Goal: Task Accomplishment & Management: Manage account settings

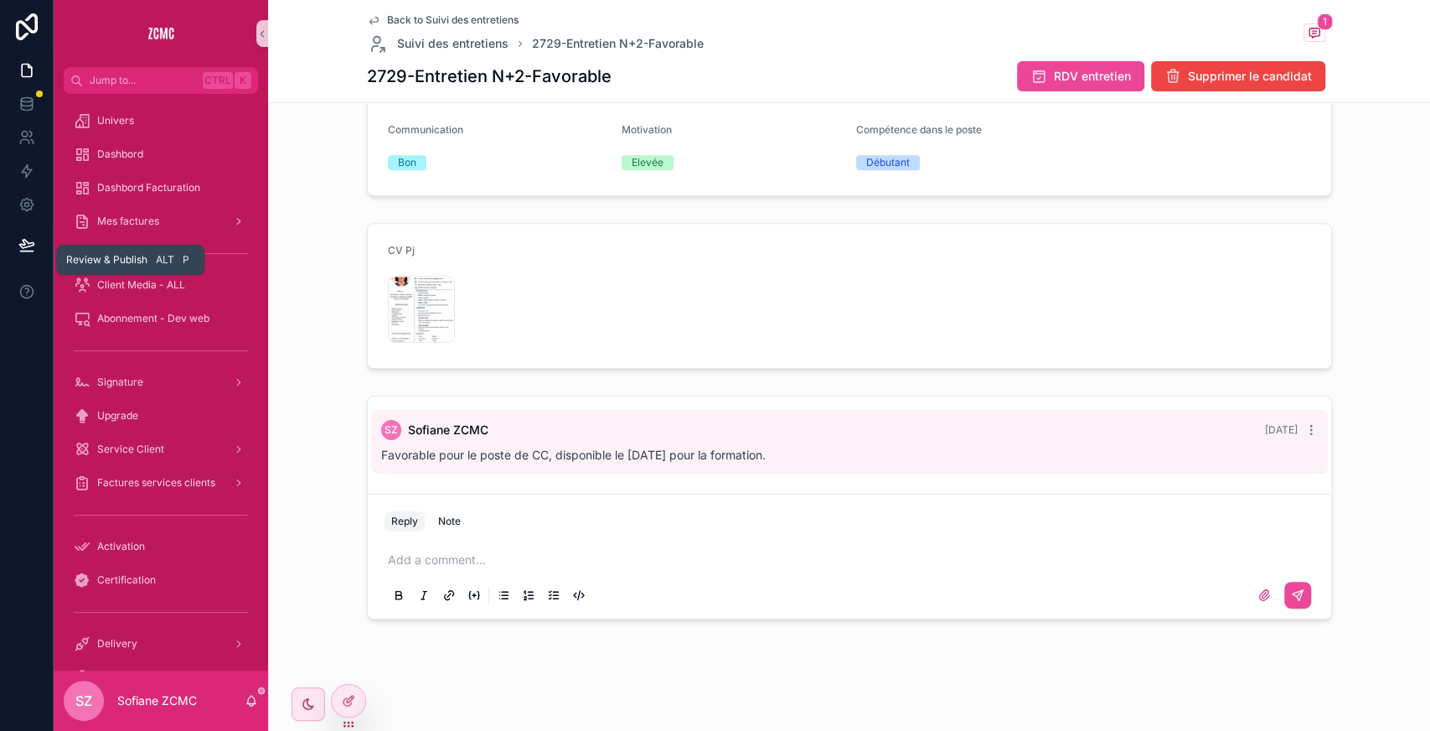
click at [31, 255] on button at bounding box center [26, 244] width 37 height 47
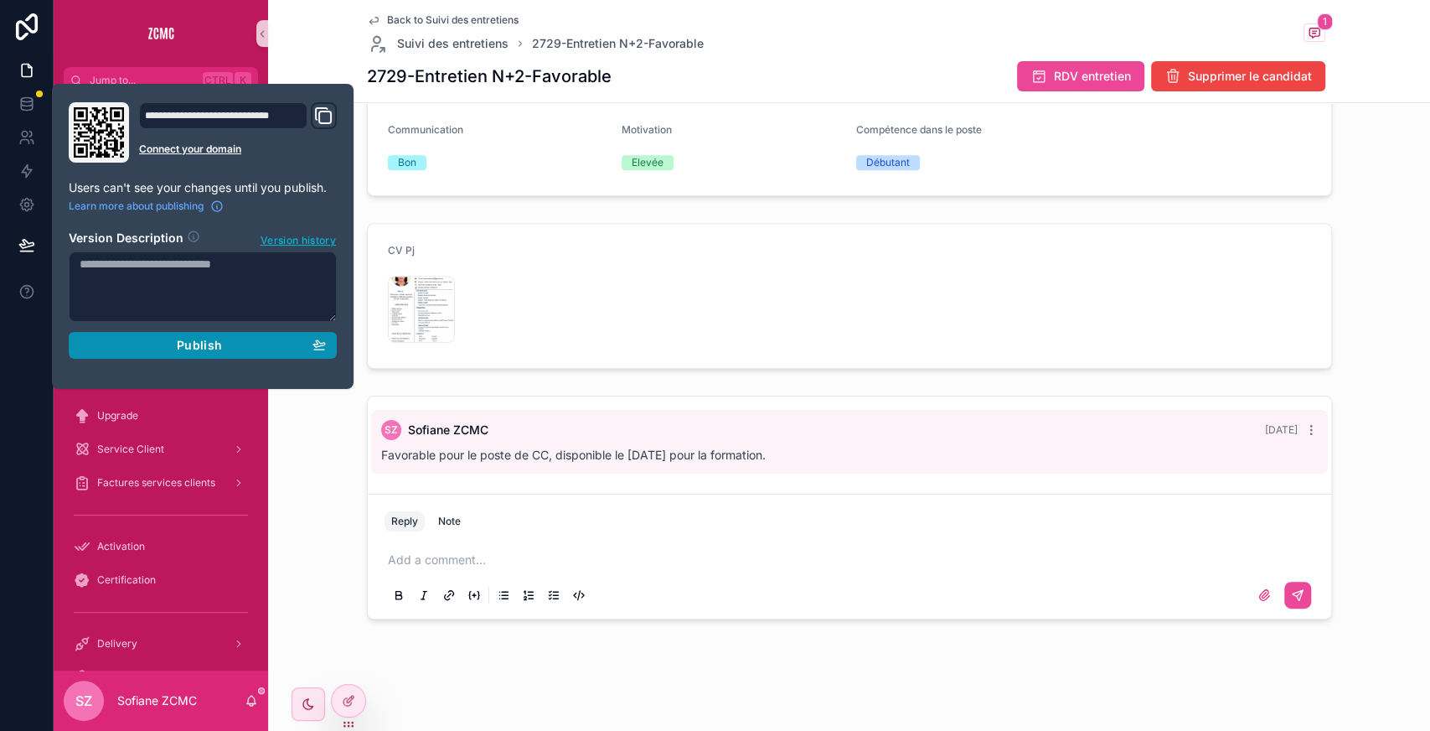
click at [188, 354] on button "Publish" at bounding box center [203, 345] width 268 height 27
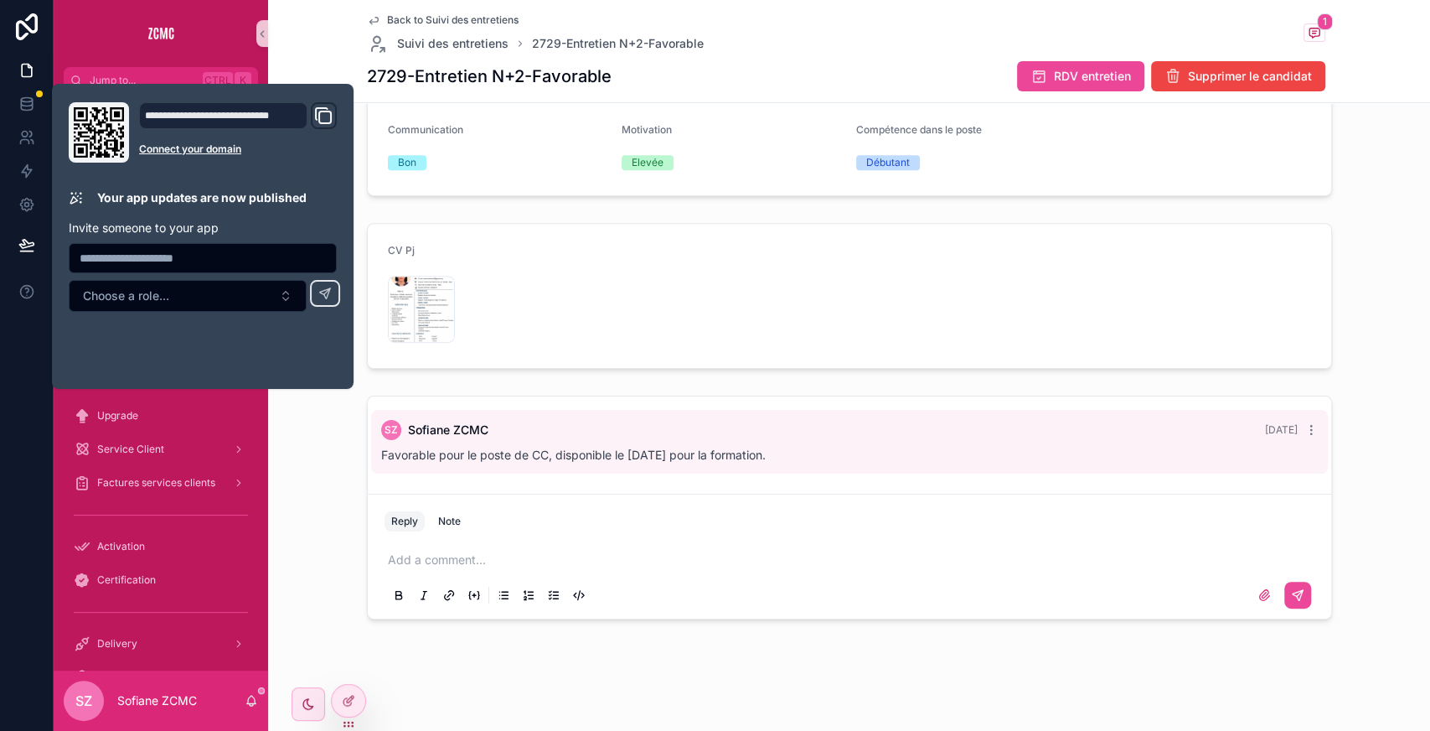
click at [424, 220] on div "CV Pj zazoua-meriem,-smm .png" at bounding box center [849, 295] width 1149 height 159
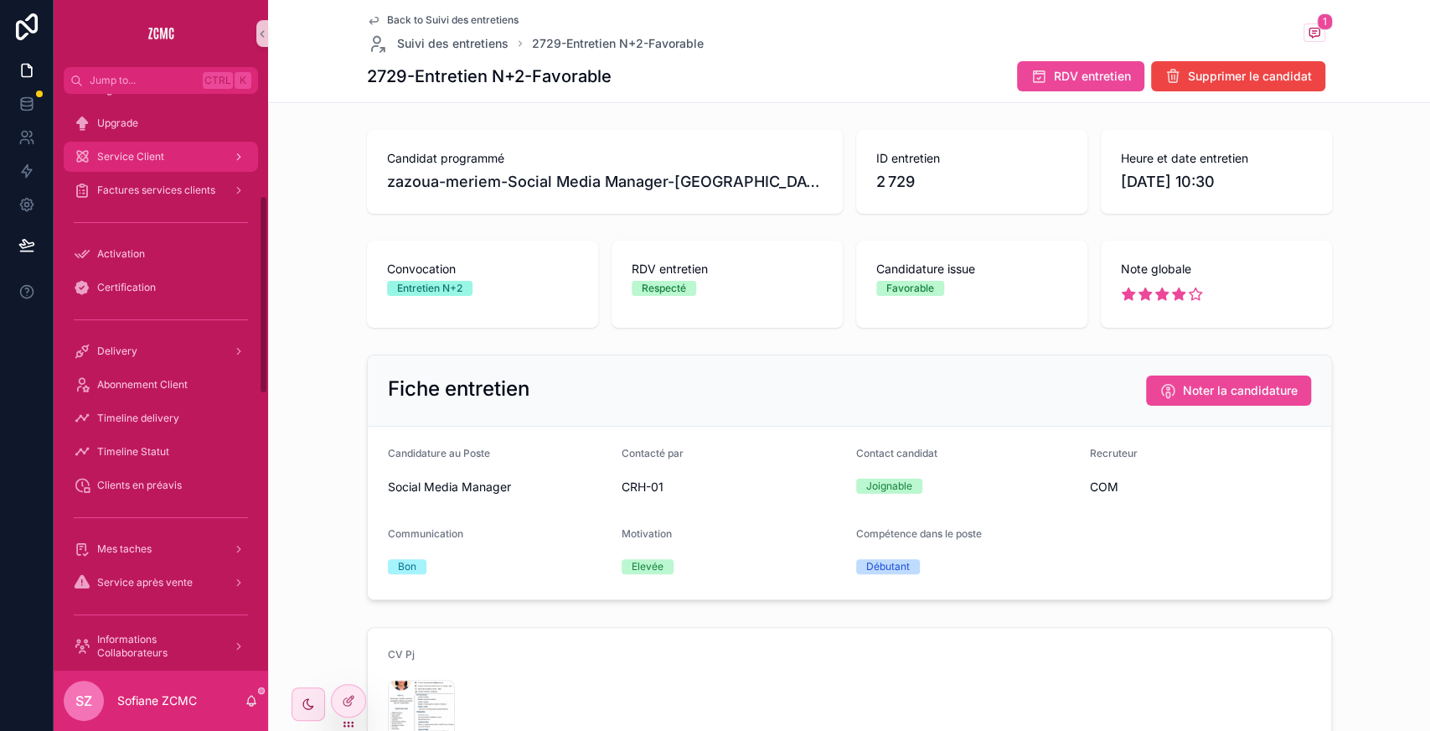
scroll to position [293, 0]
click at [137, 375] on div "Abonnement Client" at bounding box center [161, 383] width 174 height 27
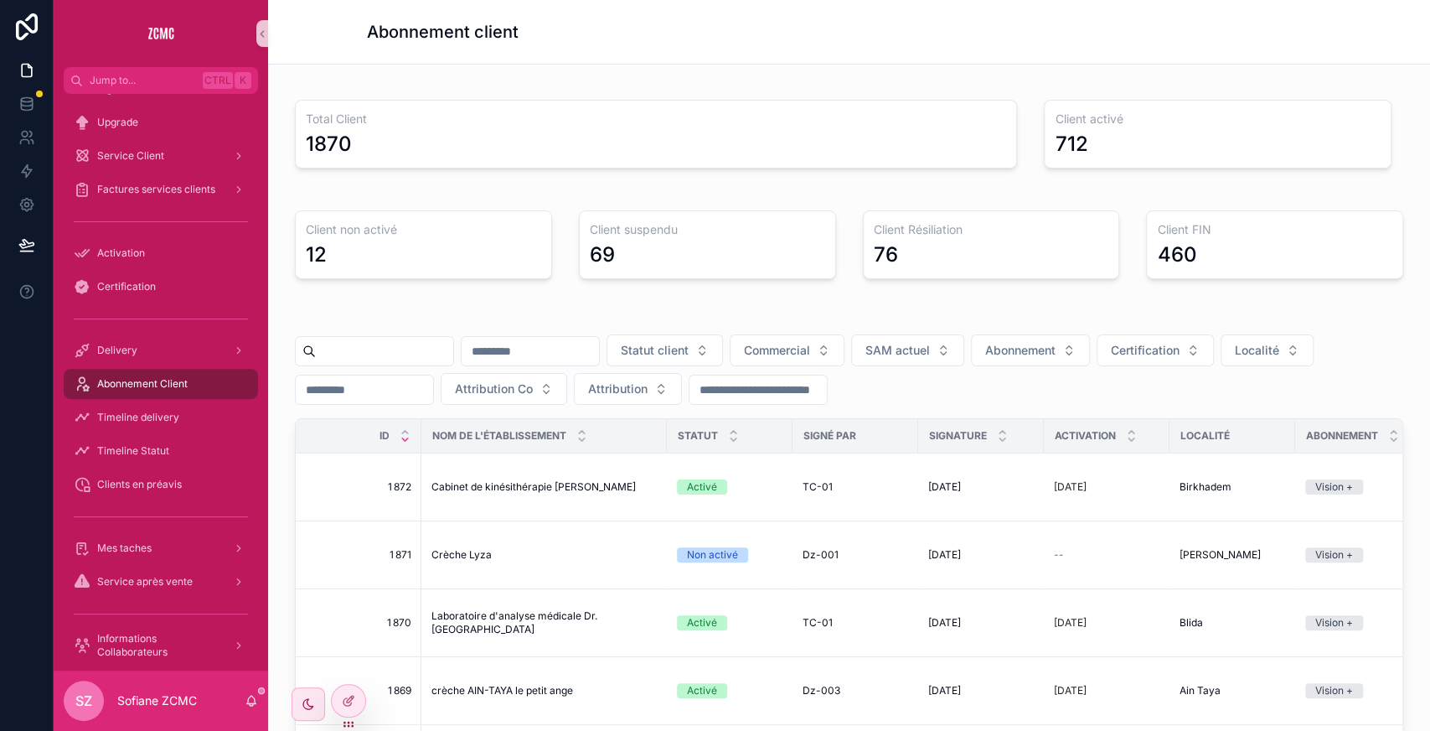
click at [414, 359] on input "scrollable content" at bounding box center [384, 350] width 137 height 23
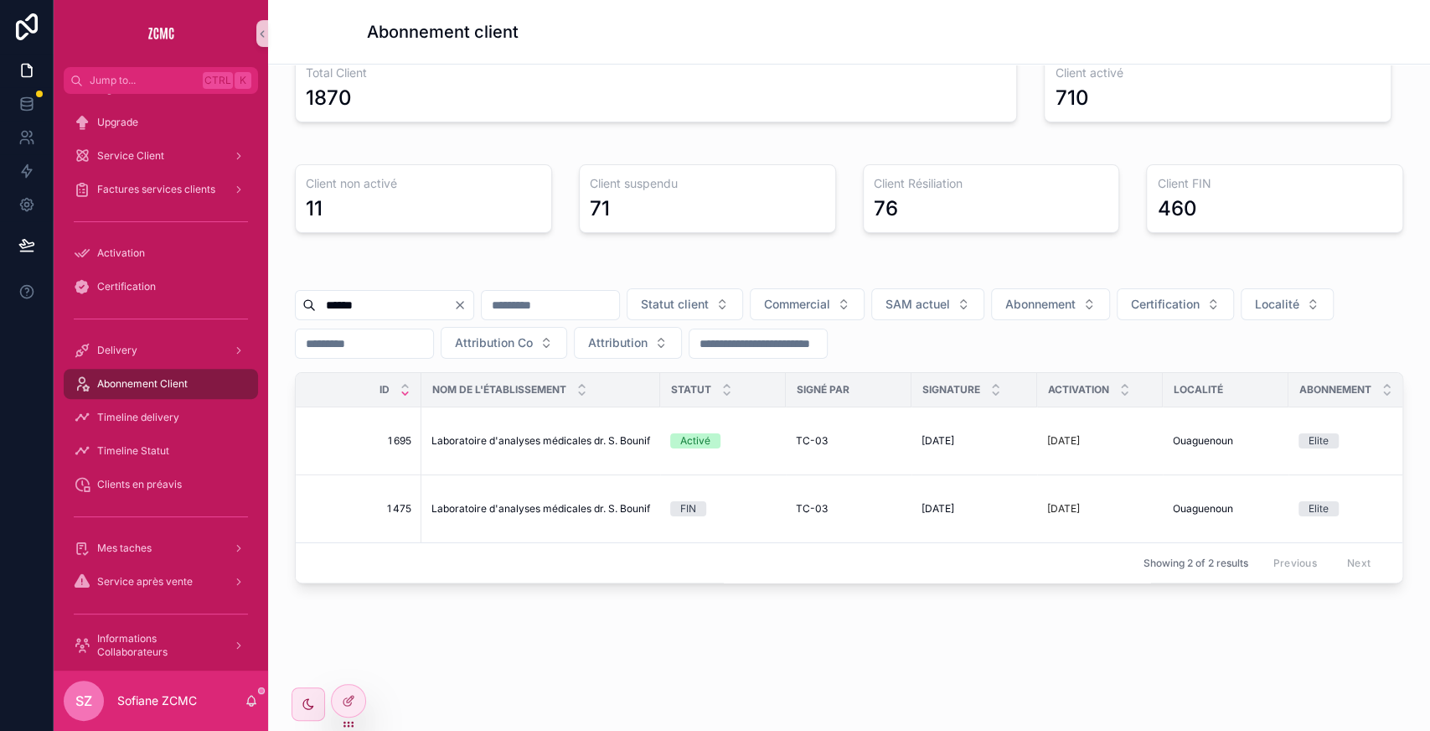
click at [380, 297] on input "******" at bounding box center [384, 304] width 137 height 23
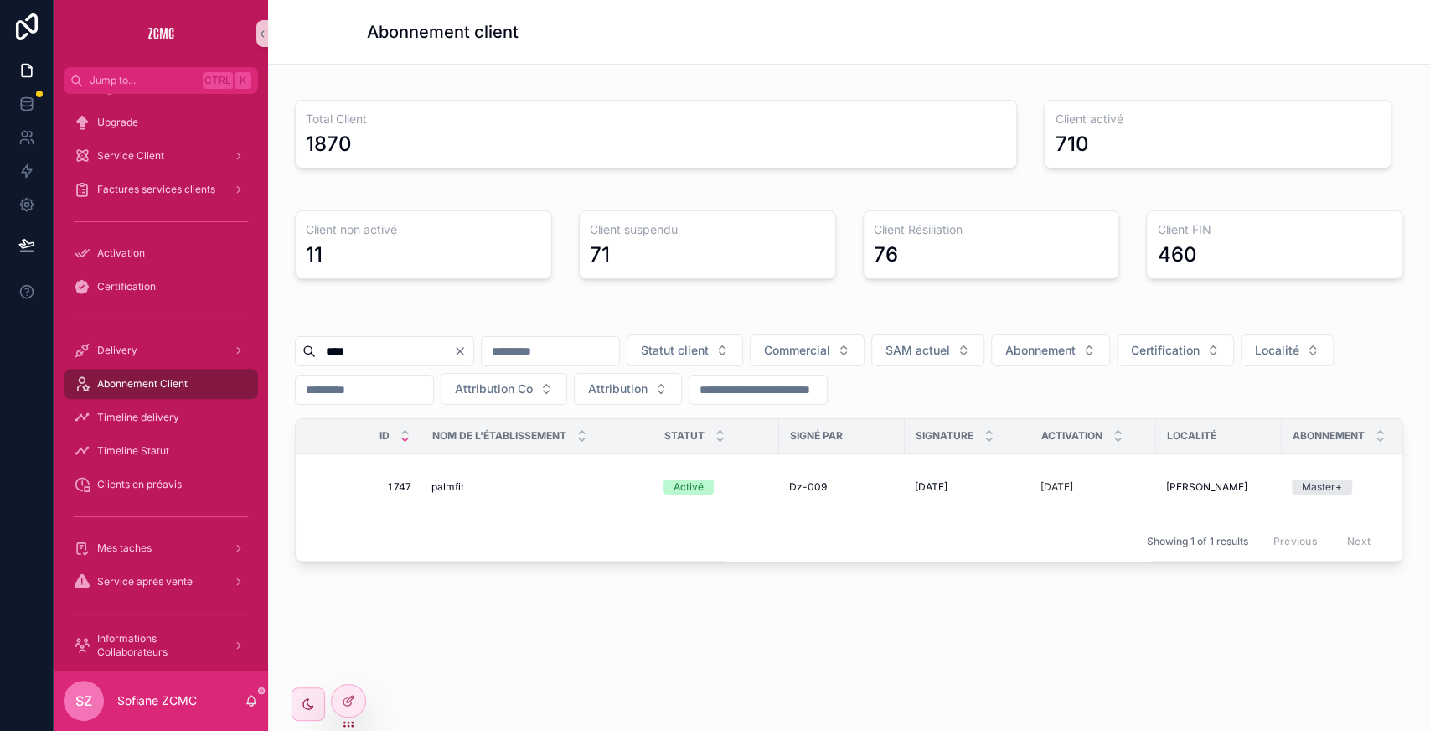
click at [432, 359] on input "****" at bounding box center [384, 350] width 137 height 23
type input "*"
type input "*****"
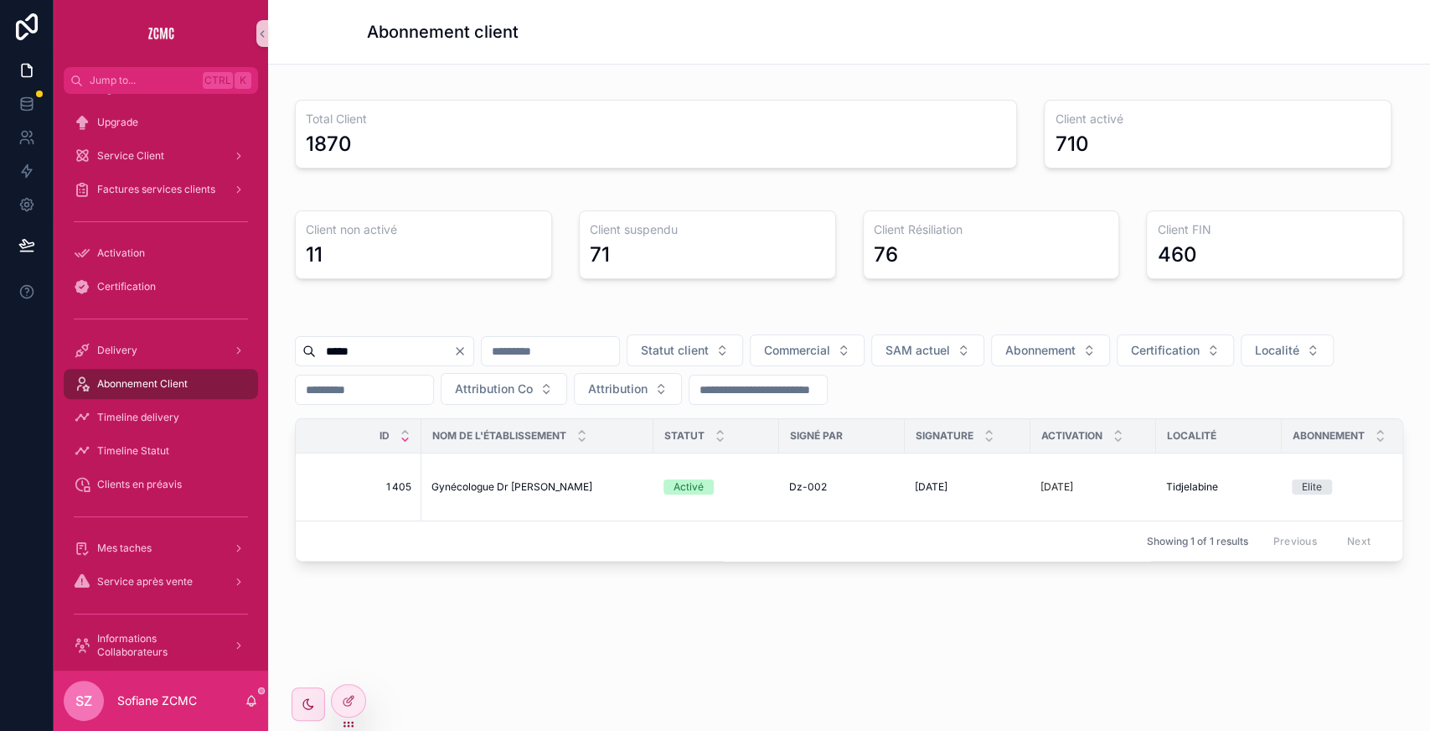
click at [398, 343] on input "*****" at bounding box center [384, 350] width 137 height 23
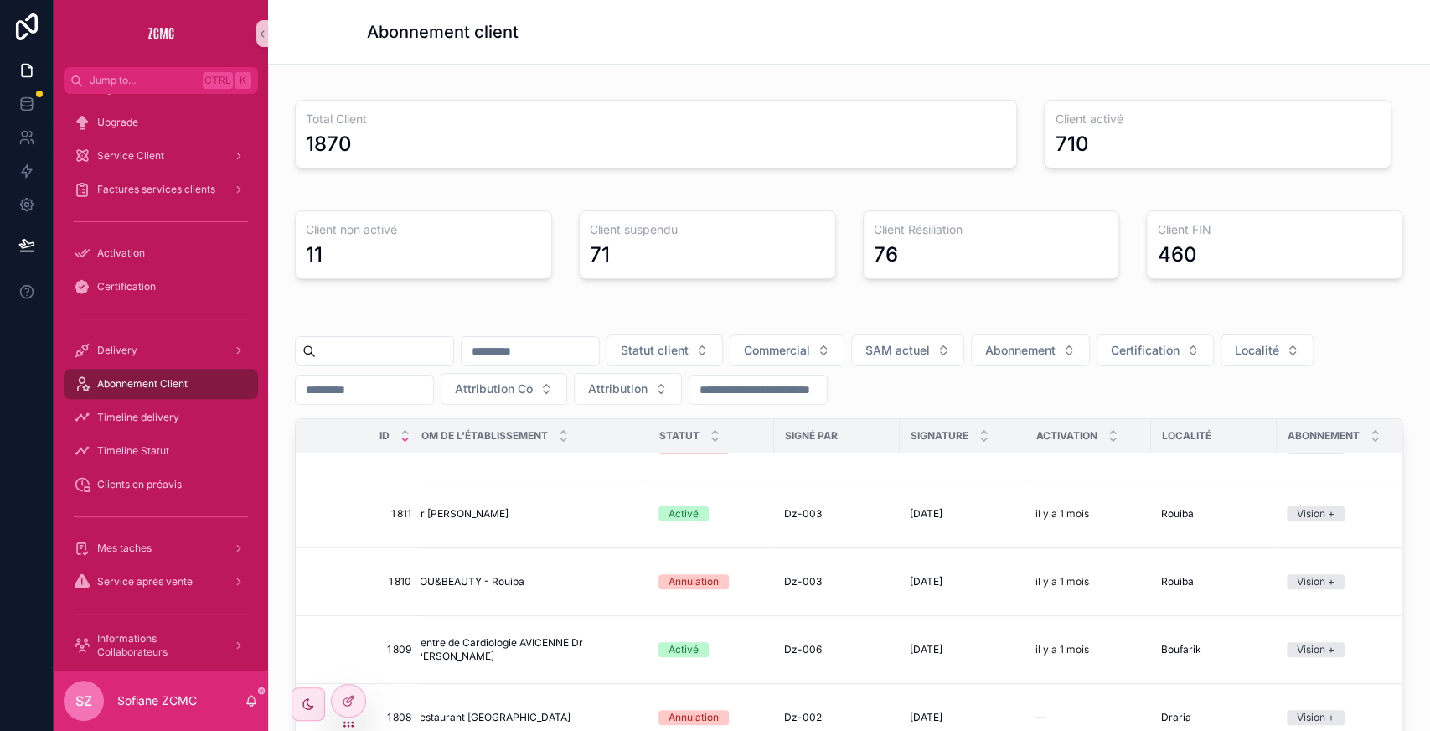
scroll to position [4085, 0]
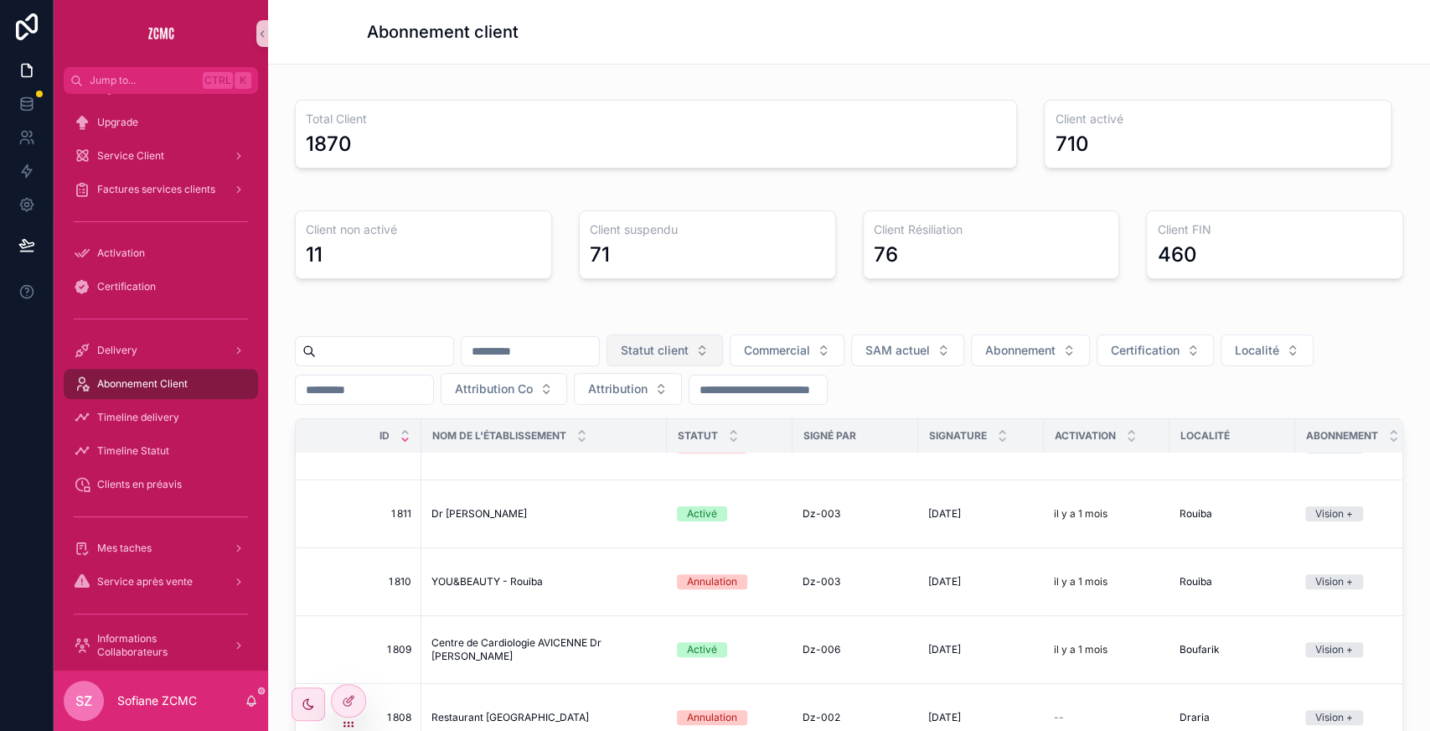
click at [689, 349] on span "Statut client" at bounding box center [655, 350] width 68 height 17
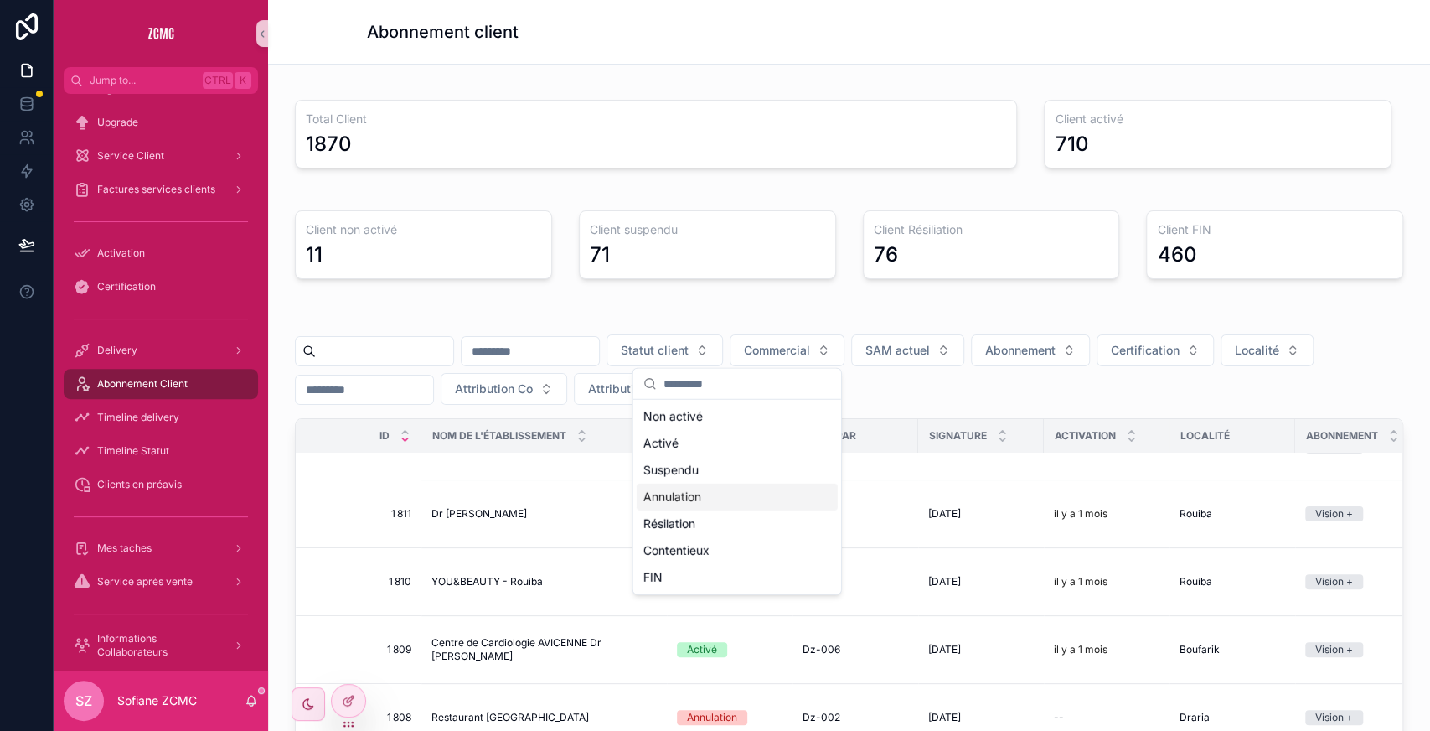
click at [708, 503] on div "Annulation" at bounding box center [737, 497] width 201 height 27
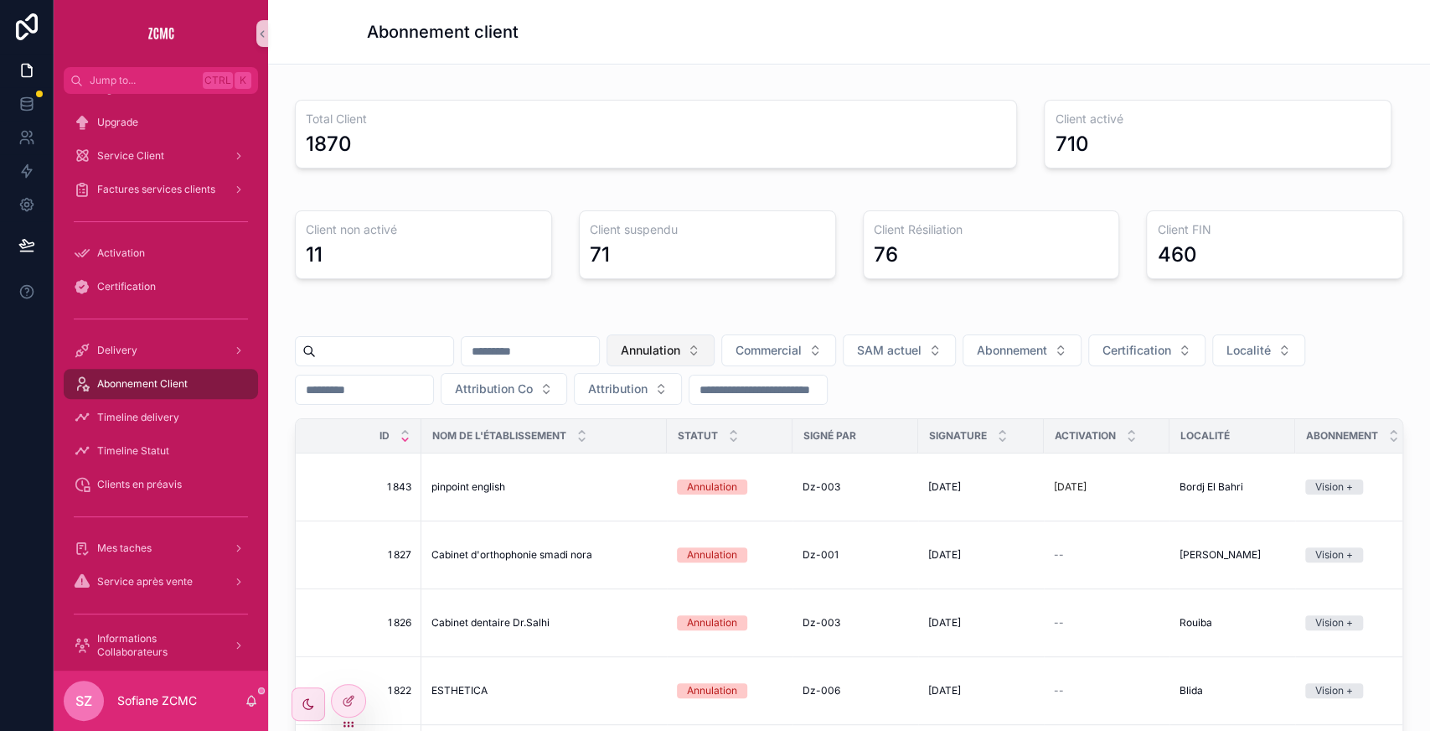
click at [715, 336] on button "Annulation" at bounding box center [661, 350] width 108 height 32
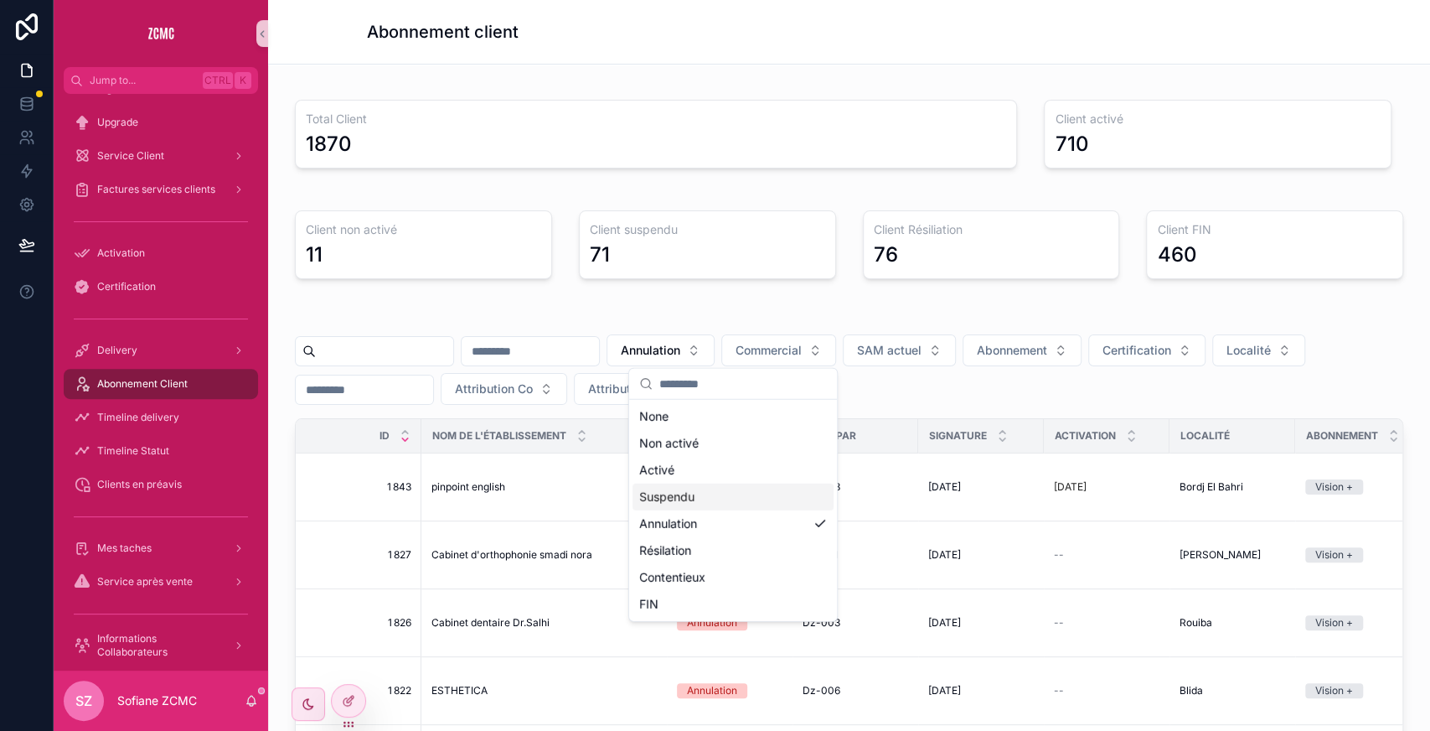
click at [716, 489] on div "Suspendu" at bounding box center [733, 497] width 201 height 27
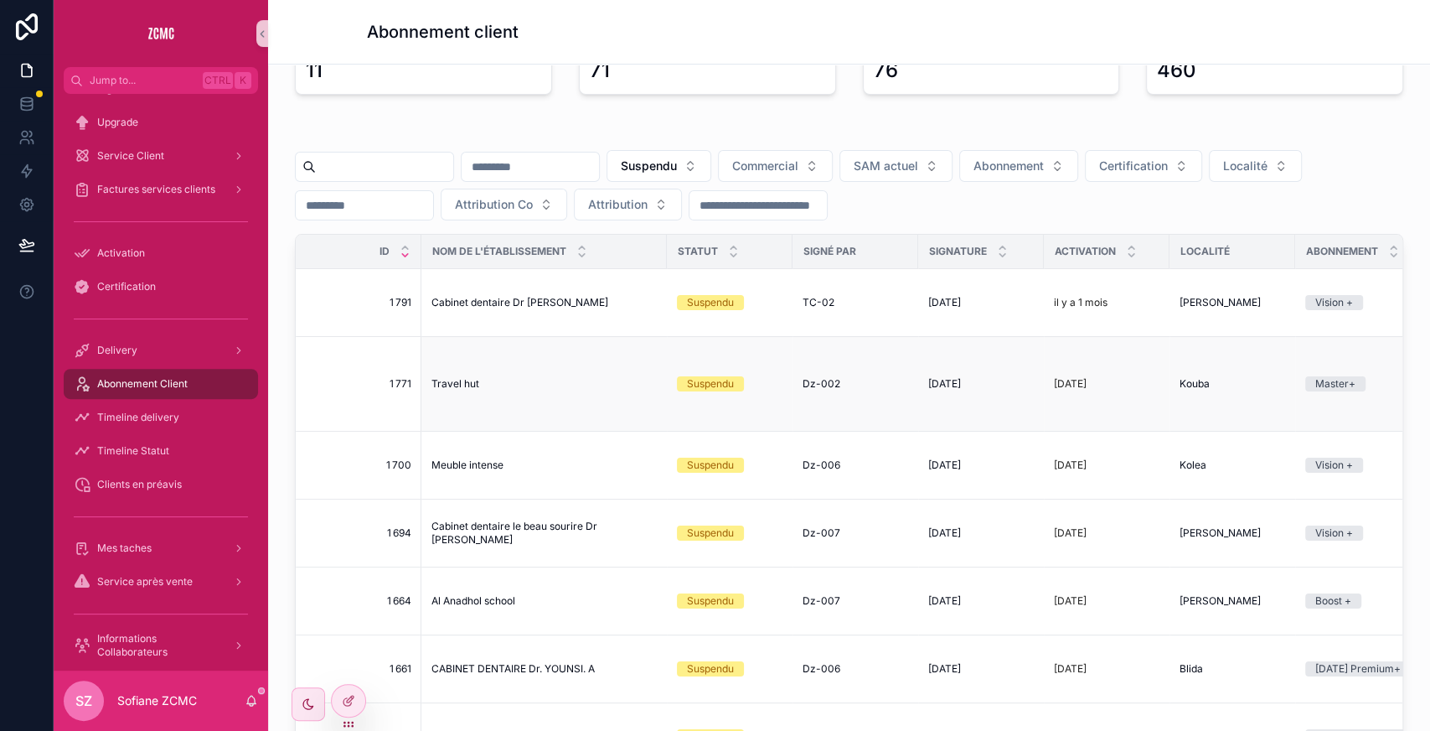
click at [717, 384] on div "Suspendu" at bounding box center [710, 383] width 47 height 15
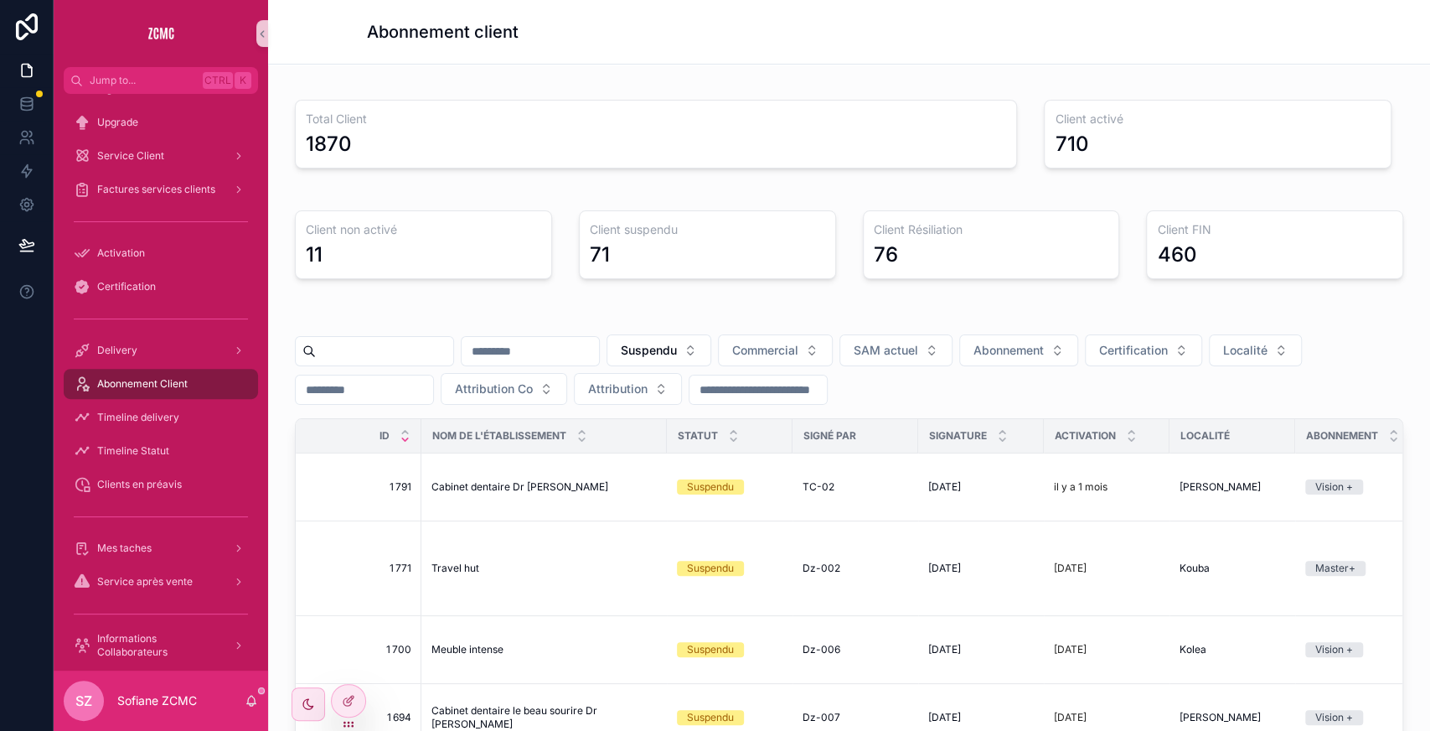
click at [401, 350] on input "scrollable content" at bounding box center [384, 350] width 137 height 23
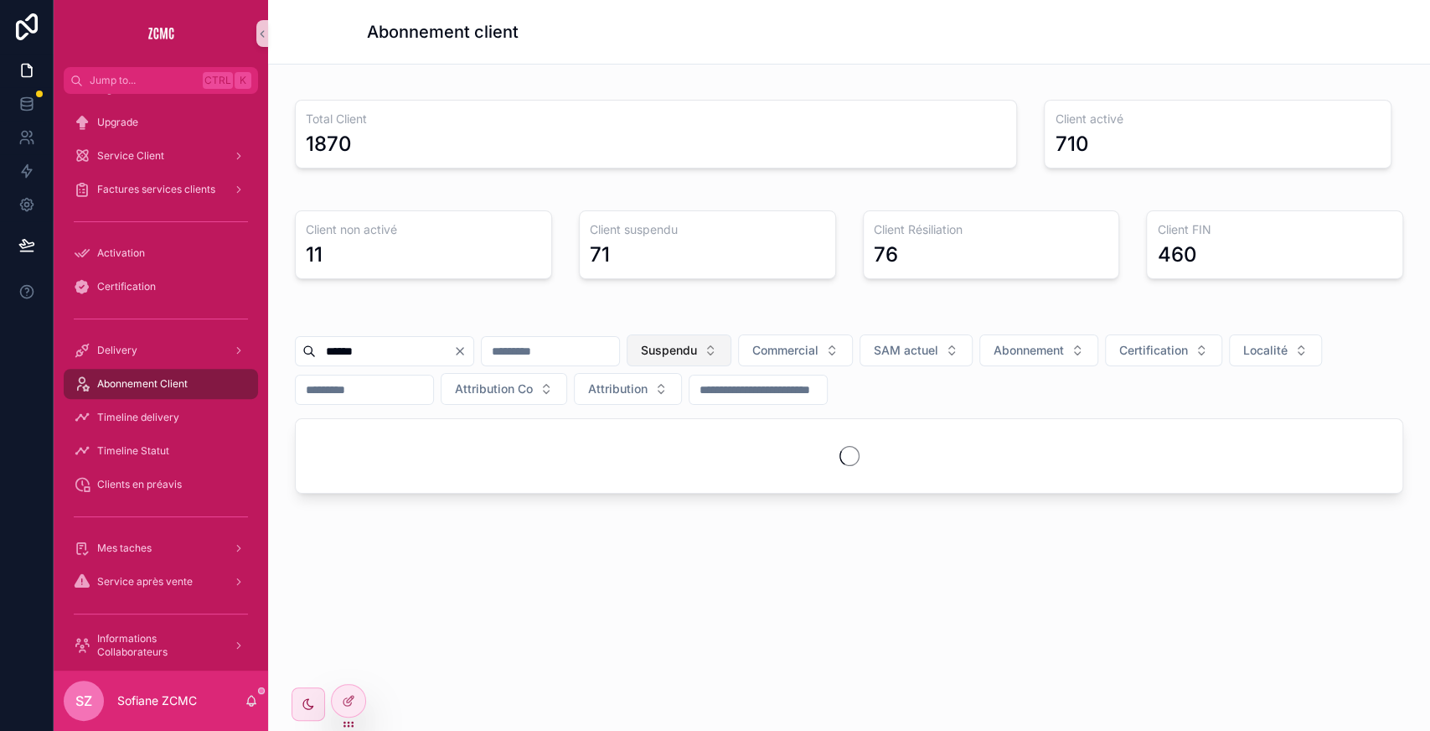
type input "******"
click at [726, 357] on button "Suspendu" at bounding box center [679, 350] width 105 height 32
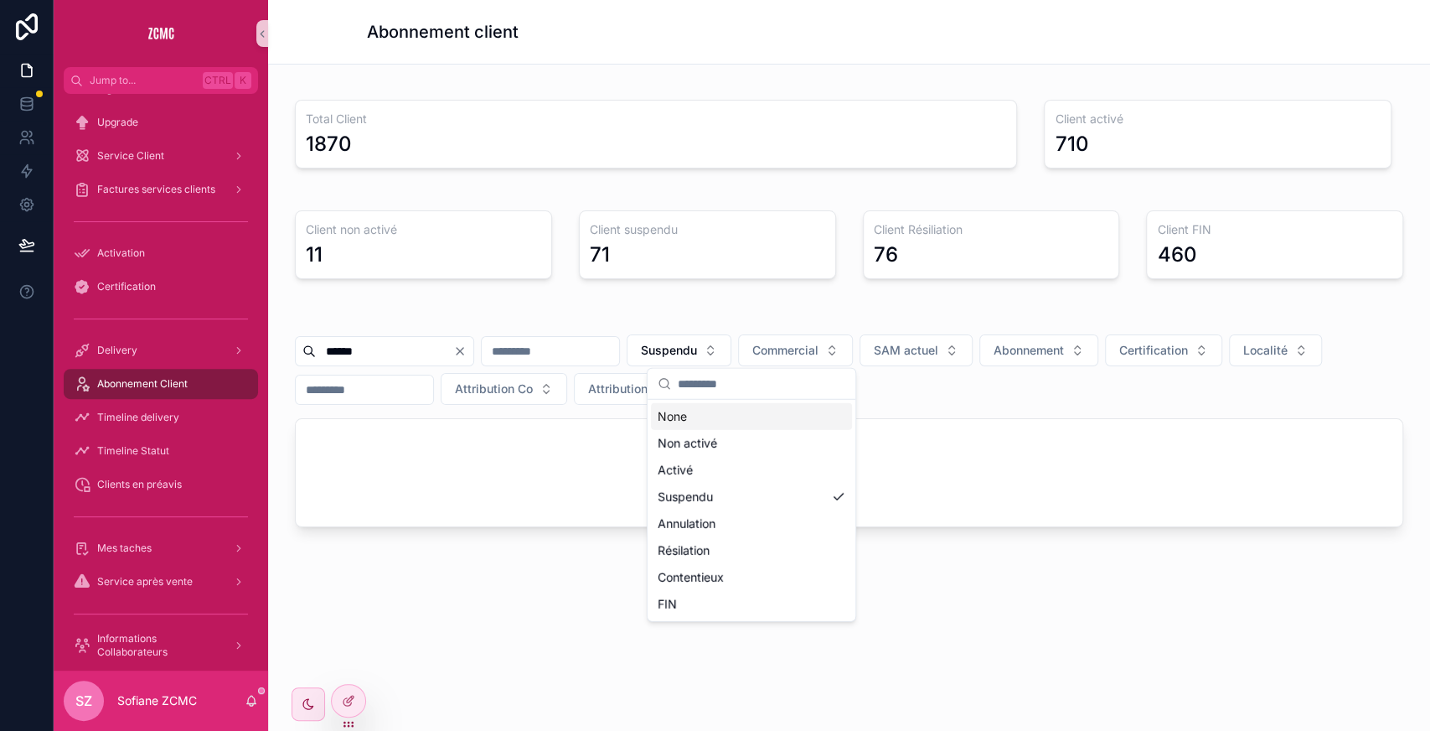
click at [699, 411] on div "None" at bounding box center [751, 416] width 201 height 27
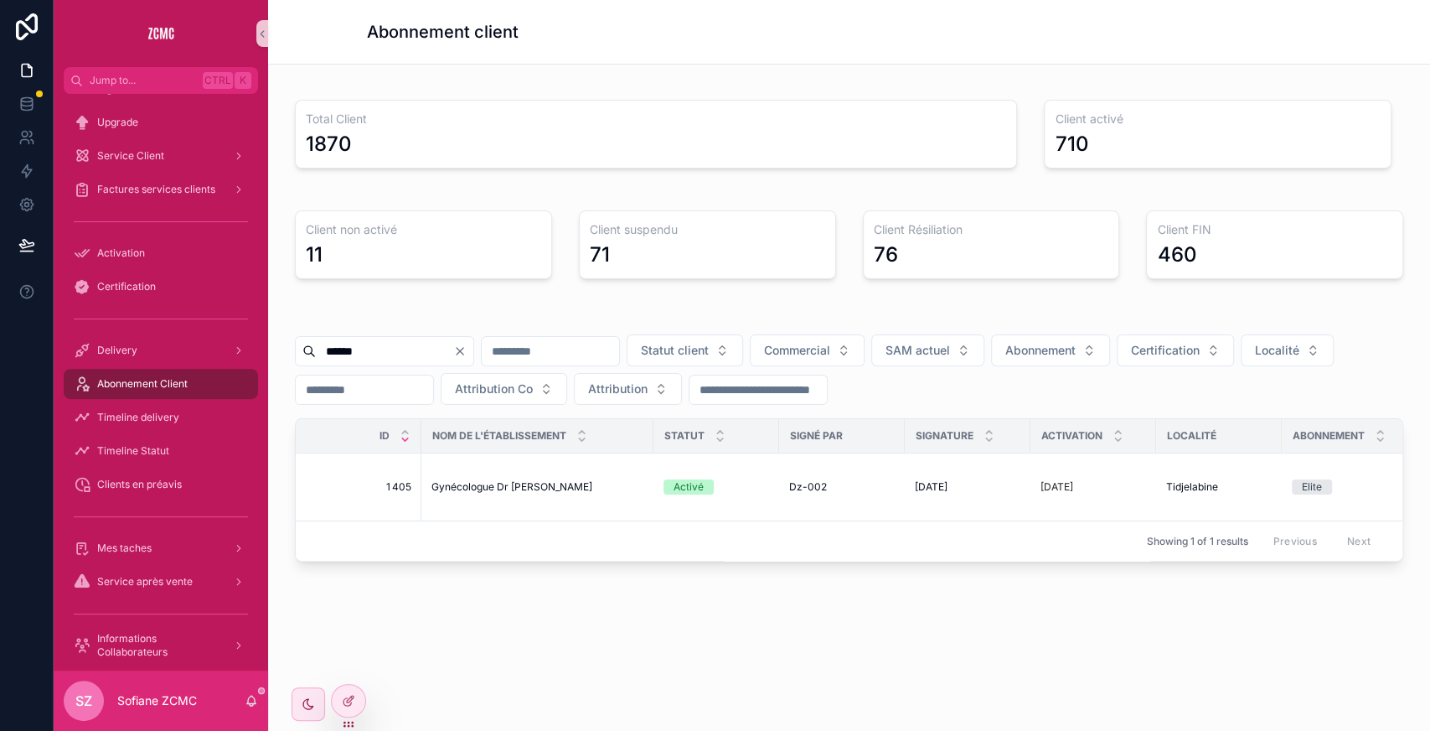
click at [453, 350] on input "******" at bounding box center [384, 350] width 137 height 23
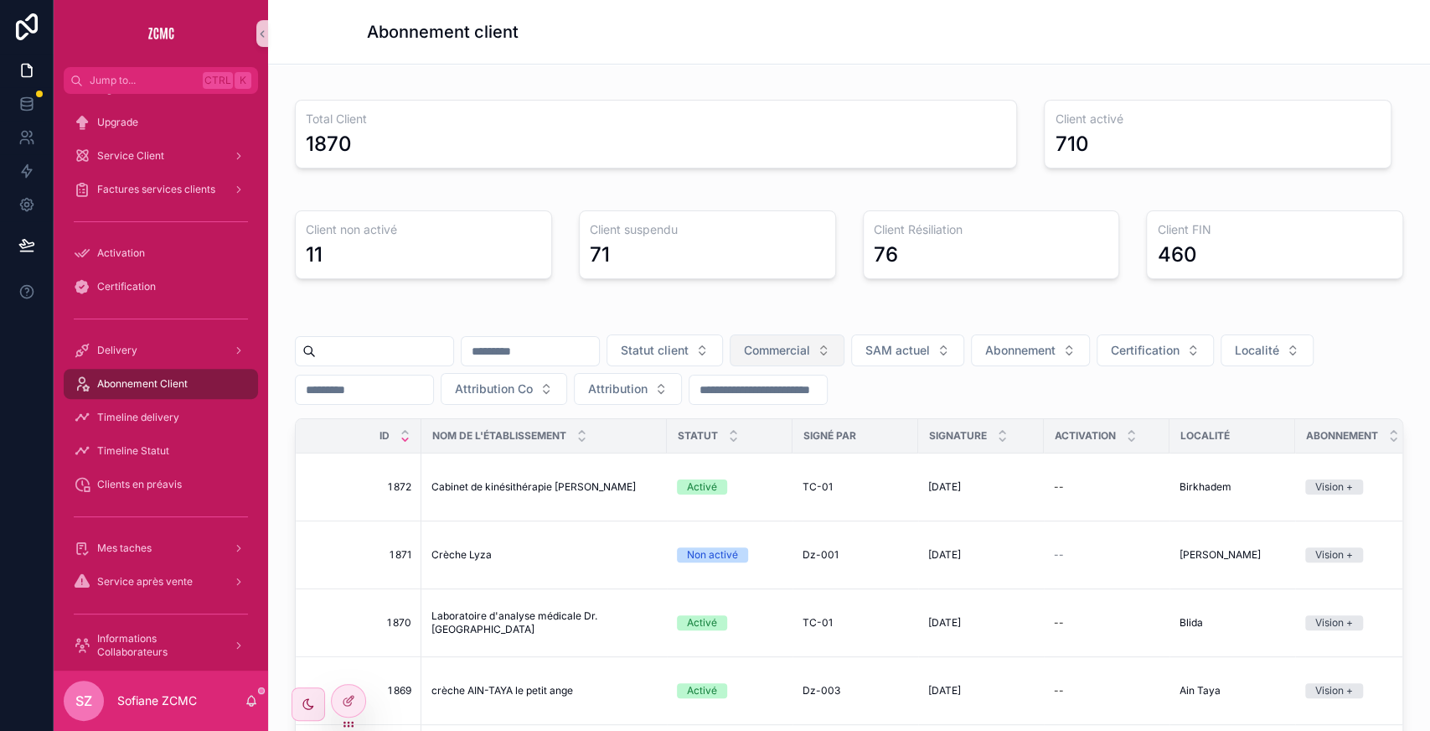
click at [810, 344] on span "Commercial" at bounding box center [777, 350] width 66 height 17
click at [723, 336] on button "Statut client" at bounding box center [665, 350] width 116 height 32
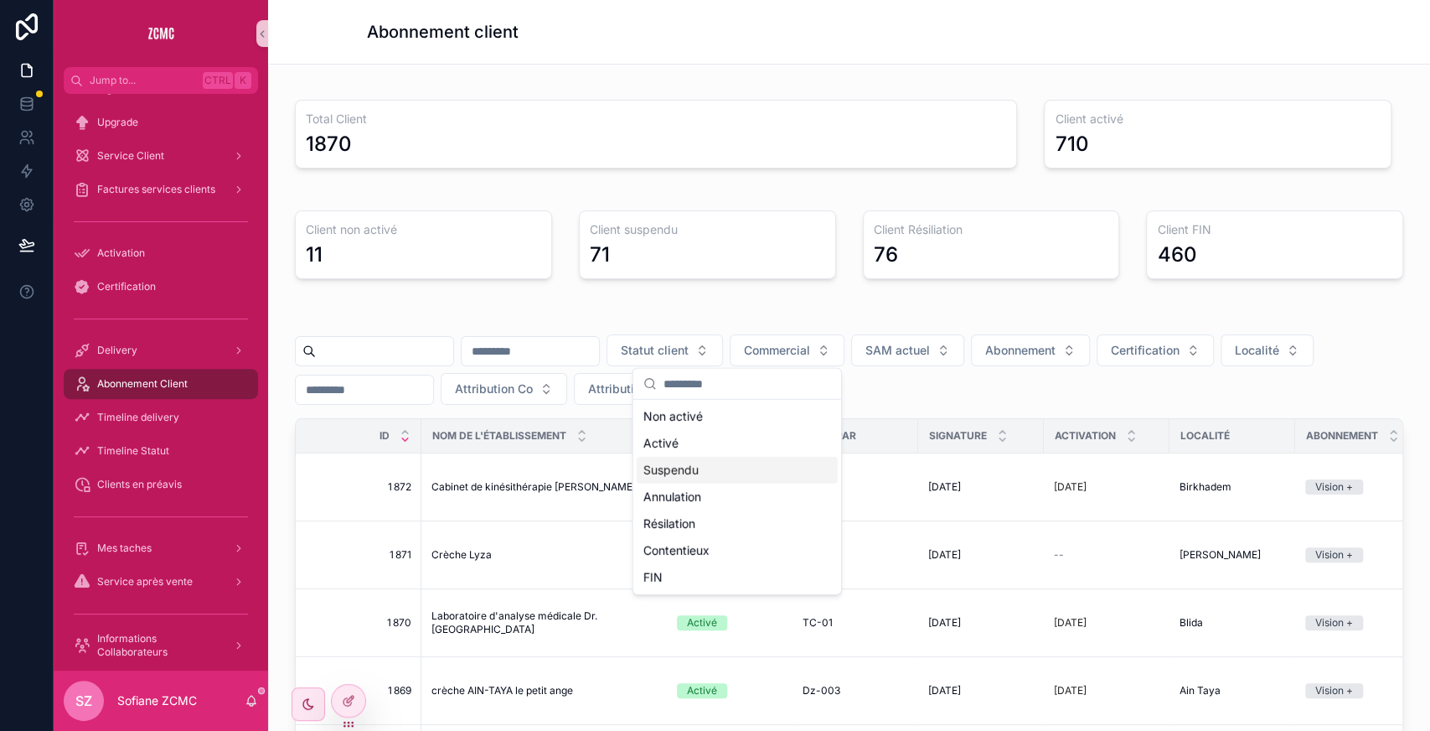
click at [689, 465] on div "Suspendu" at bounding box center [737, 470] width 201 height 27
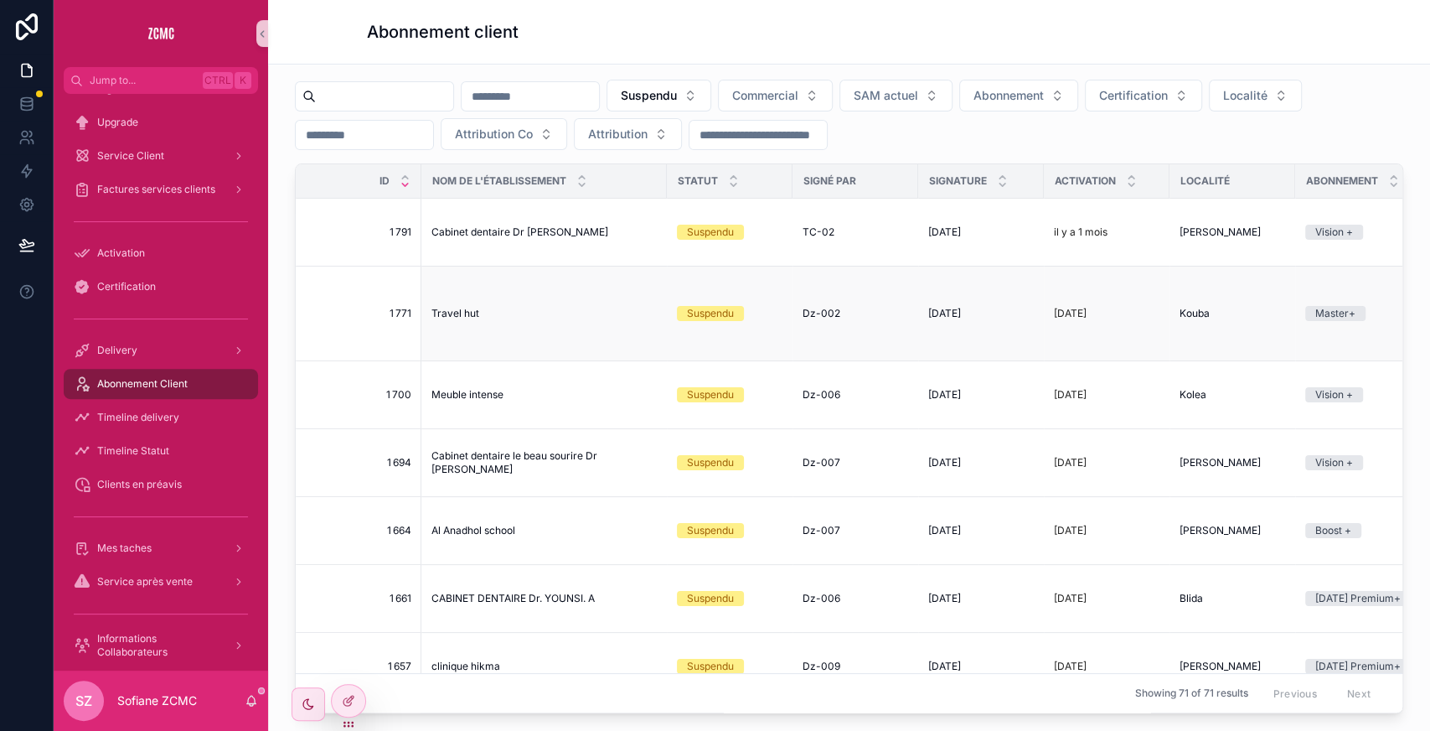
click at [623, 307] on div "Travel hut Travel hut" at bounding box center [544, 313] width 225 height 13
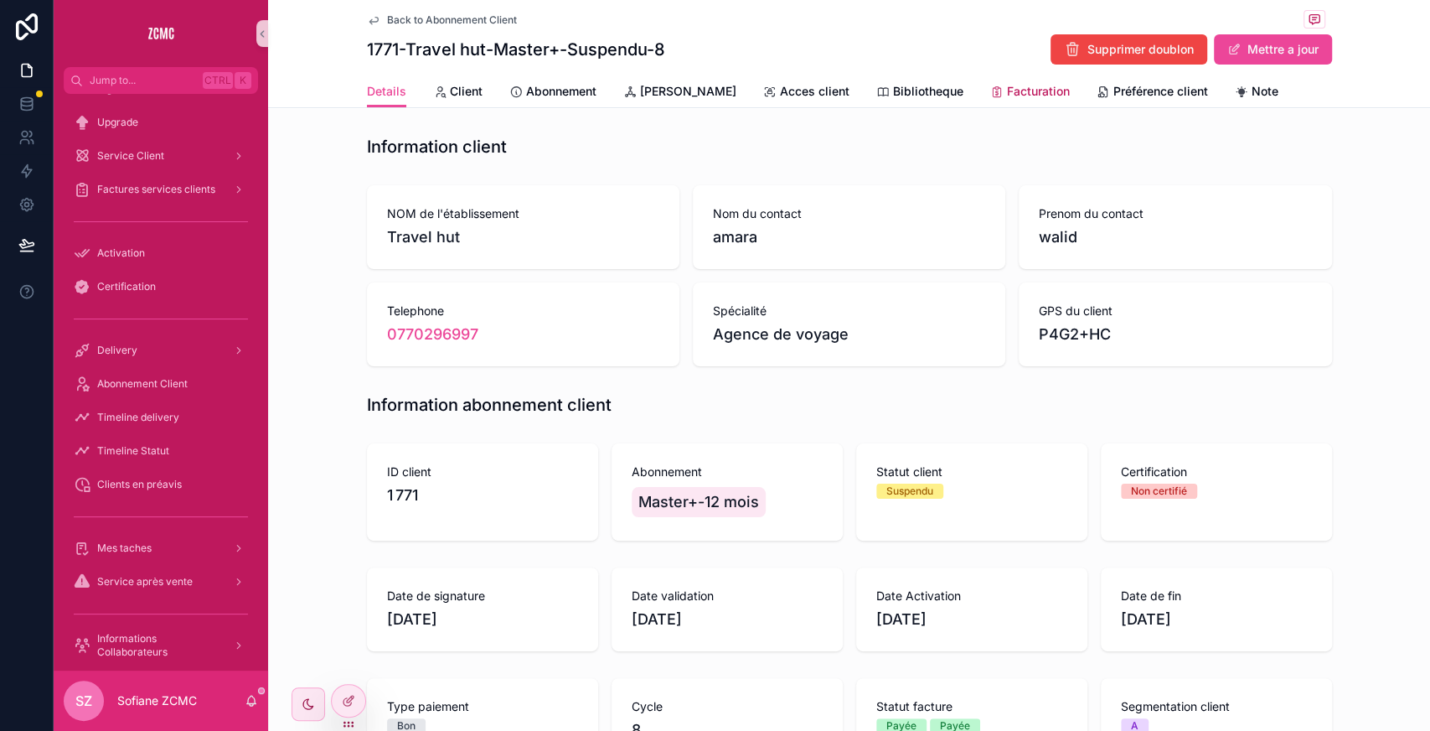
click at [1007, 92] on span "Facturation" at bounding box center [1038, 91] width 63 height 17
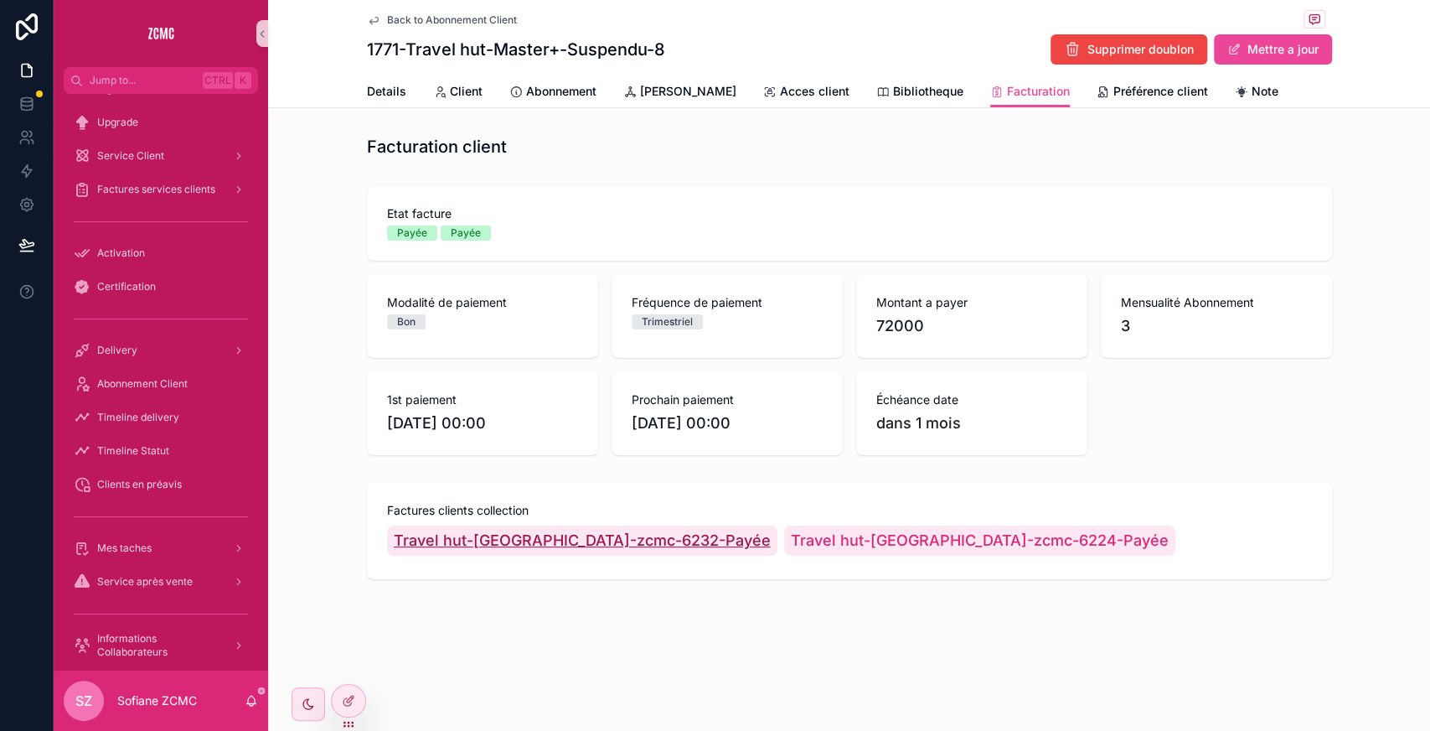
click at [598, 541] on span "Travel hut-[GEOGRAPHIC_DATA]-zcmc-6232-Payée" at bounding box center [582, 540] width 377 height 23
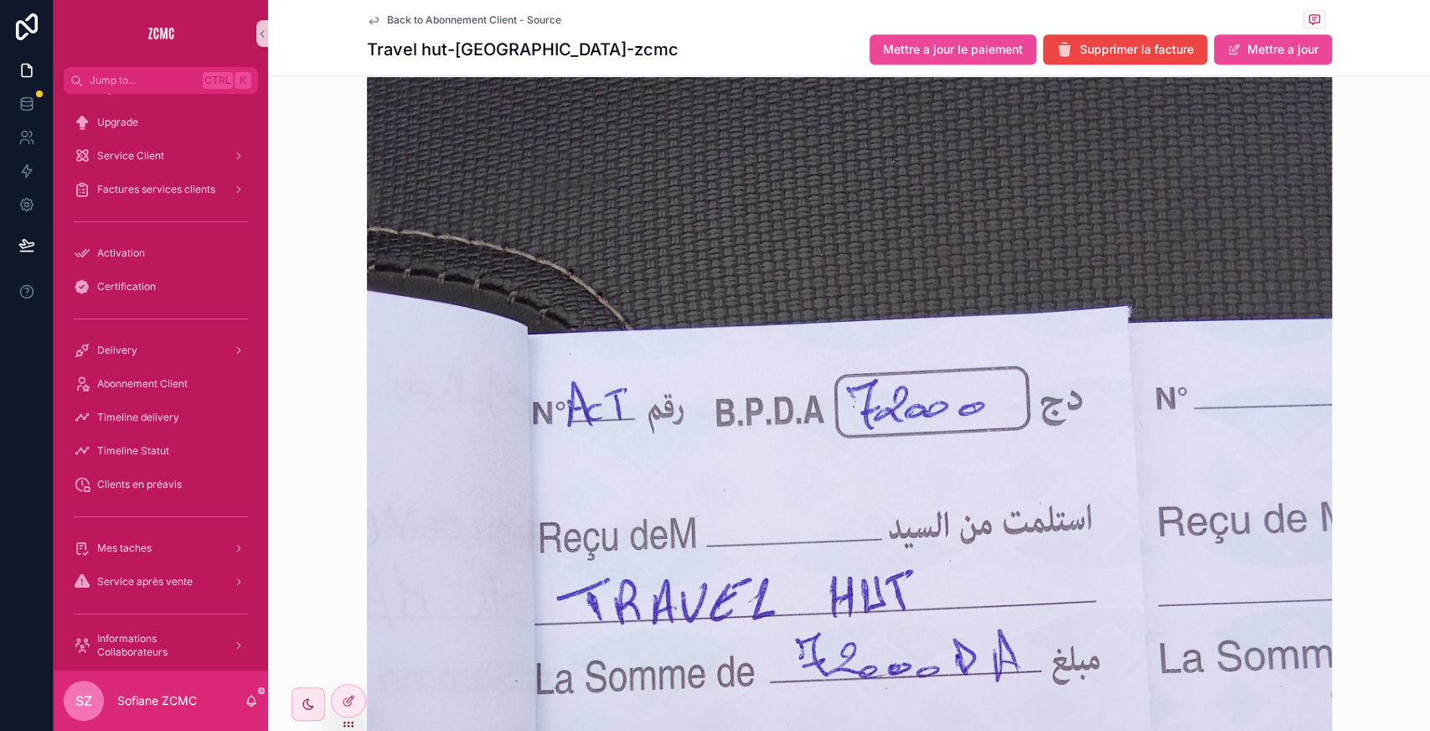
scroll to position [639, 0]
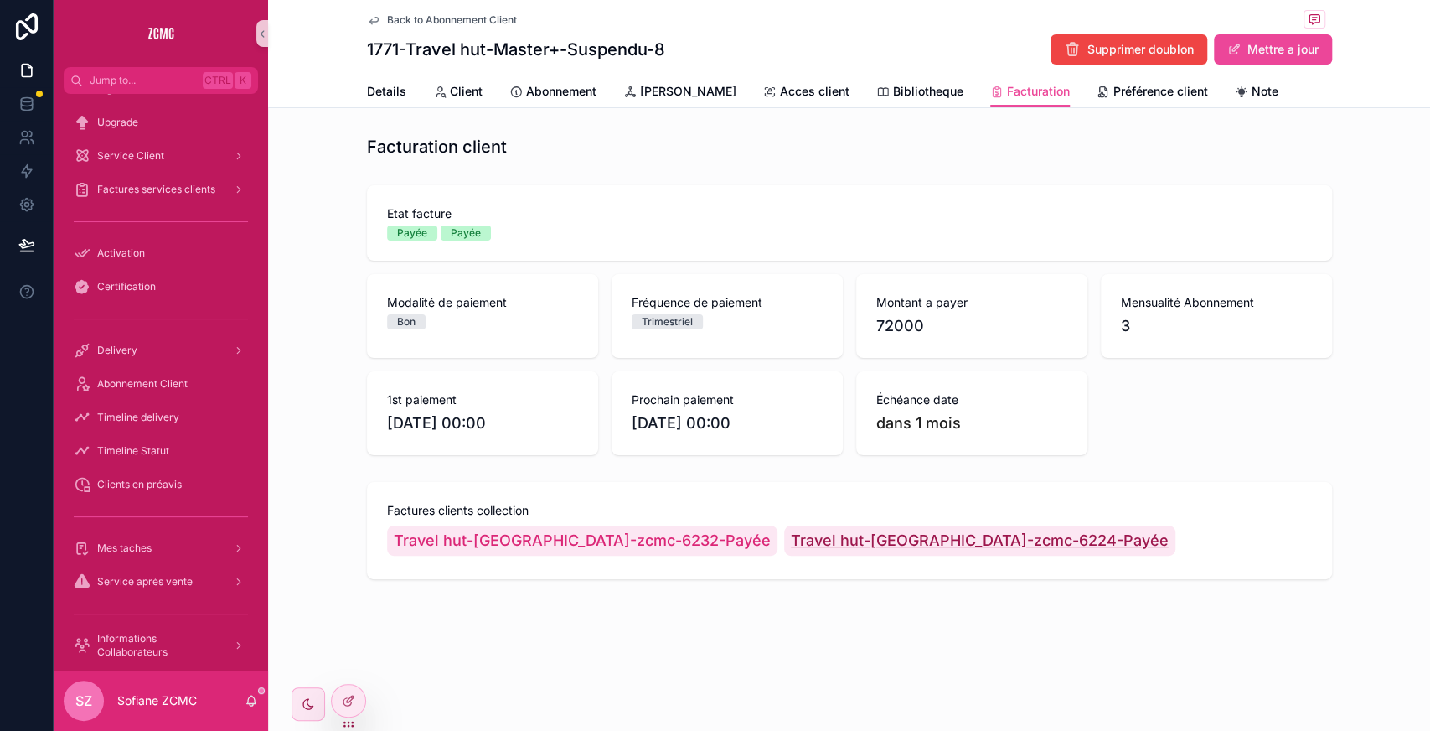
click at [830, 538] on span "Travel hut-[GEOGRAPHIC_DATA]-zcmc-6224-Payée" at bounding box center [980, 540] width 378 height 23
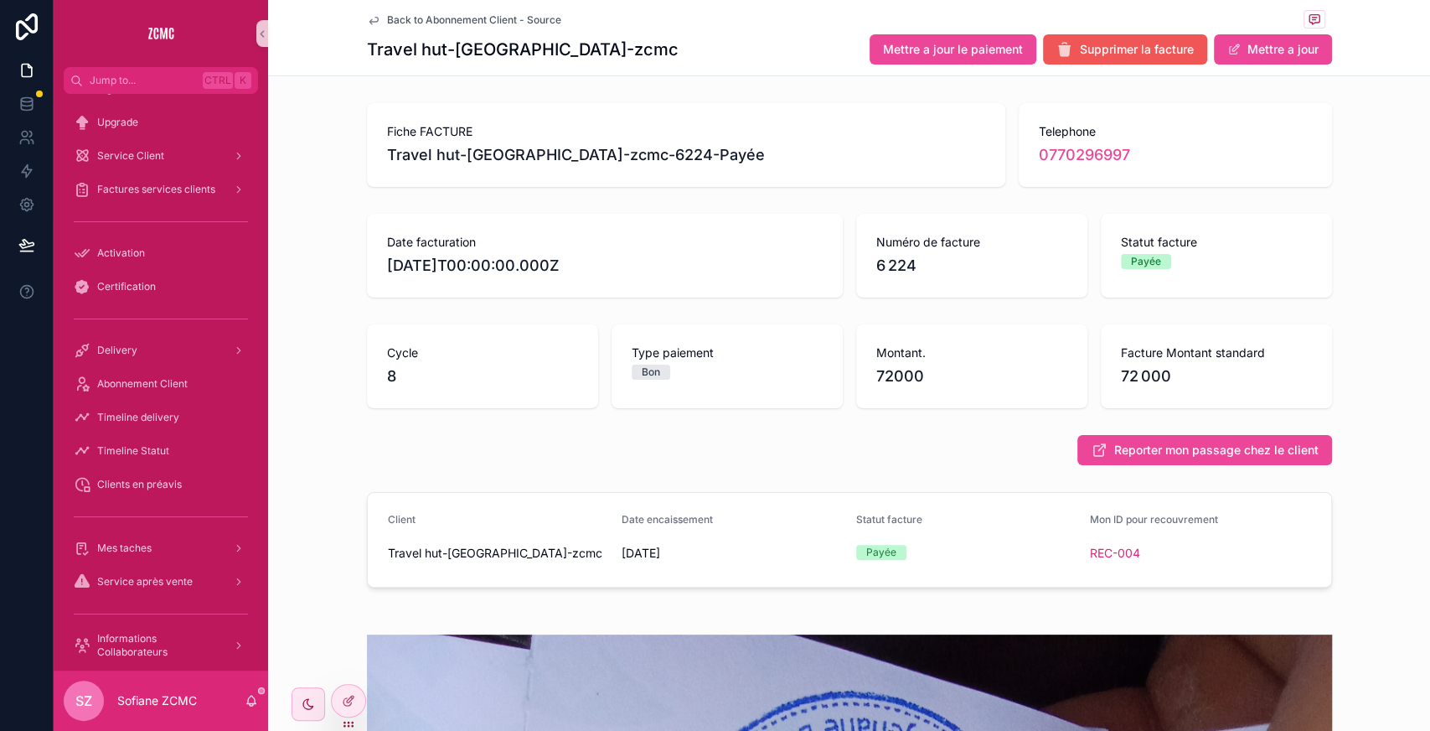
click at [1108, 57] on span "Supprimer la facture" at bounding box center [1137, 49] width 114 height 17
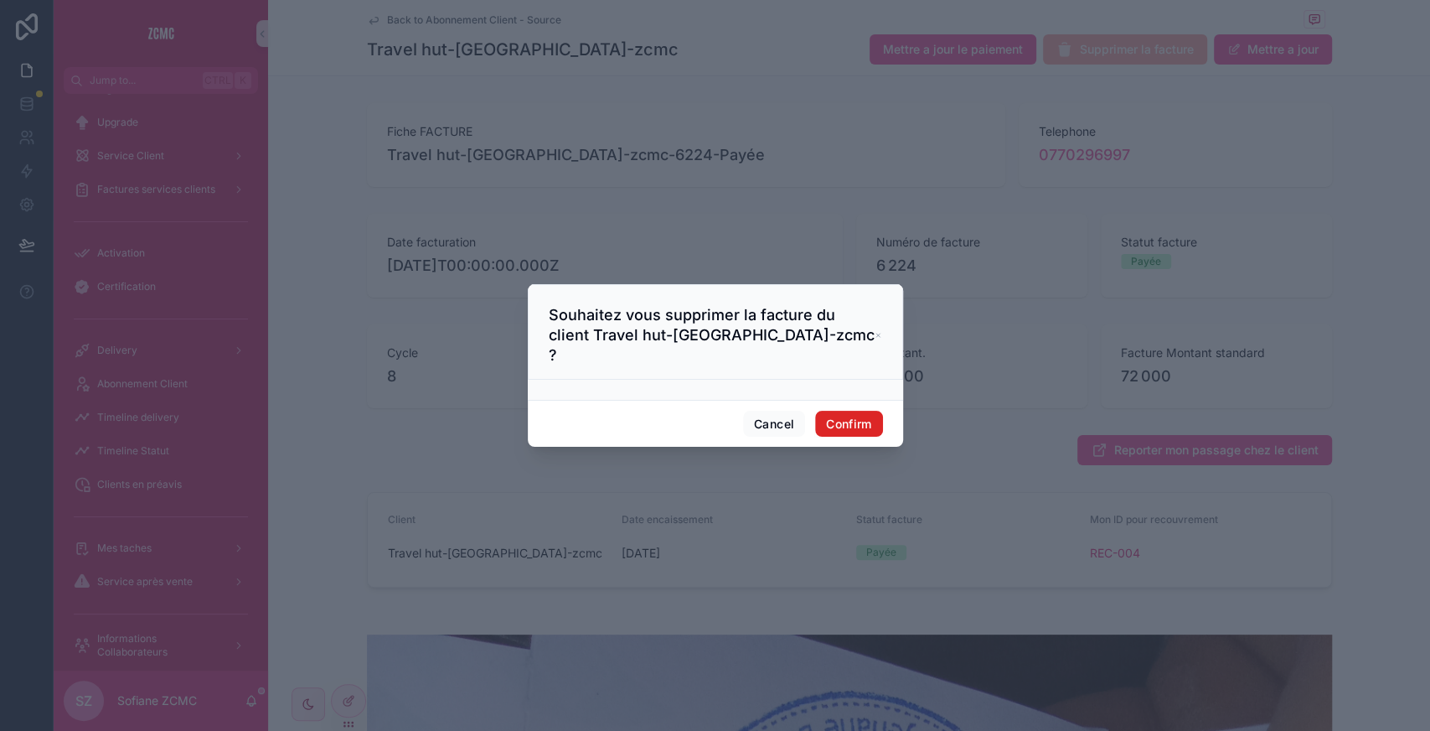
click at [844, 411] on button "Confirm" at bounding box center [848, 424] width 67 height 27
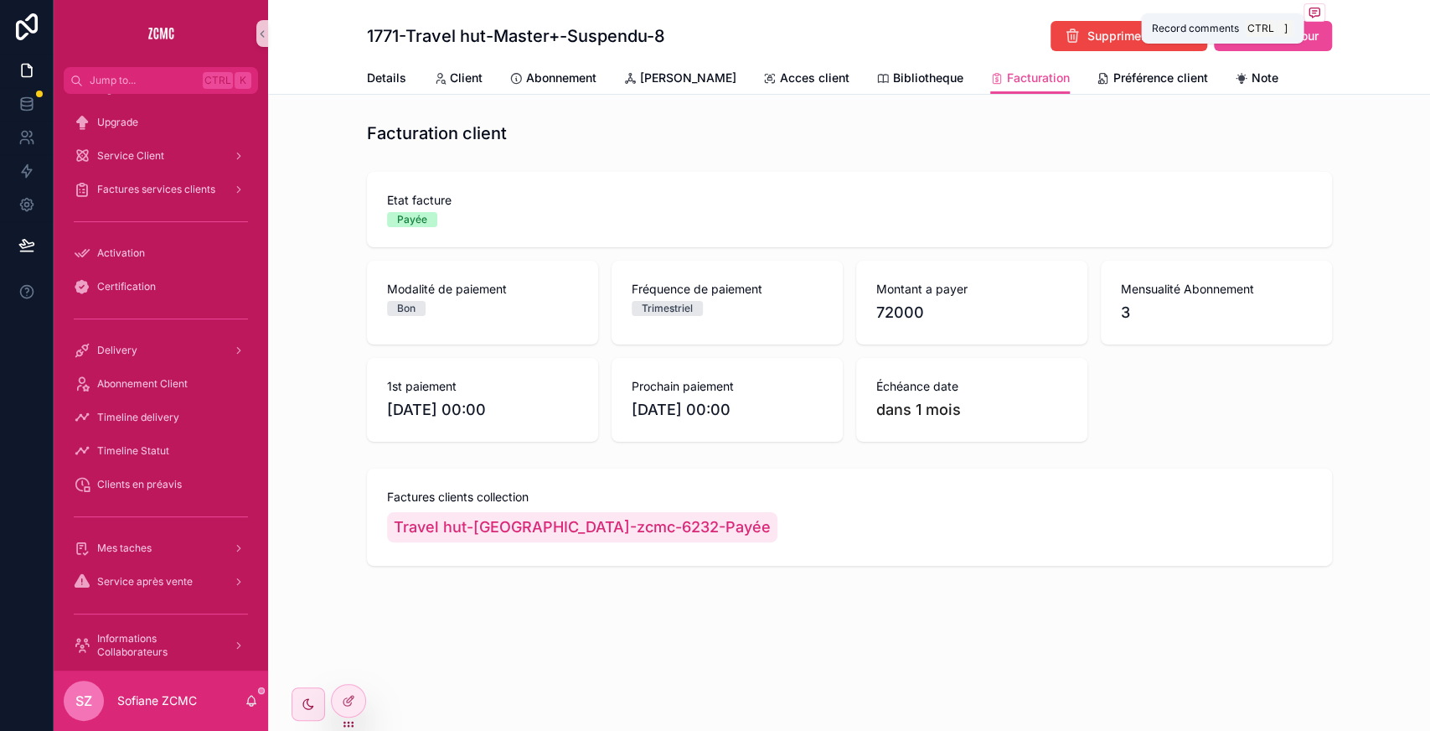
click at [1314, 13] on icon "scrollable content" at bounding box center [1313, 13] width 3 height 0
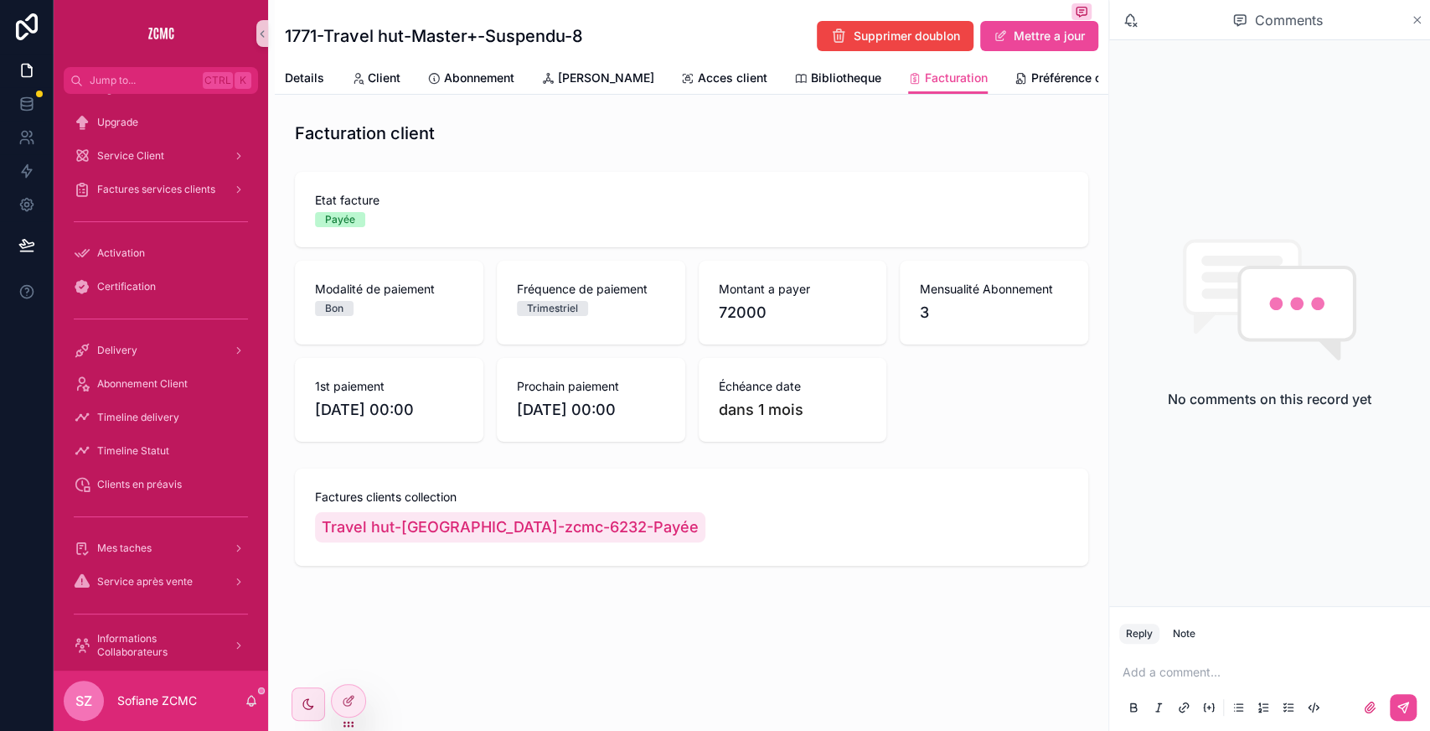
click at [1416, 16] on icon "scrollable content" at bounding box center [1417, 19] width 13 height 13
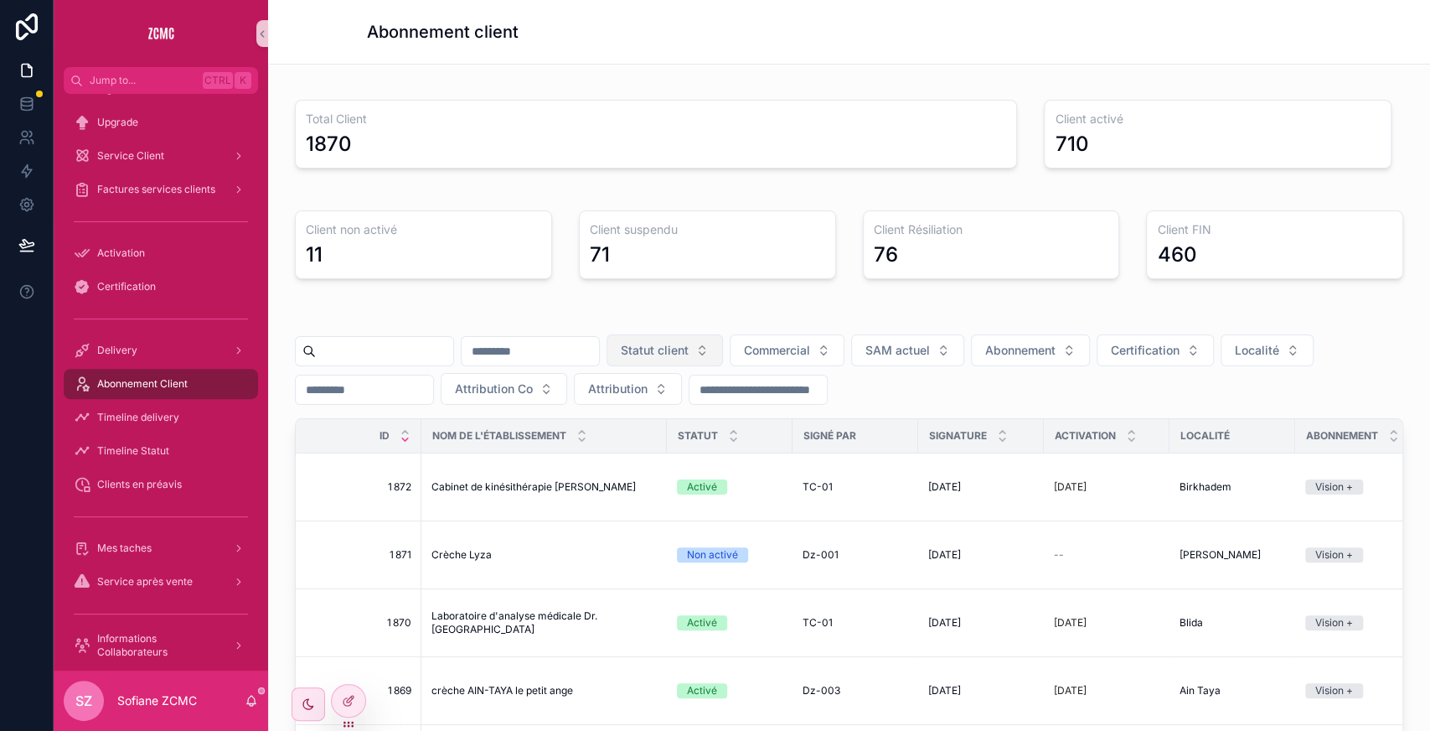
click at [689, 344] on span "Statut client" at bounding box center [655, 350] width 68 height 17
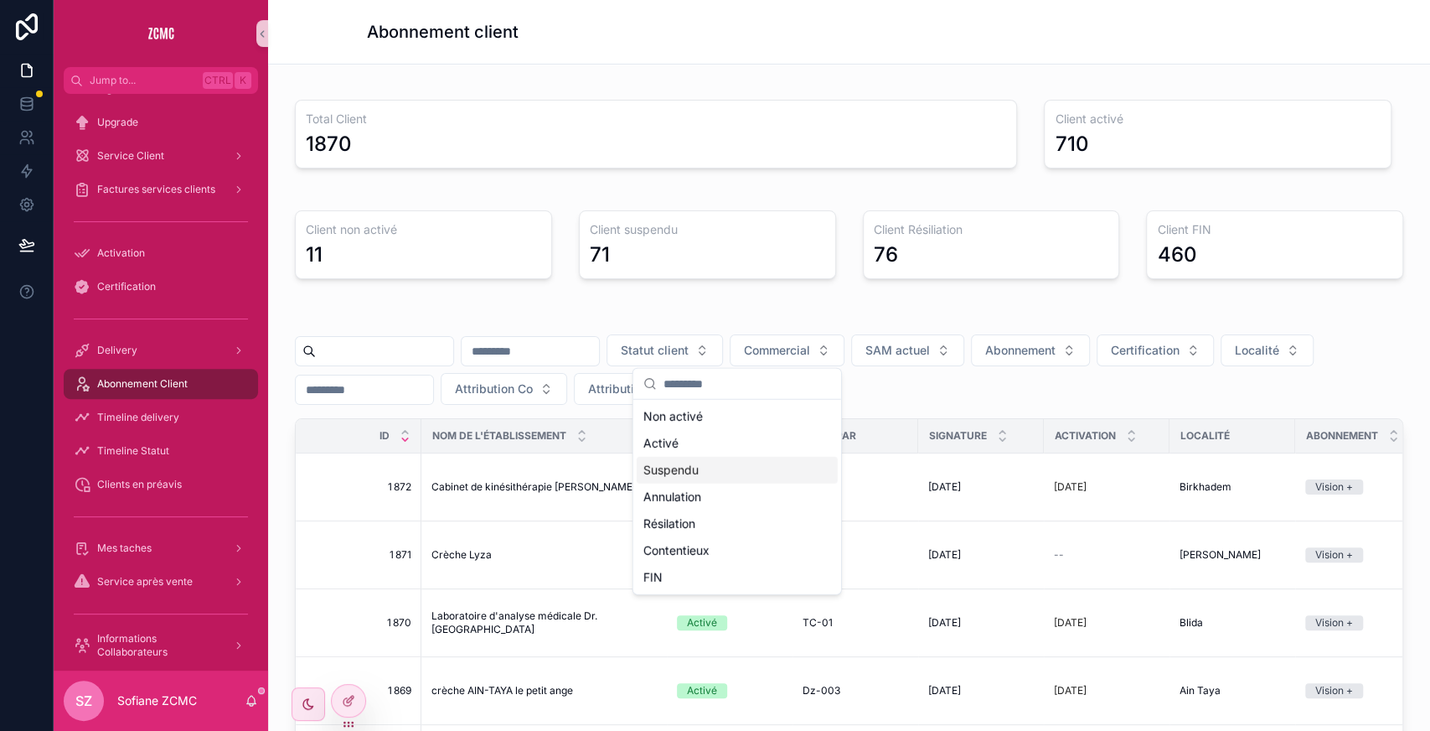
click at [685, 473] on div "Suspendu" at bounding box center [737, 470] width 201 height 27
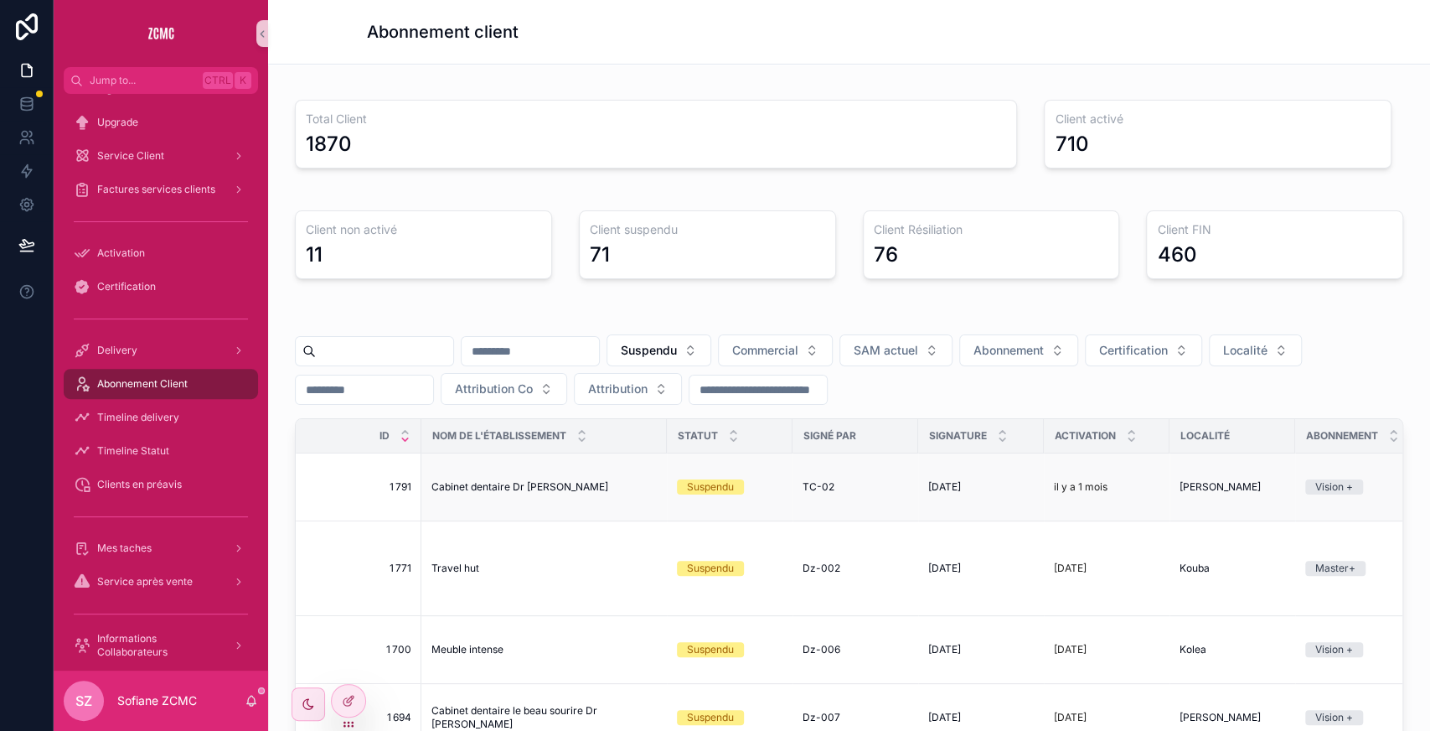
click at [516, 480] on span "Cabinet dentaire Dr [PERSON_NAME]" at bounding box center [520, 486] width 177 height 13
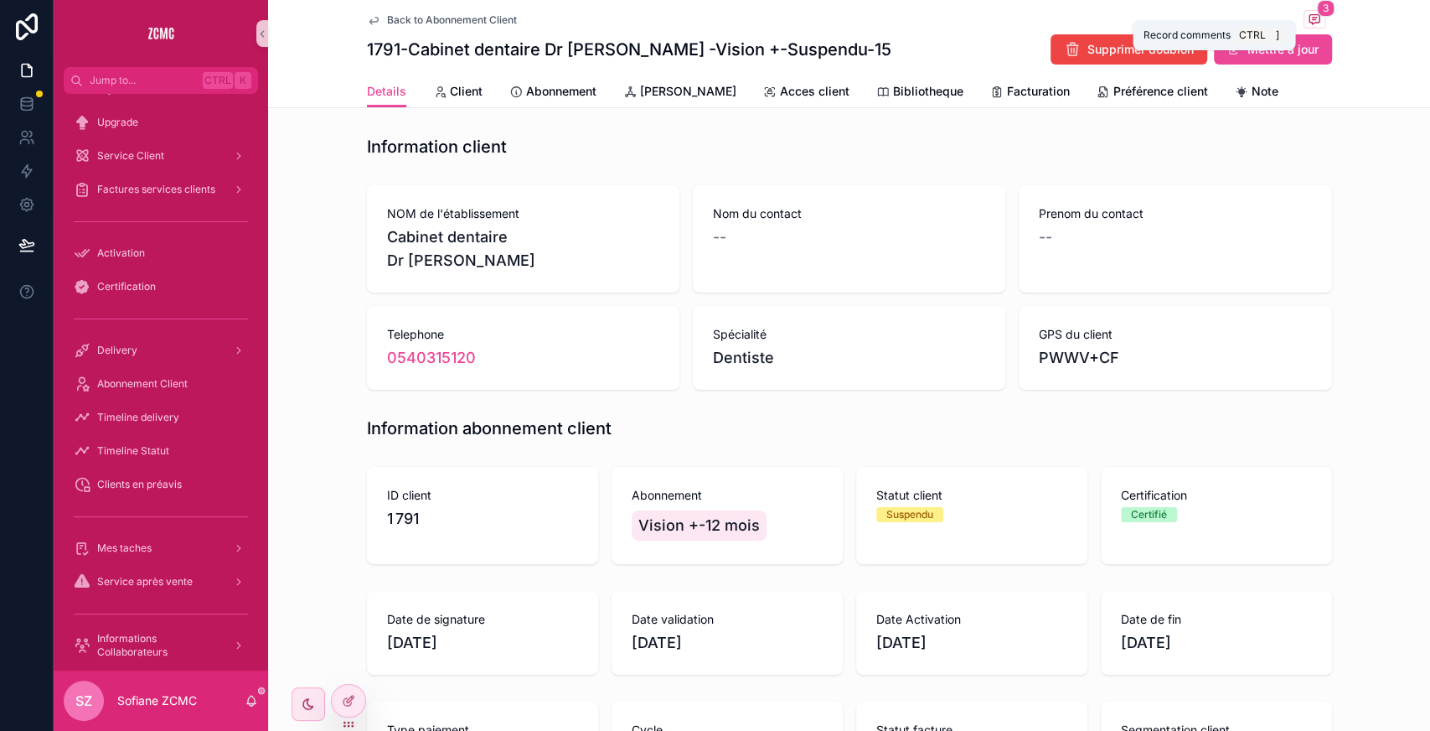
click at [1308, 13] on icon "scrollable content" at bounding box center [1314, 19] width 13 height 13
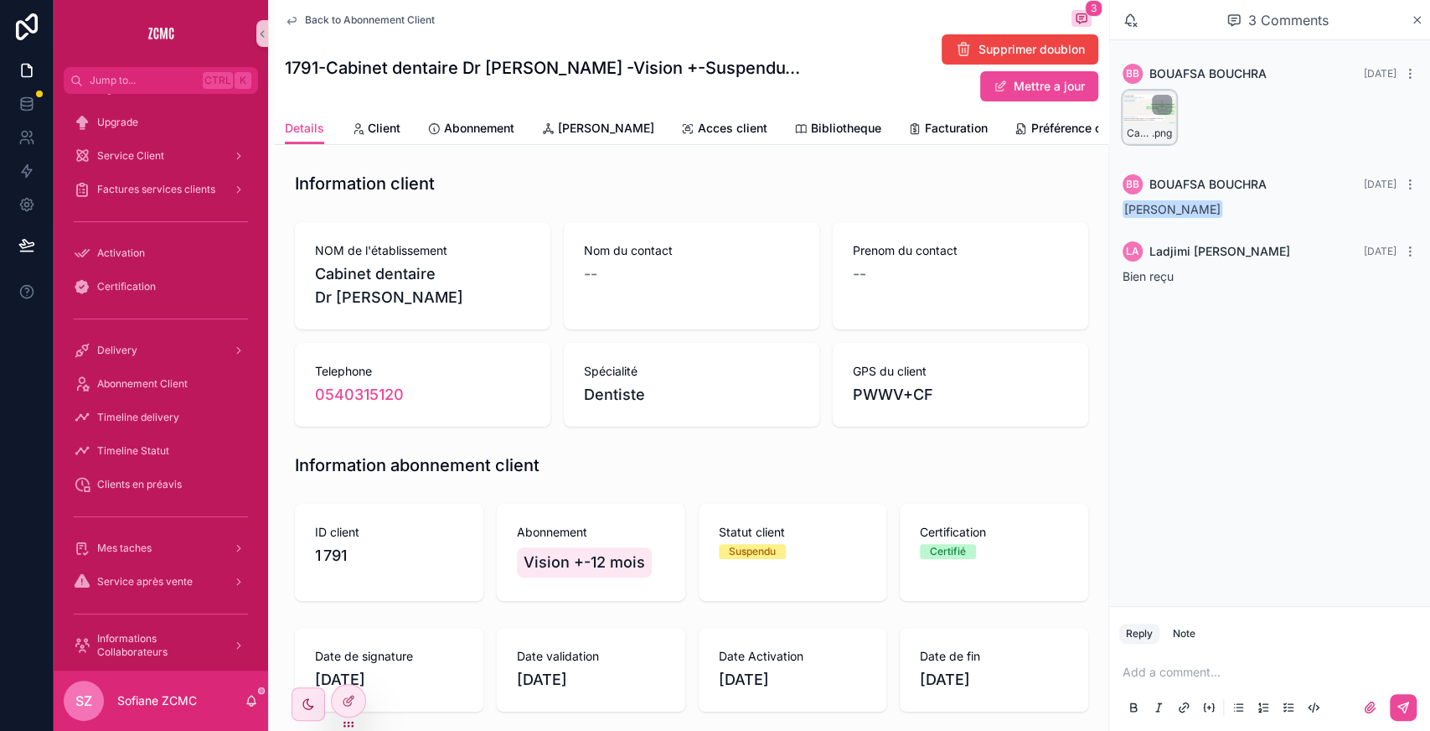
click at [1151, 123] on div "Capture-d’écran-2025-08-11-085649-(1) .png" at bounding box center [1150, 133] width 52 height 20
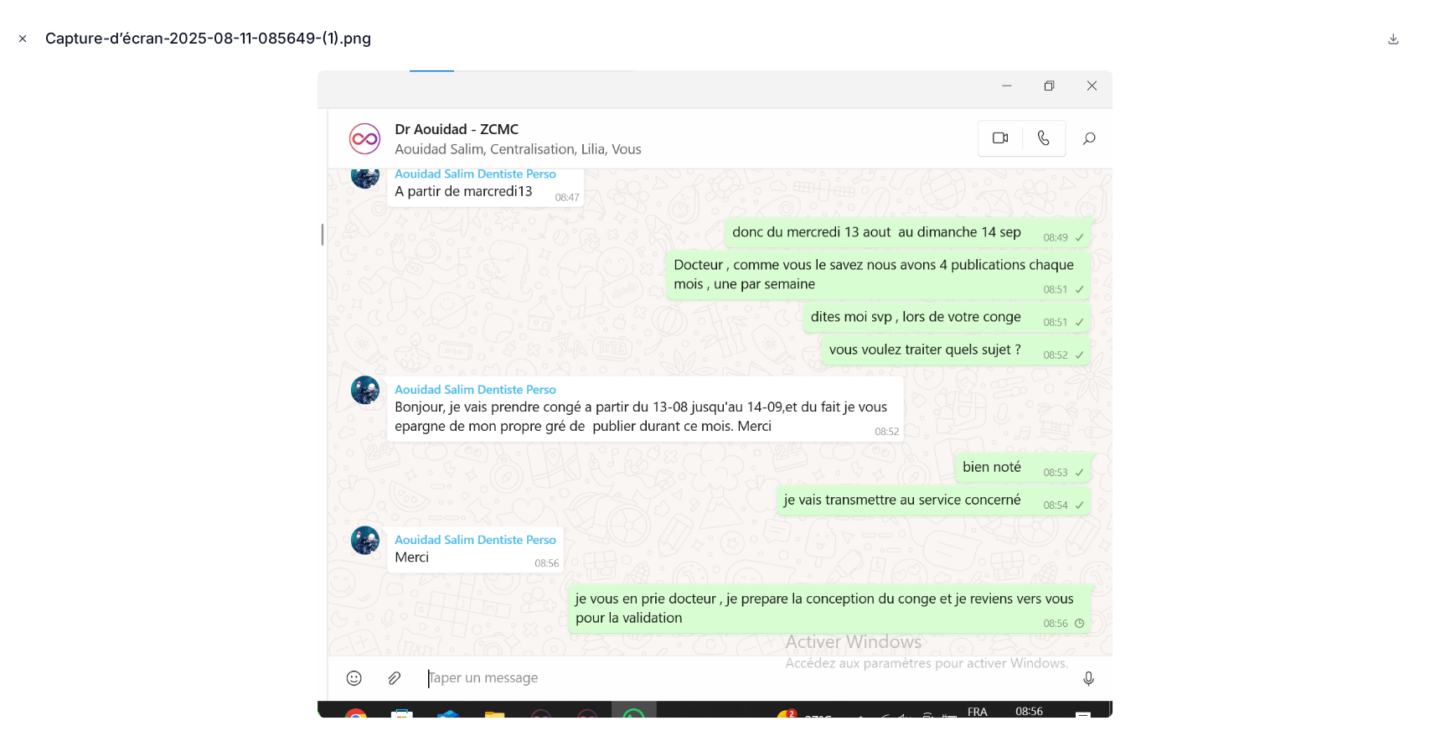
click at [23, 39] on icon "Close modal" at bounding box center [23, 39] width 12 height 12
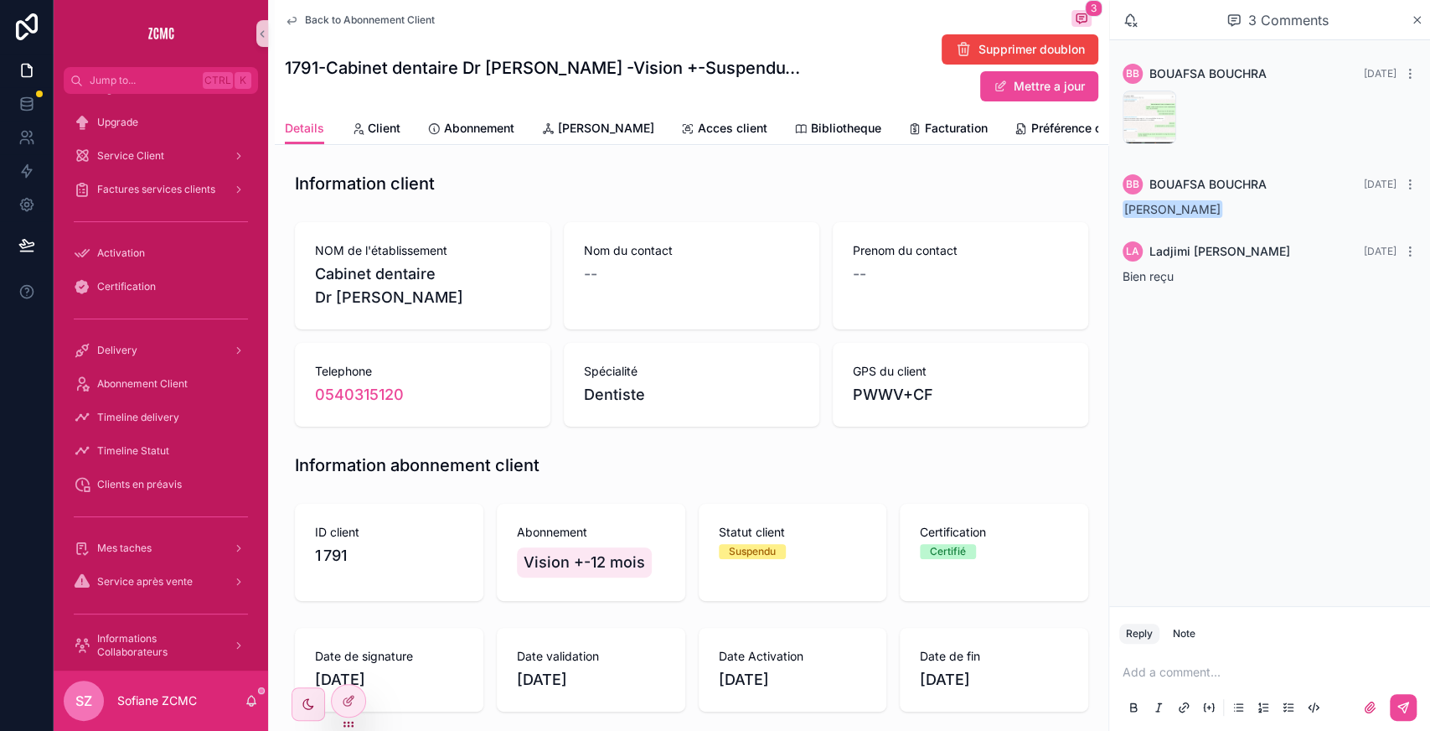
scroll to position [0, 45]
click at [1037, 112] on div "Details Client Abonnement SAM Acces client Bibliotheque Facturation Préférence …" at bounding box center [692, 128] width 814 height 32
click at [1108, 113] on link "Note" at bounding box center [1130, 130] width 44 height 34
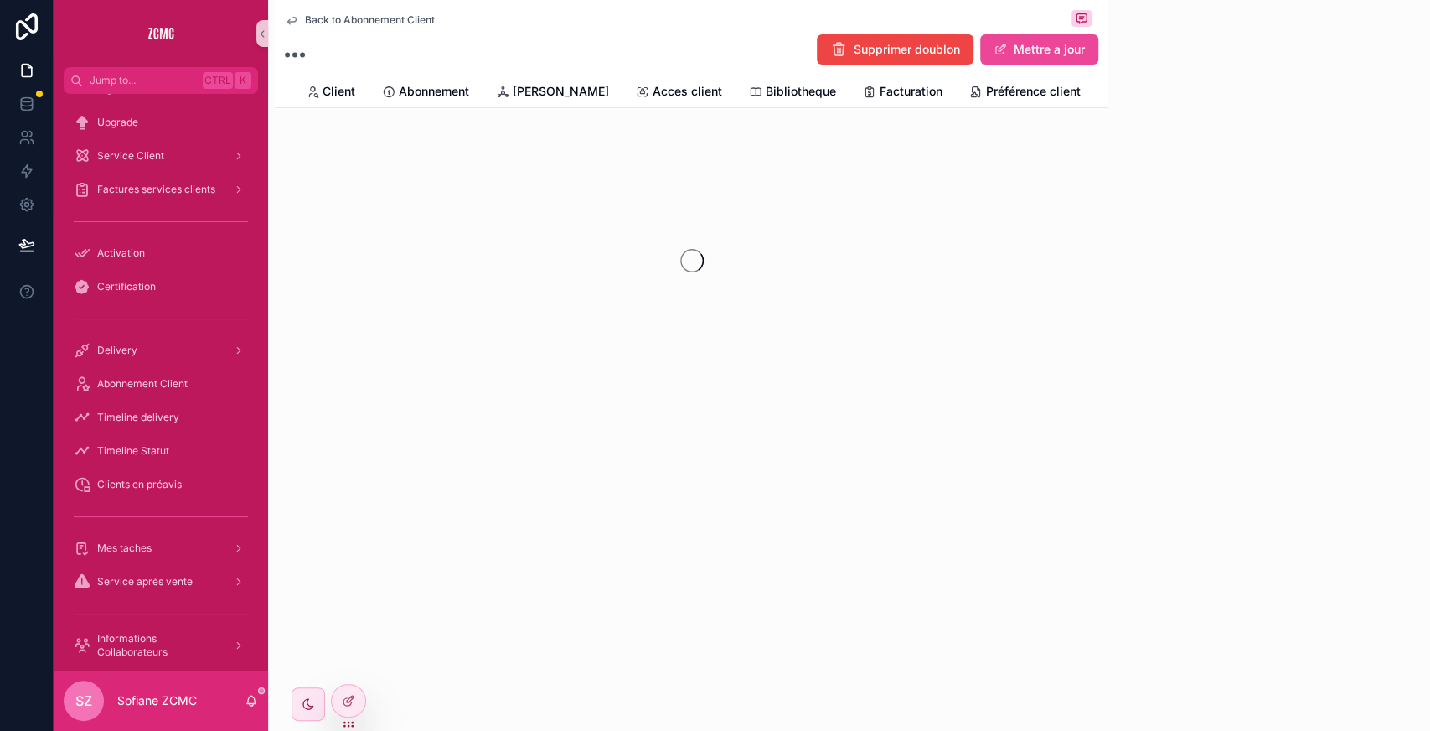
scroll to position [0, 28]
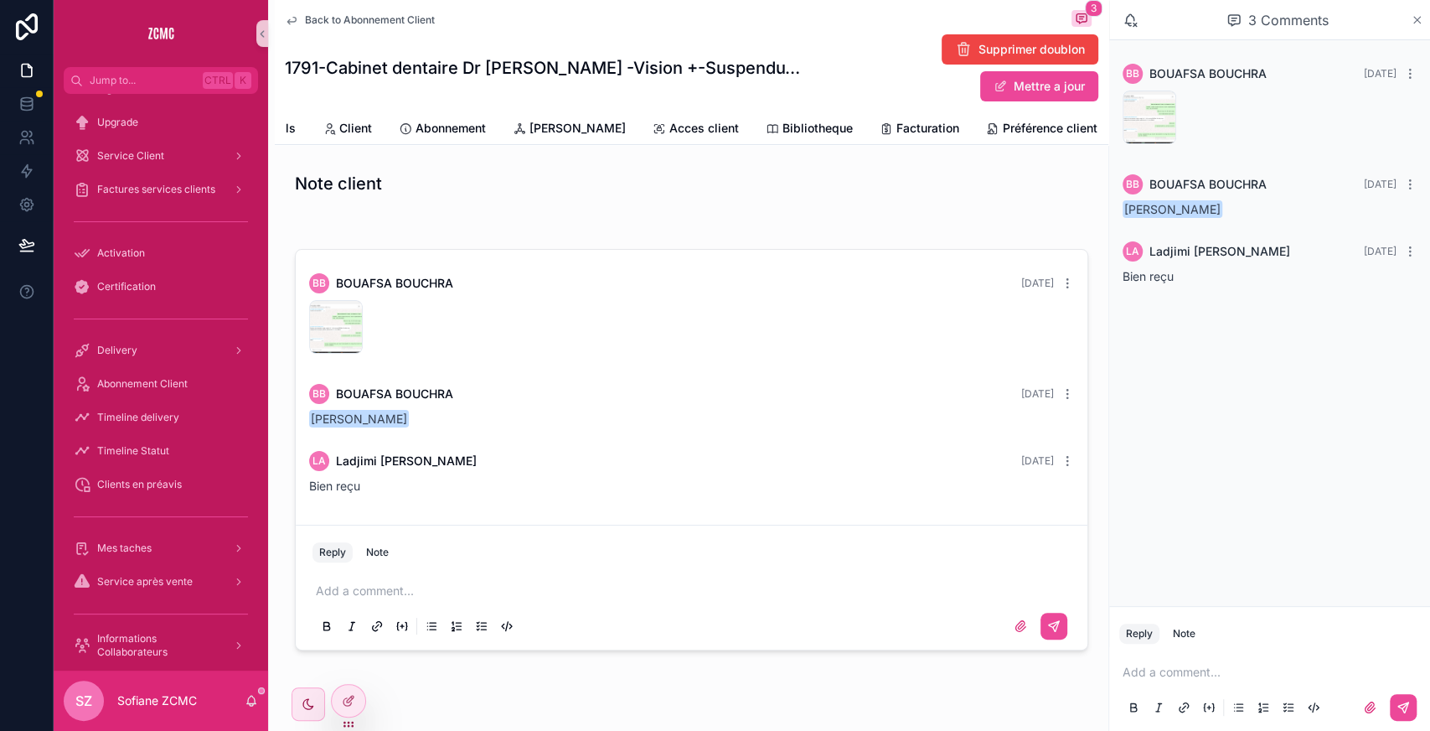
click at [1420, 18] on icon "scrollable content" at bounding box center [1417, 19] width 13 height 13
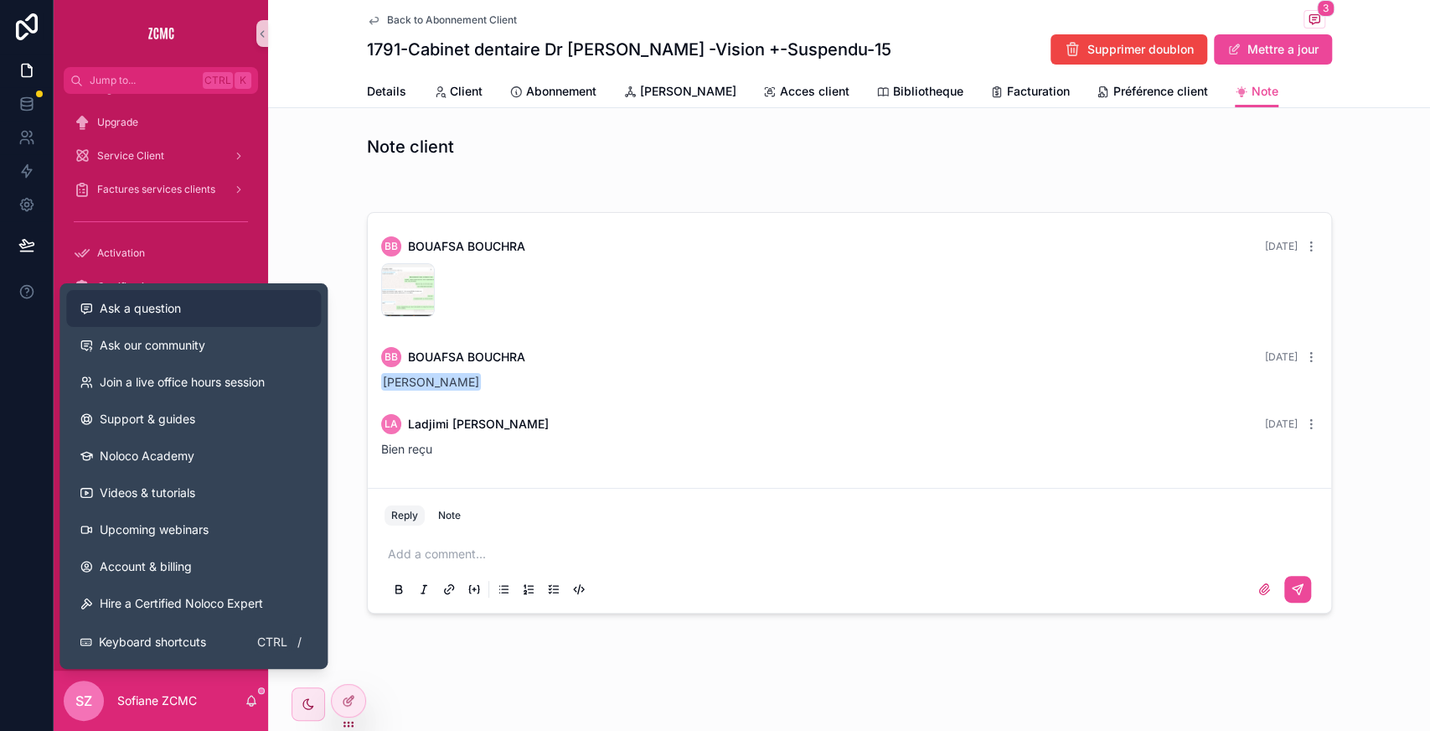
click at [126, 299] on button "Ask a question" at bounding box center [193, 308] width 255 height 37
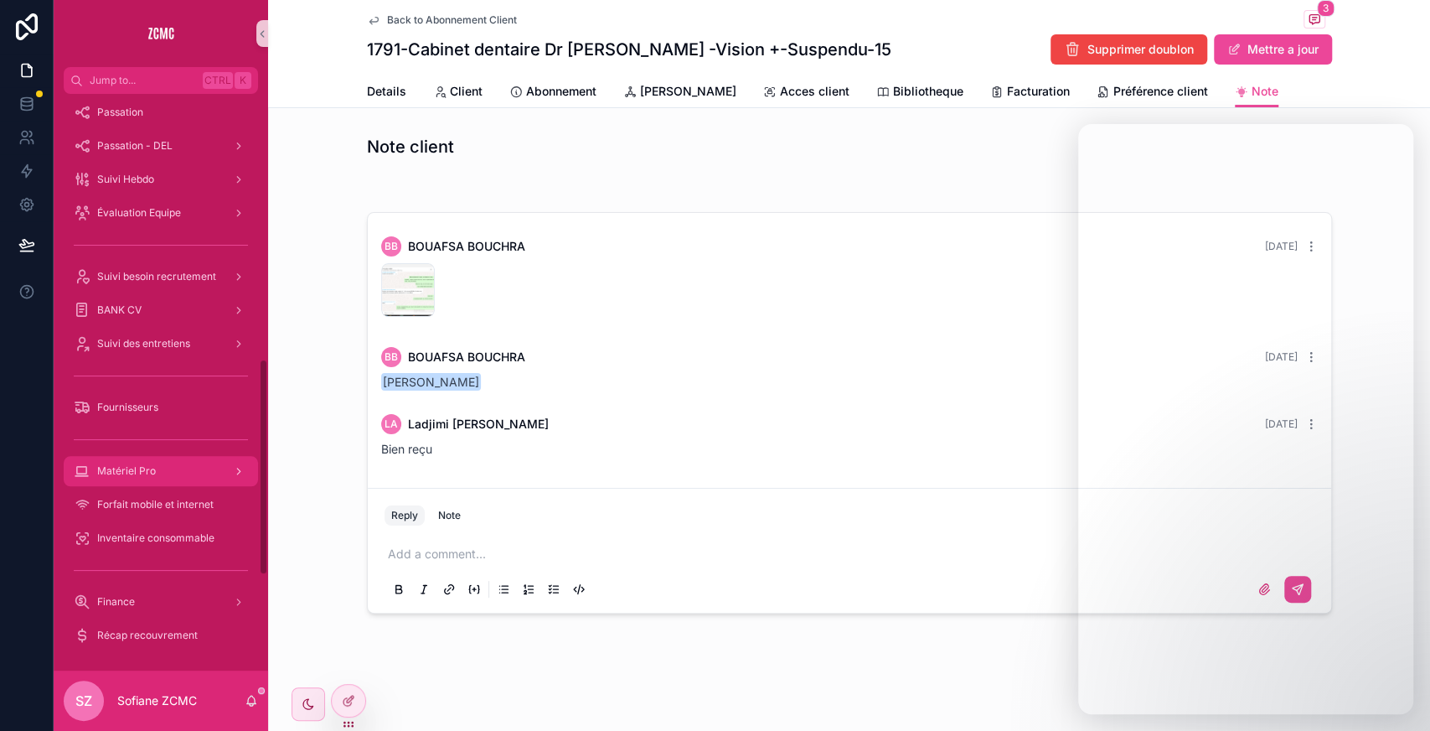
scroll to position [473, 0]
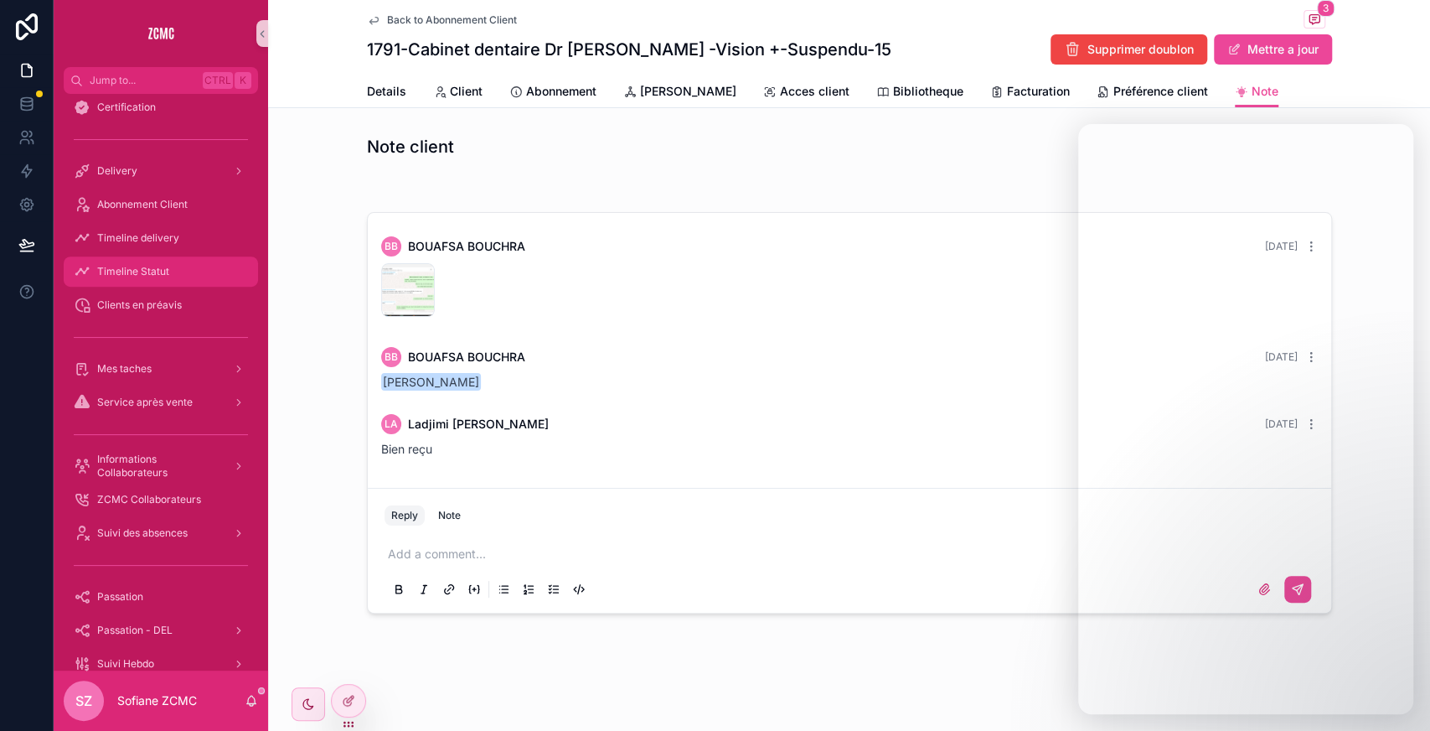
click at [174, 266] on div "Timeline Statut" at bounding box center [161, 271] width 174 height 27
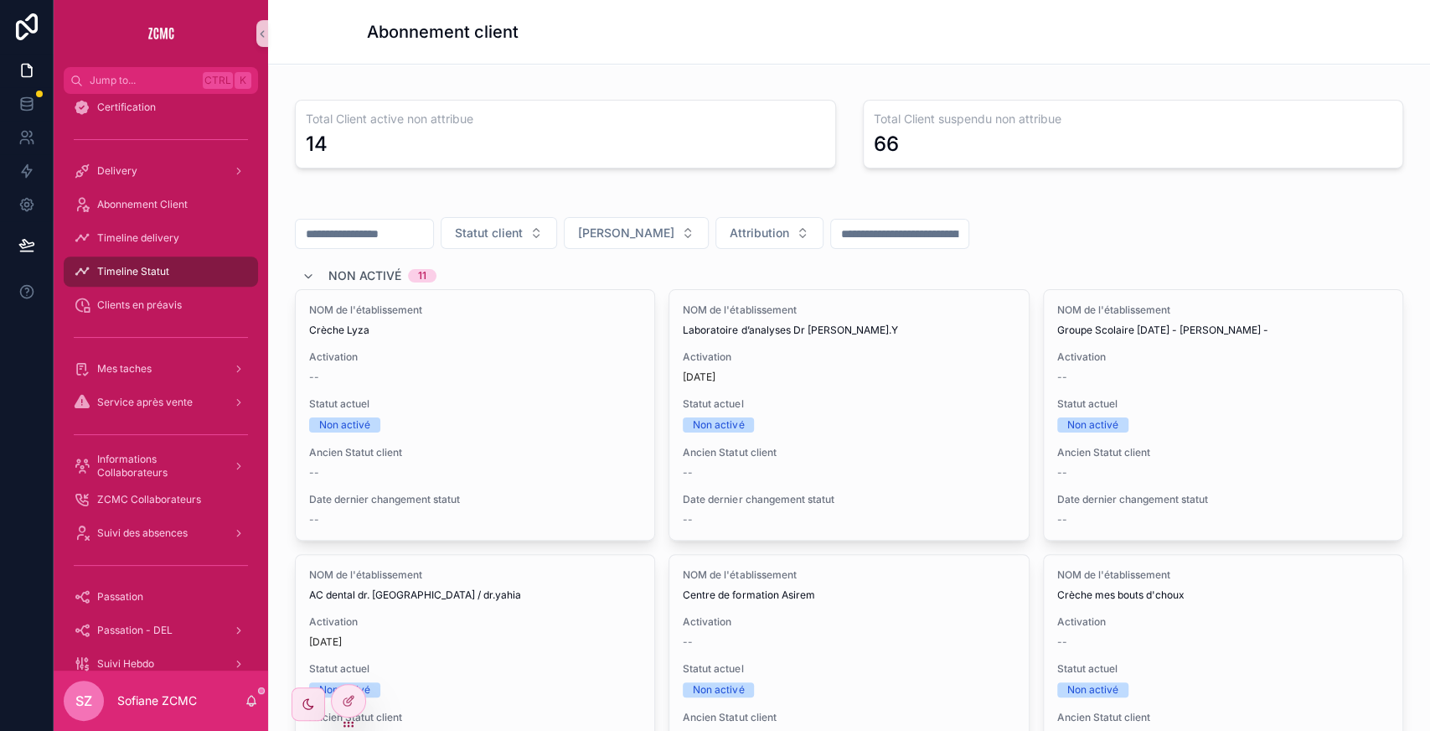
click at [865, 240] on input "scrollable content" at bounding box center [899, 233] width 137 height 23
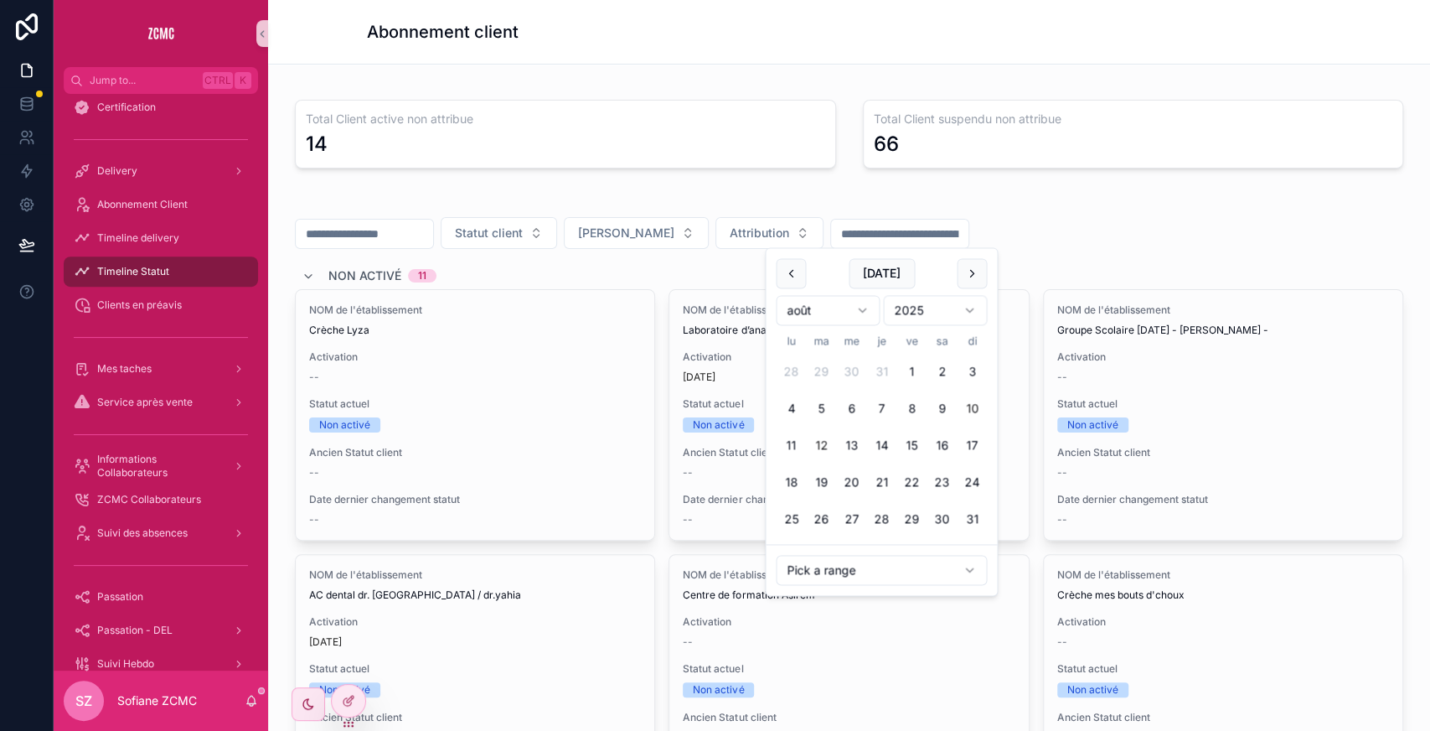
click at [970, 409] on button "10" at bounding box center [972, 409] width 30 height 30
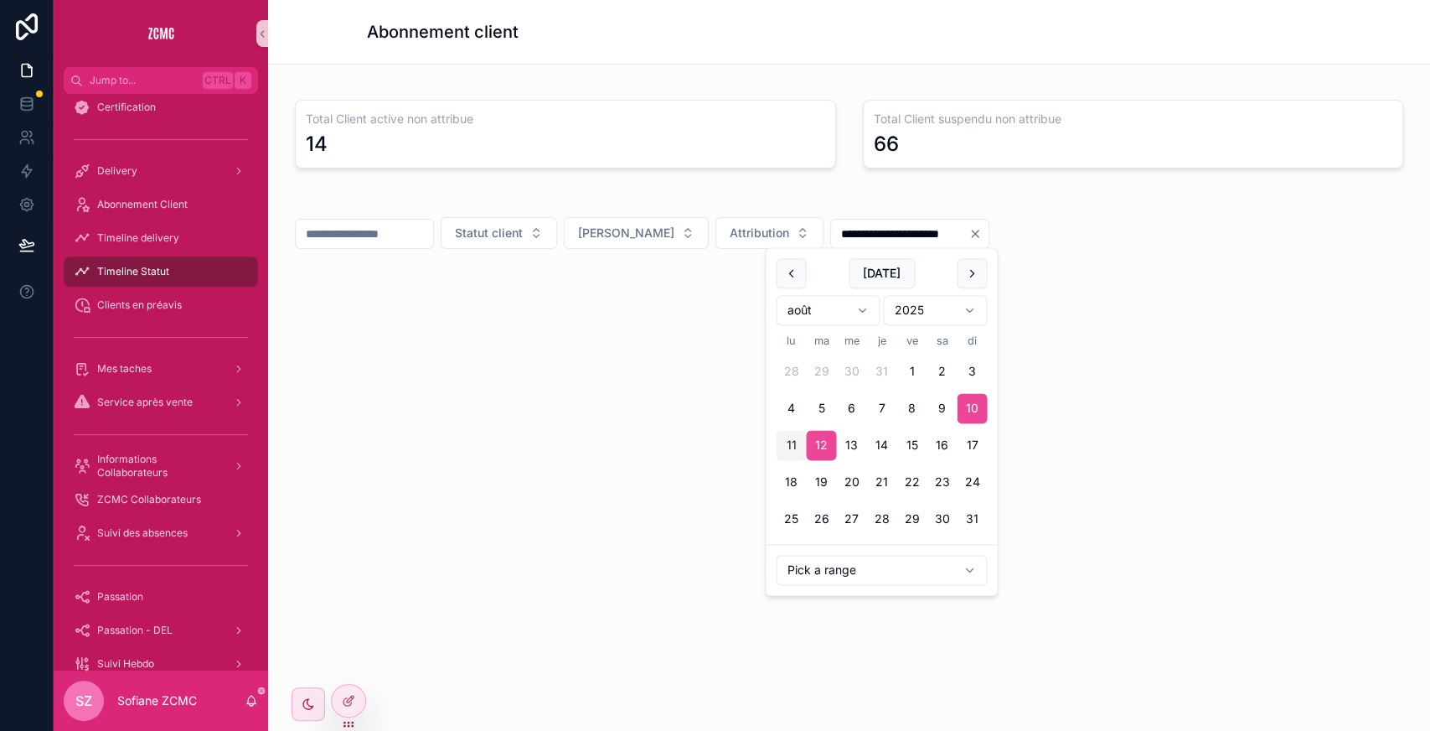
type input "**********"
click at [1131, 204] on div "**********" at bounding box center [849, 265] width 1109 height 141
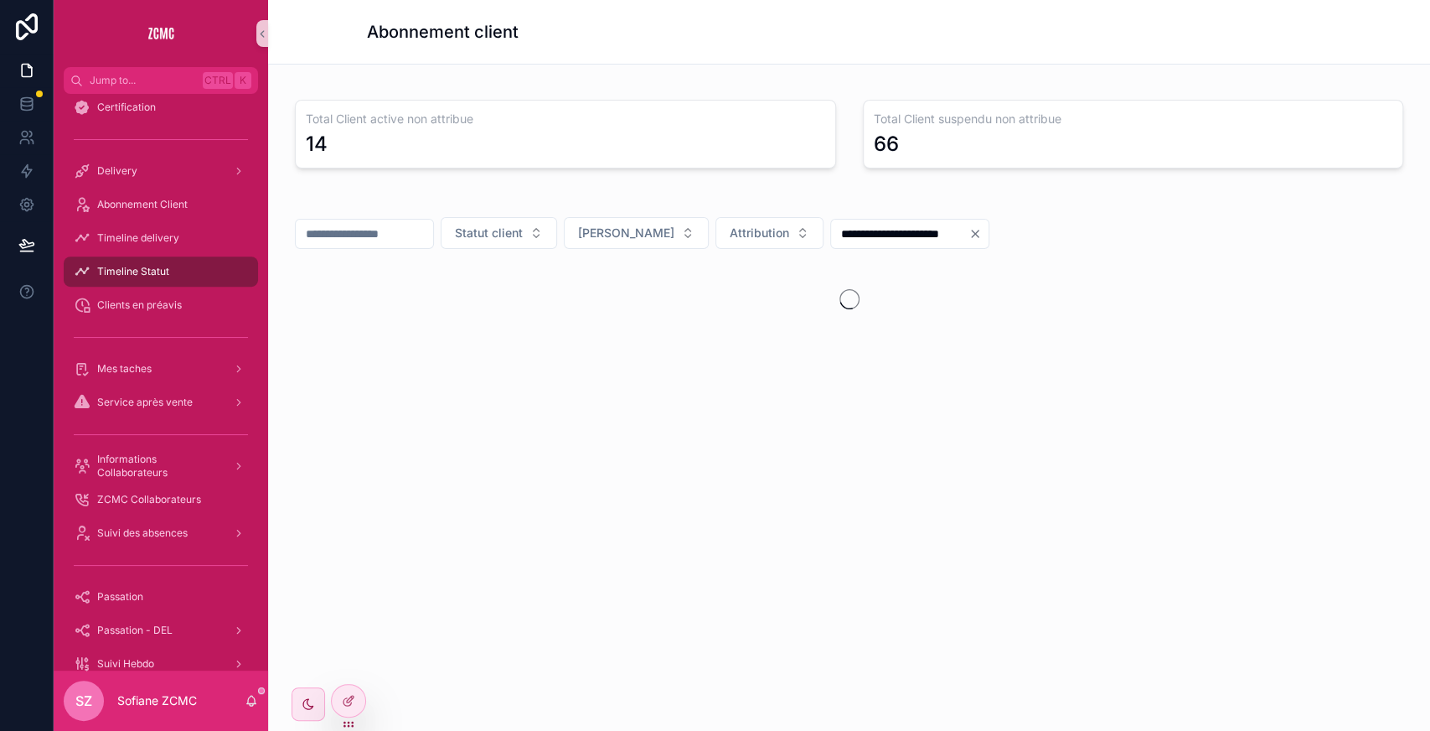
click at [1131, 204] on div "**********" at bounding box center [849, 265] width 1109 height 141
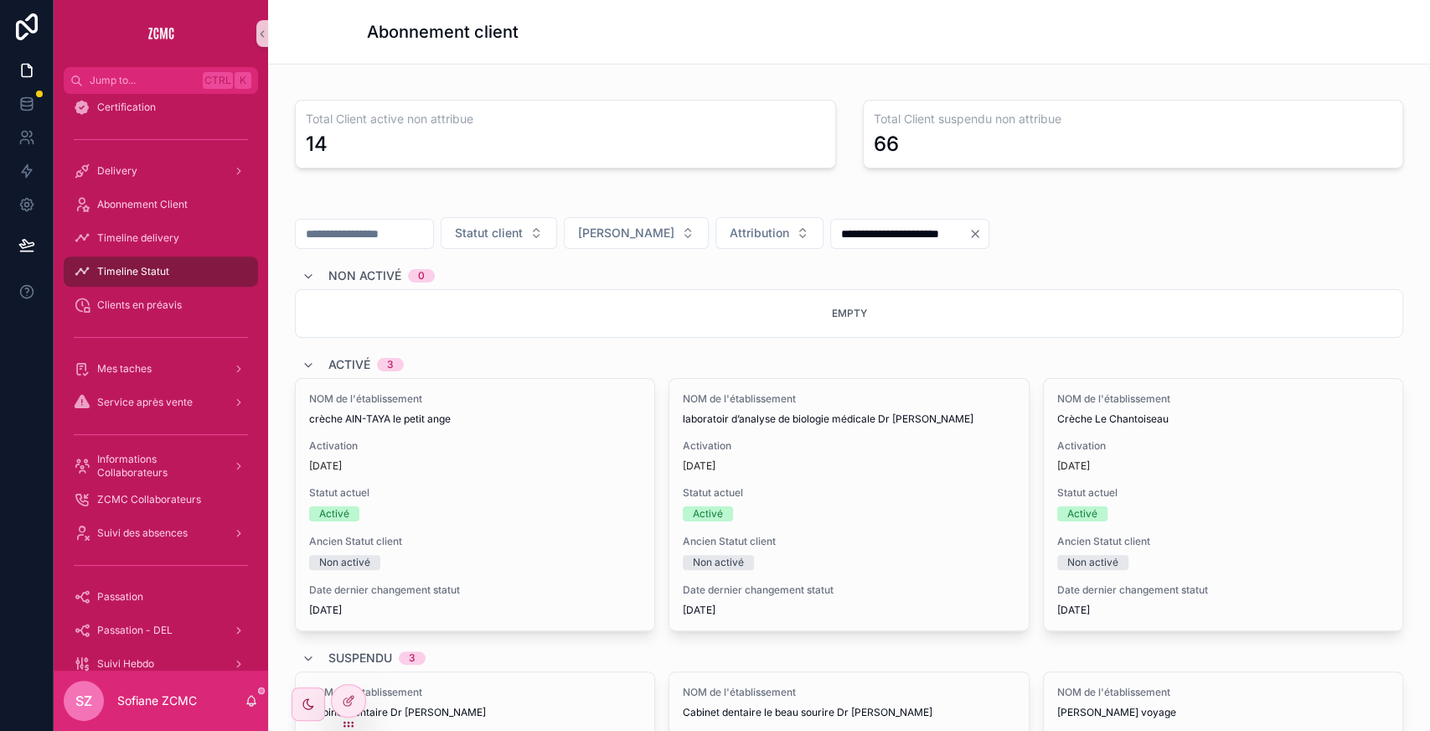
click at [327, 374] on div "Activé 3" at bounding box center [353, 364] width 102 height 27
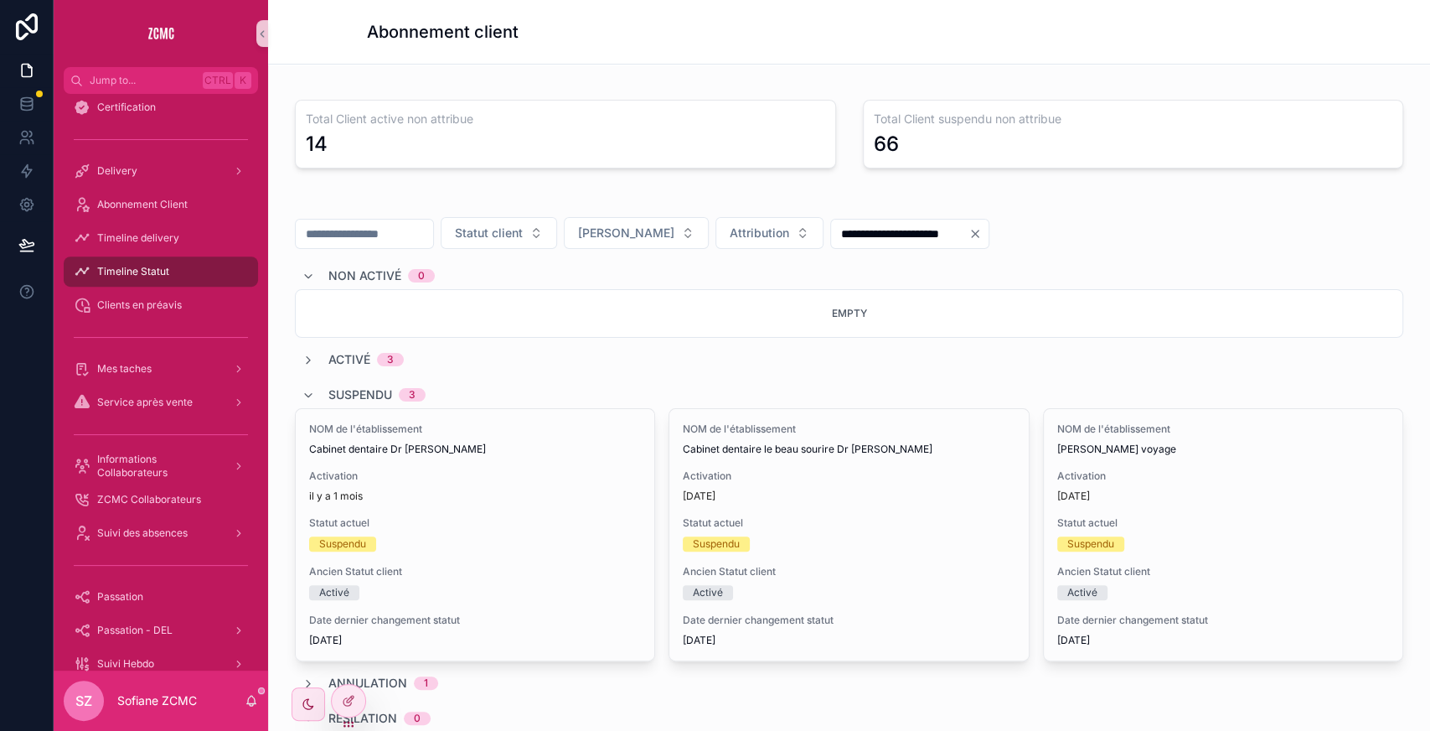
scroll to position [240, 0]
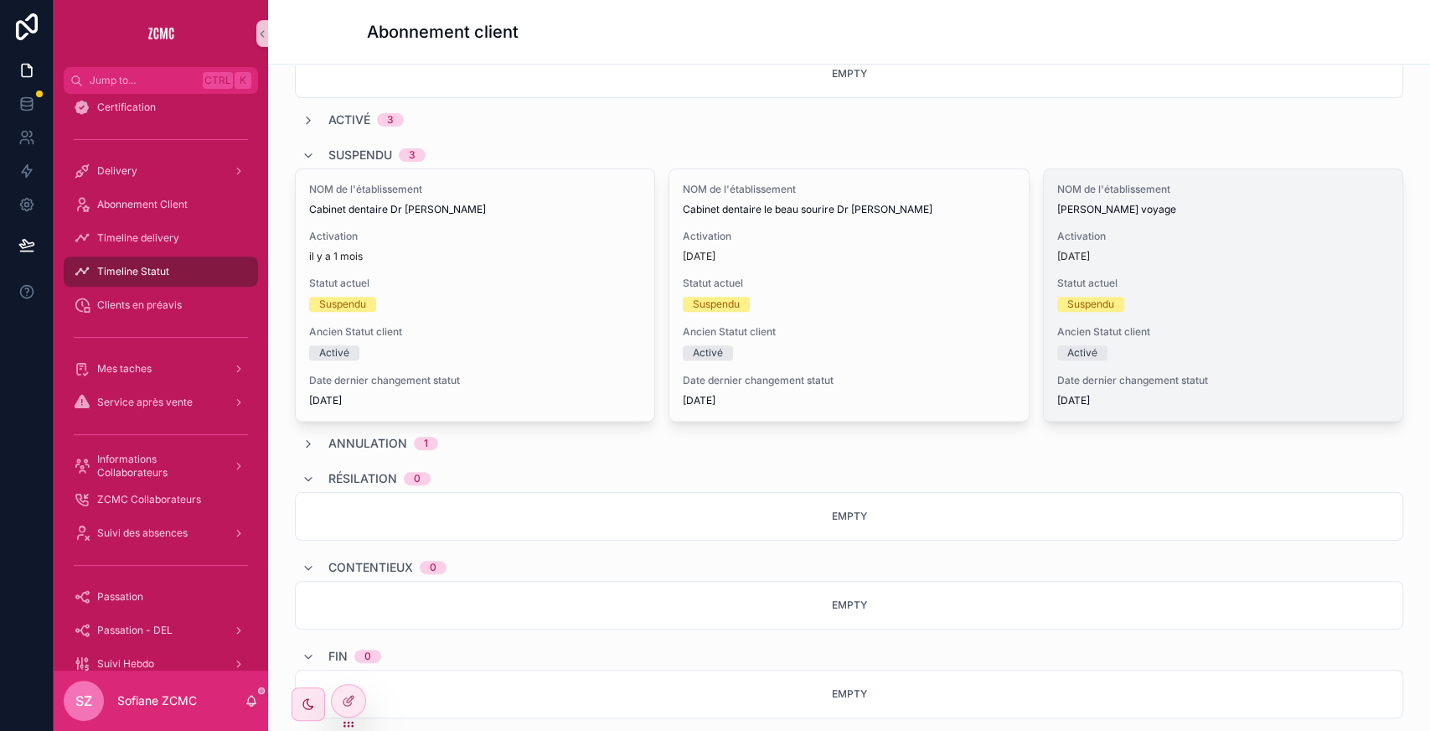
click at [1161, 308] on div "NOM de l'établissement Andromède voyage Activation [DATE] Statut actuel Suspend…" at bounding box center [1223, 294] width 359 height 251
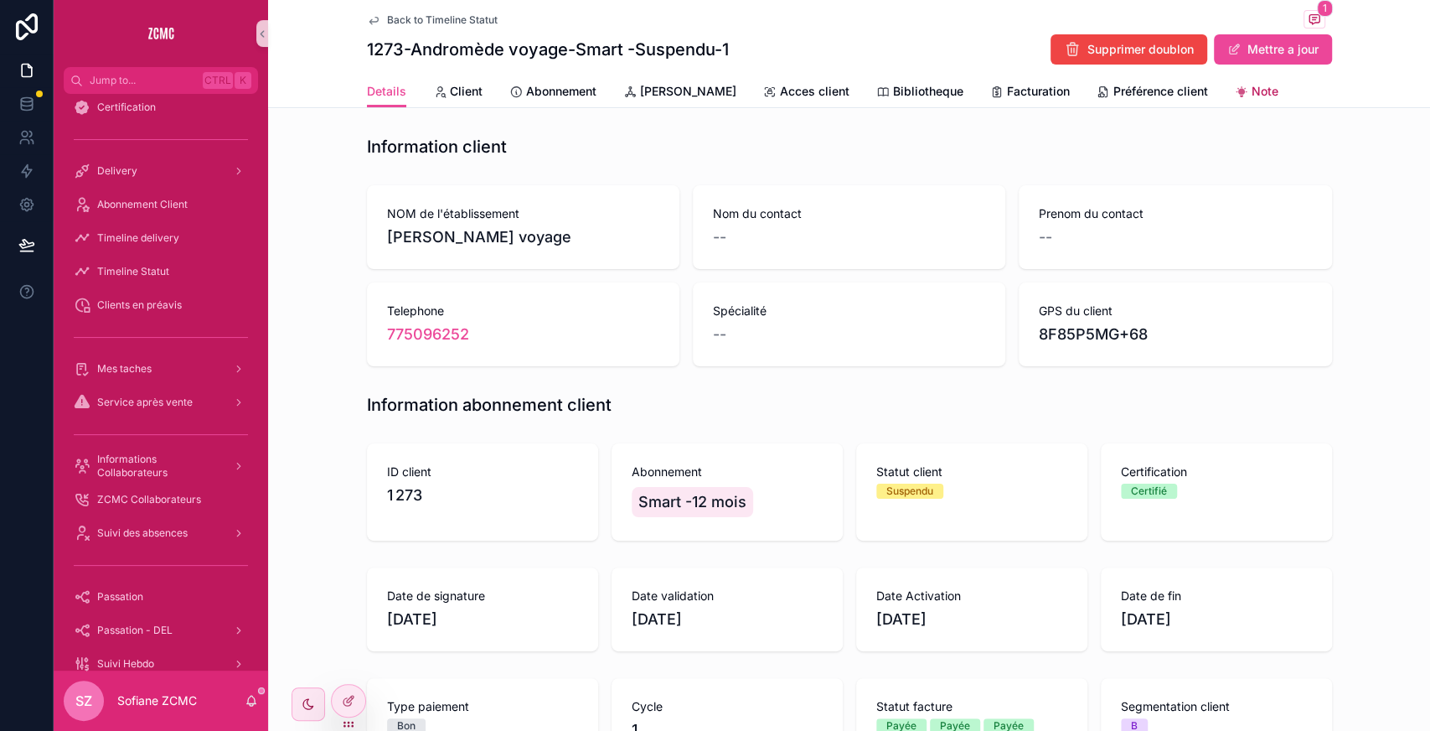
click at [1252, 91] on span "Note" at bounding box center [1265, 91] width 27 height 17
click at [295, 345] on div "NOM de l'établissement Andromède voyage Nom du contact -- Prenom du contact -- …" at bounding box center [849, 275] width 1149 height 194
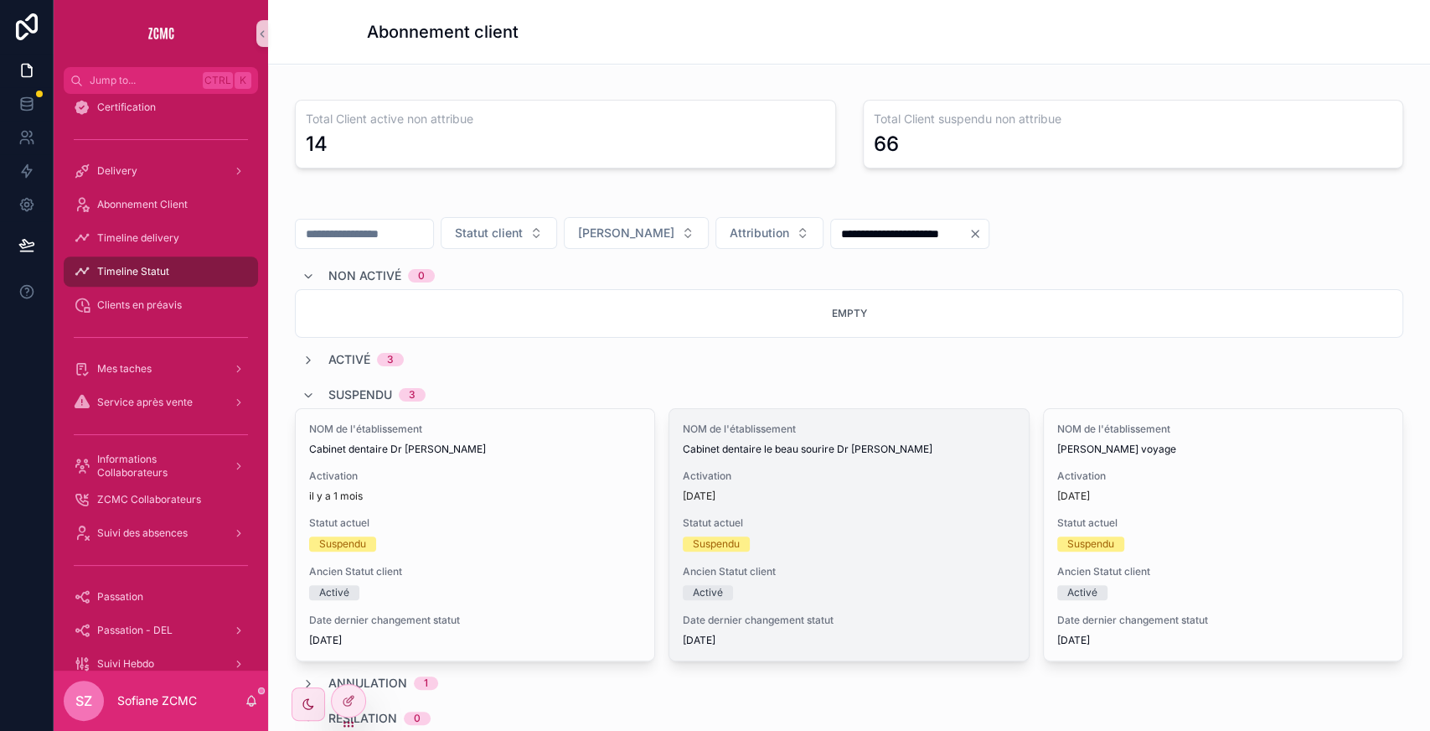
click at [892, 550] on div "NOM de l'établissement Cabinet dentaire le beau sourire Dr [PERSON_NAME] Activa…" at bounding box center [849, 534] width 359 height 251
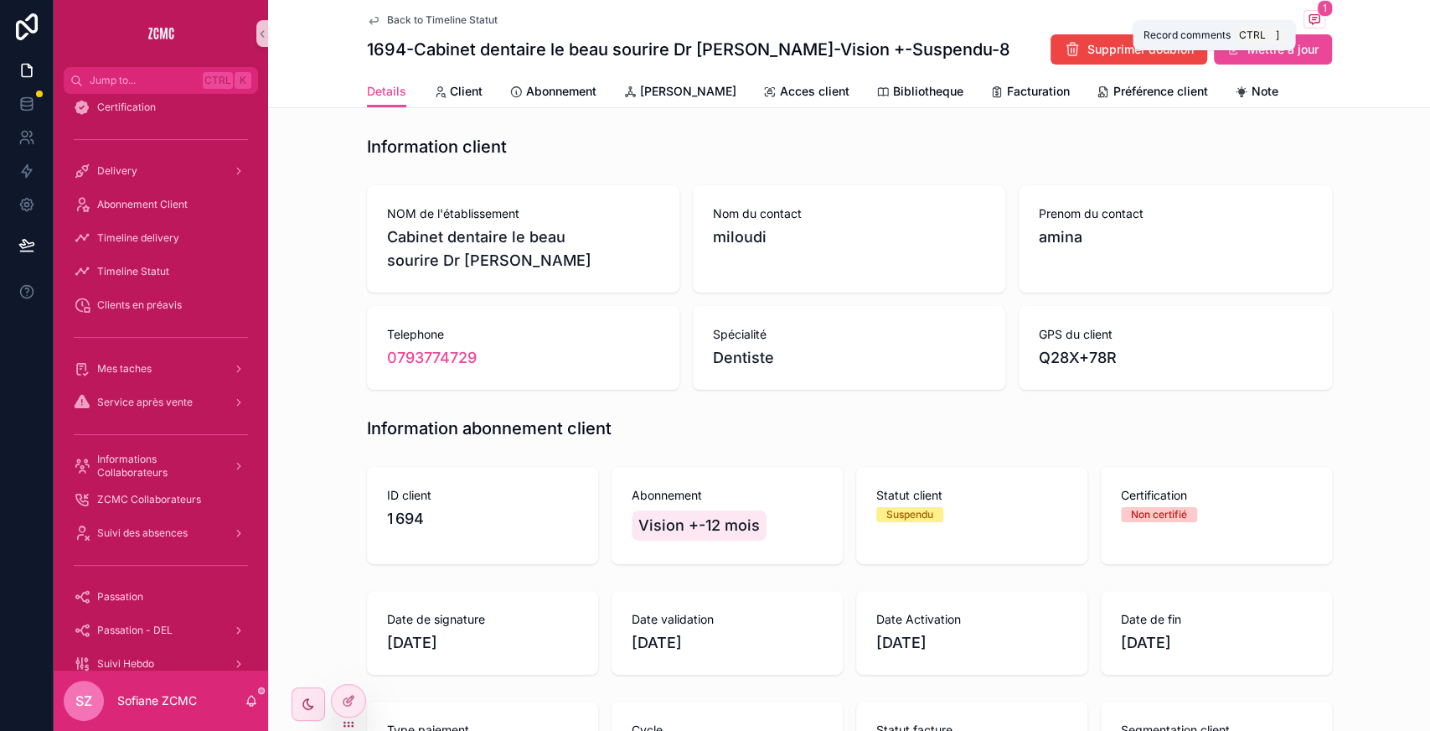
click at [1316, 22] on span "scrollable content" at bounding box center [1315, 19] width 22 height 18
click at [991, 103] on link "Facturation" at bounding box center [1031, 93] width 80 height 34
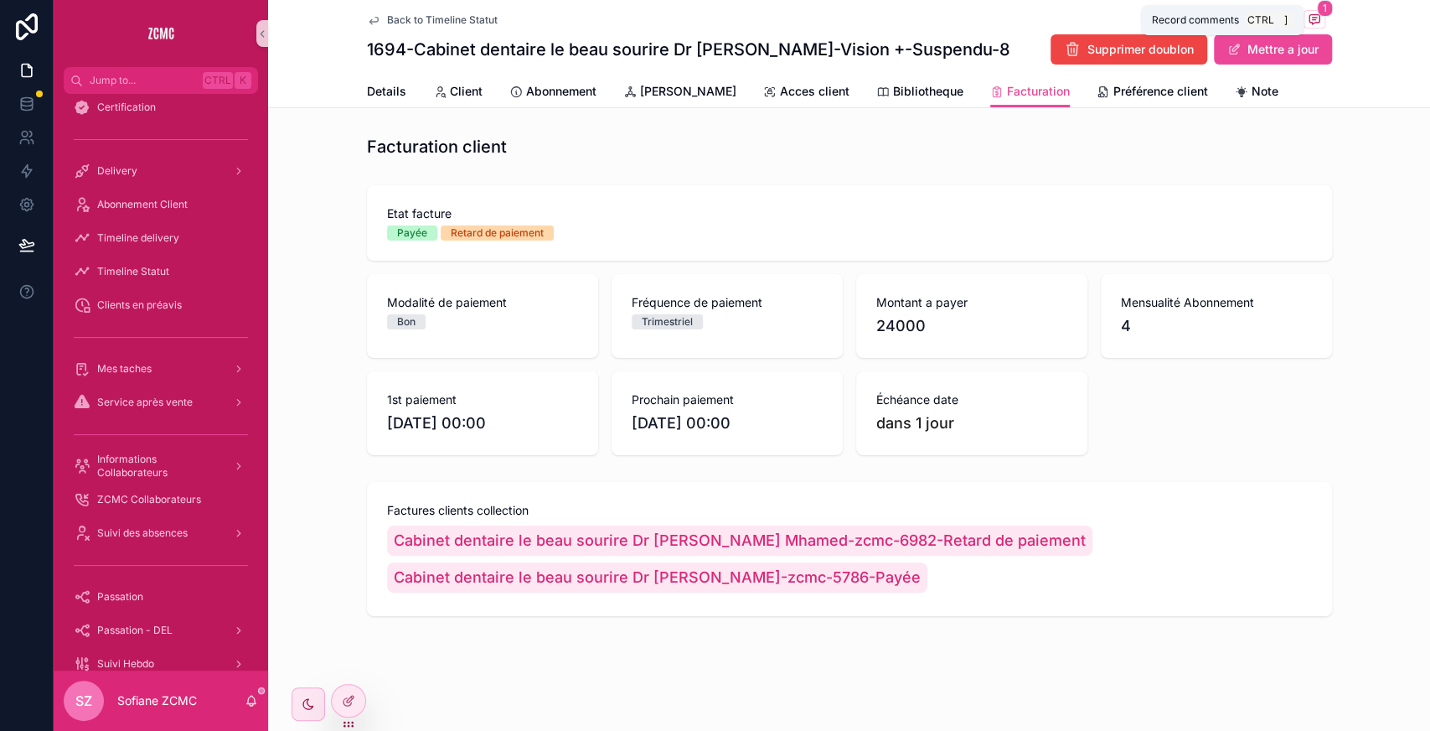
click at [1313, 18] on icon "scrollable content" at bounding box center [1314, 19] width 13 height 13
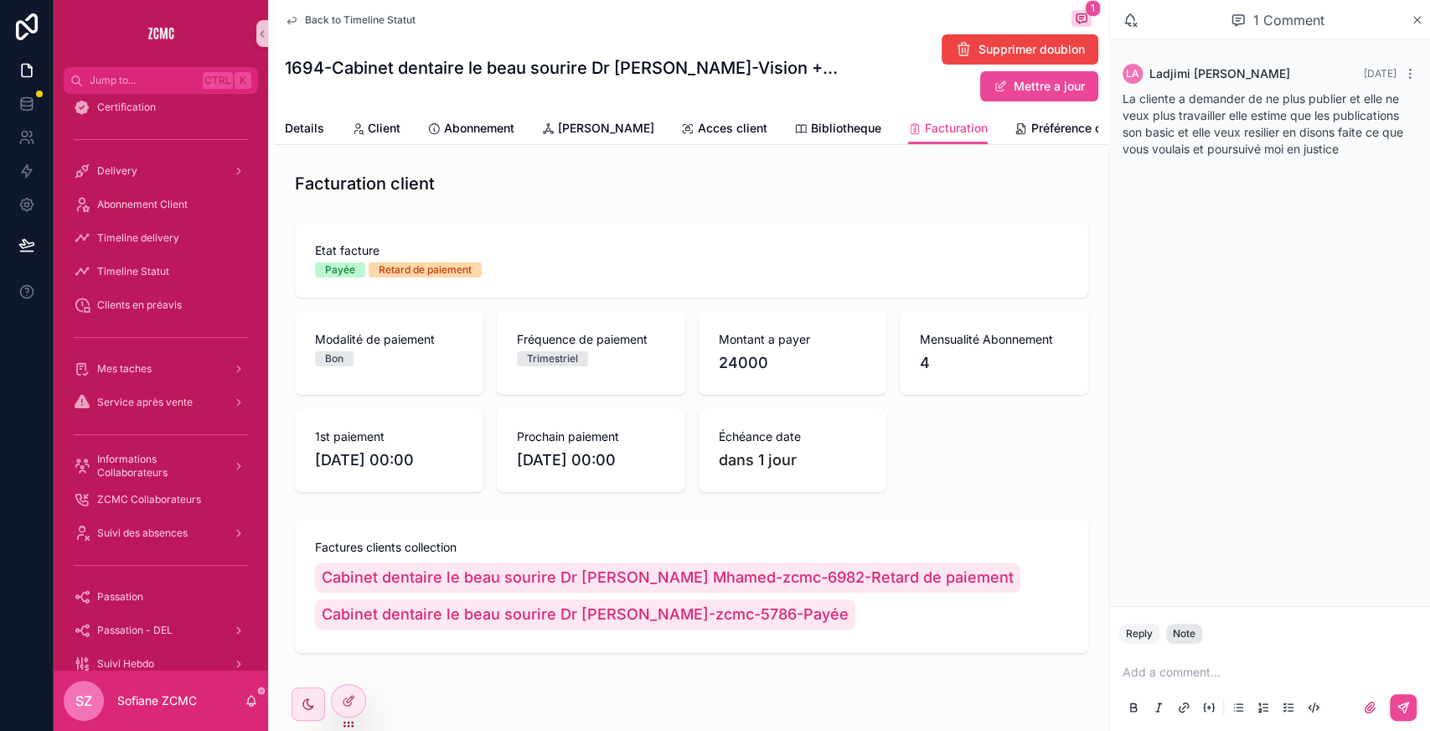
click at [1182, 637] on div "Note" at bounding box center [1184, 633] width 23 height 13
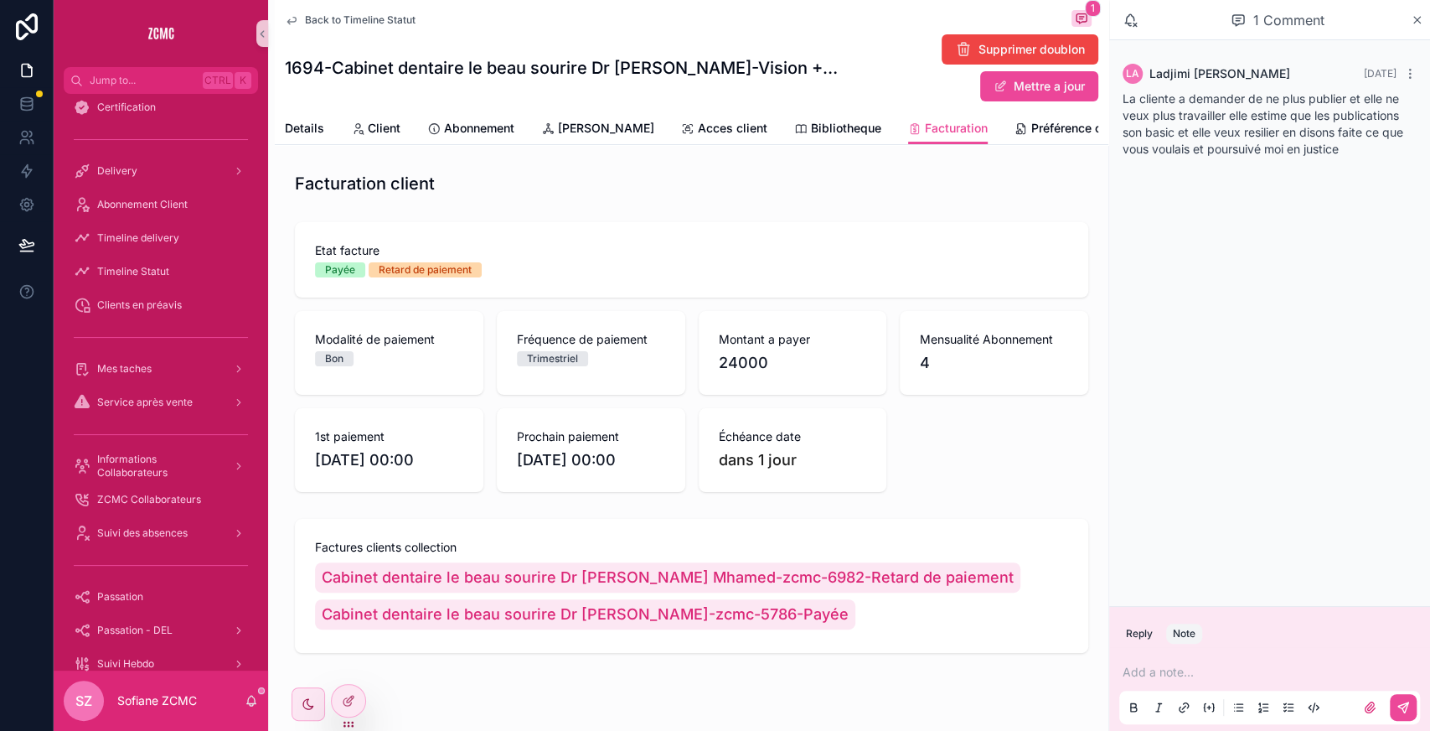
click at [1193, 669] on p "scrollable content" at bounding box center [1273, 672] width 301 height 17
click at [1406, 713] on icon "scrollable content" at bounding box center [1403, 707] width 13 height 13
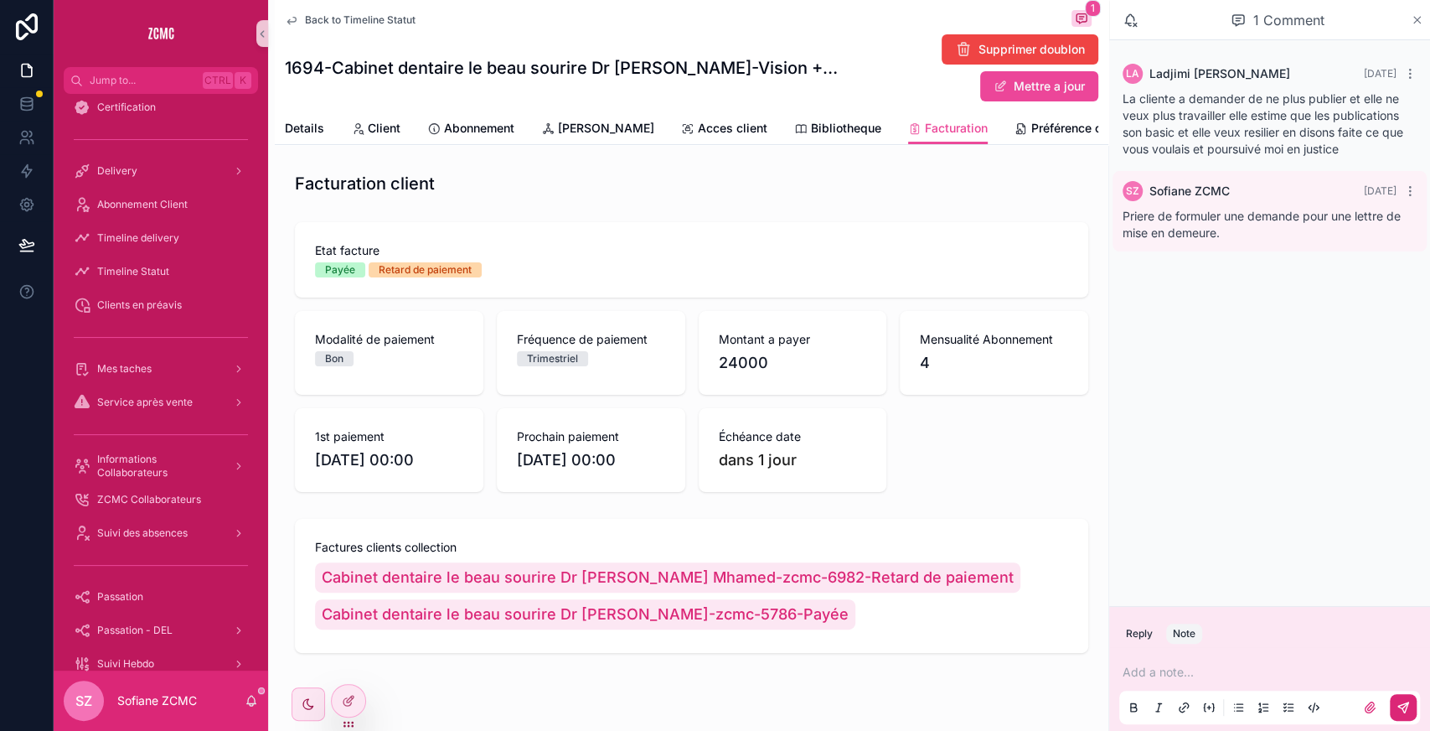
click at [1415, 18] on icon "scrollable content" at bounding box center [1417, 19] width 13 height 13
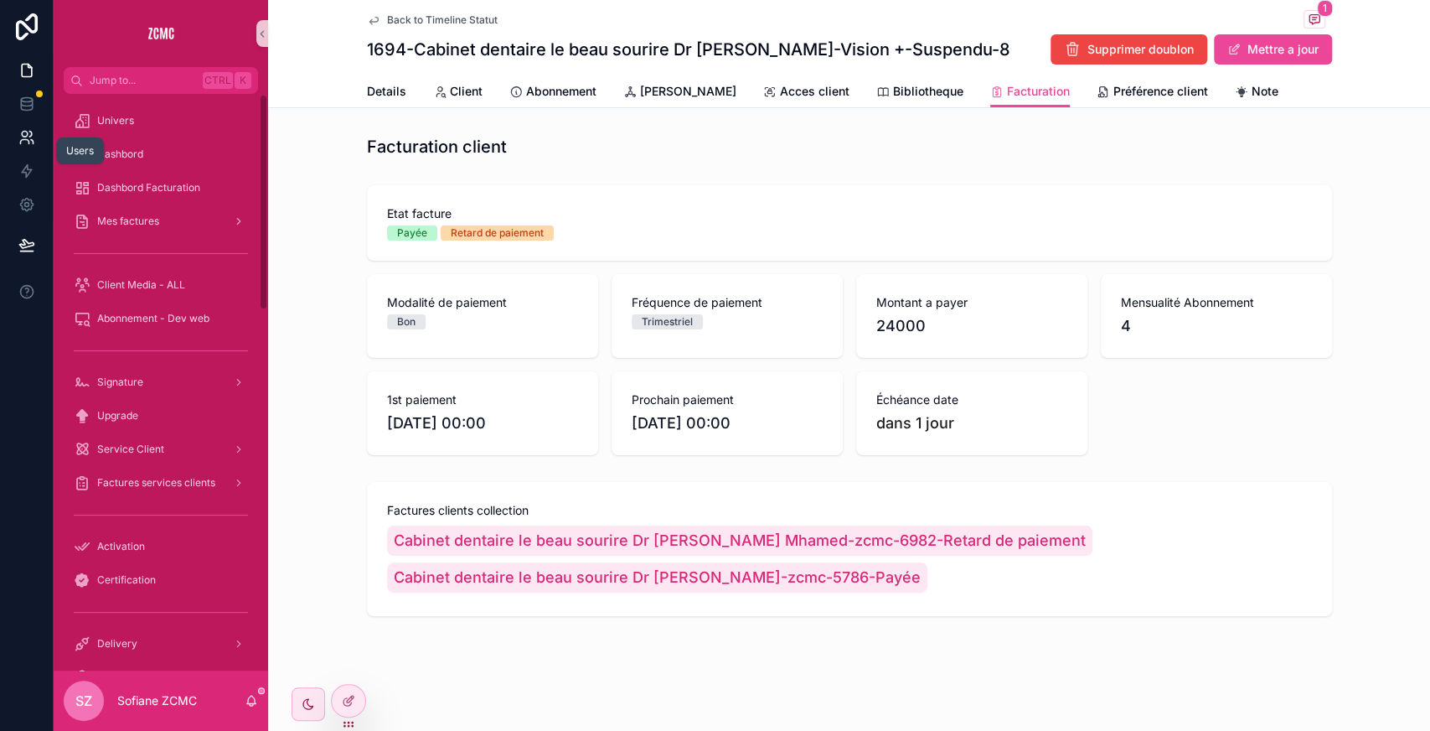
click at [37, 132] on link at bounding box center [26, 138] width 53 height 34
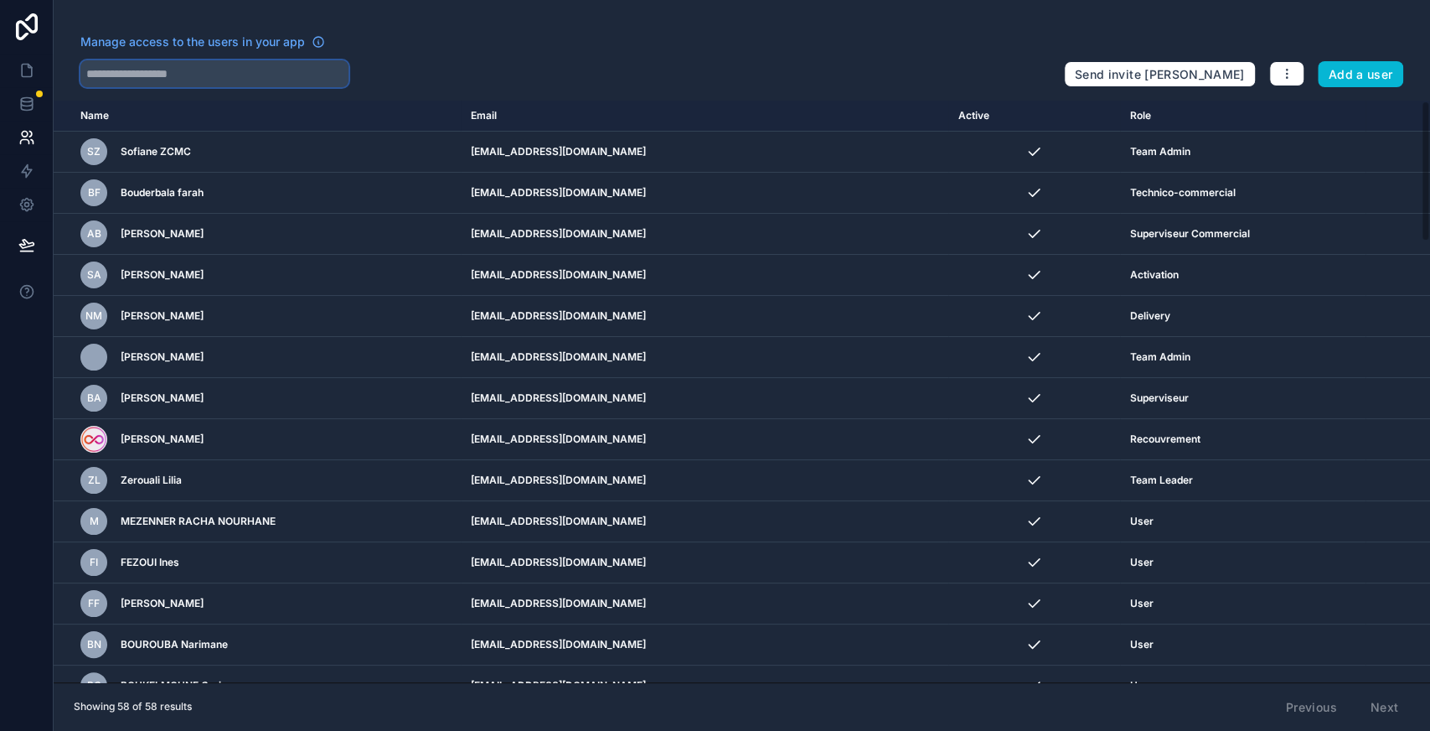
click at [255, 84] on input "text" at bounding box center [214, 73] width 268 height 27
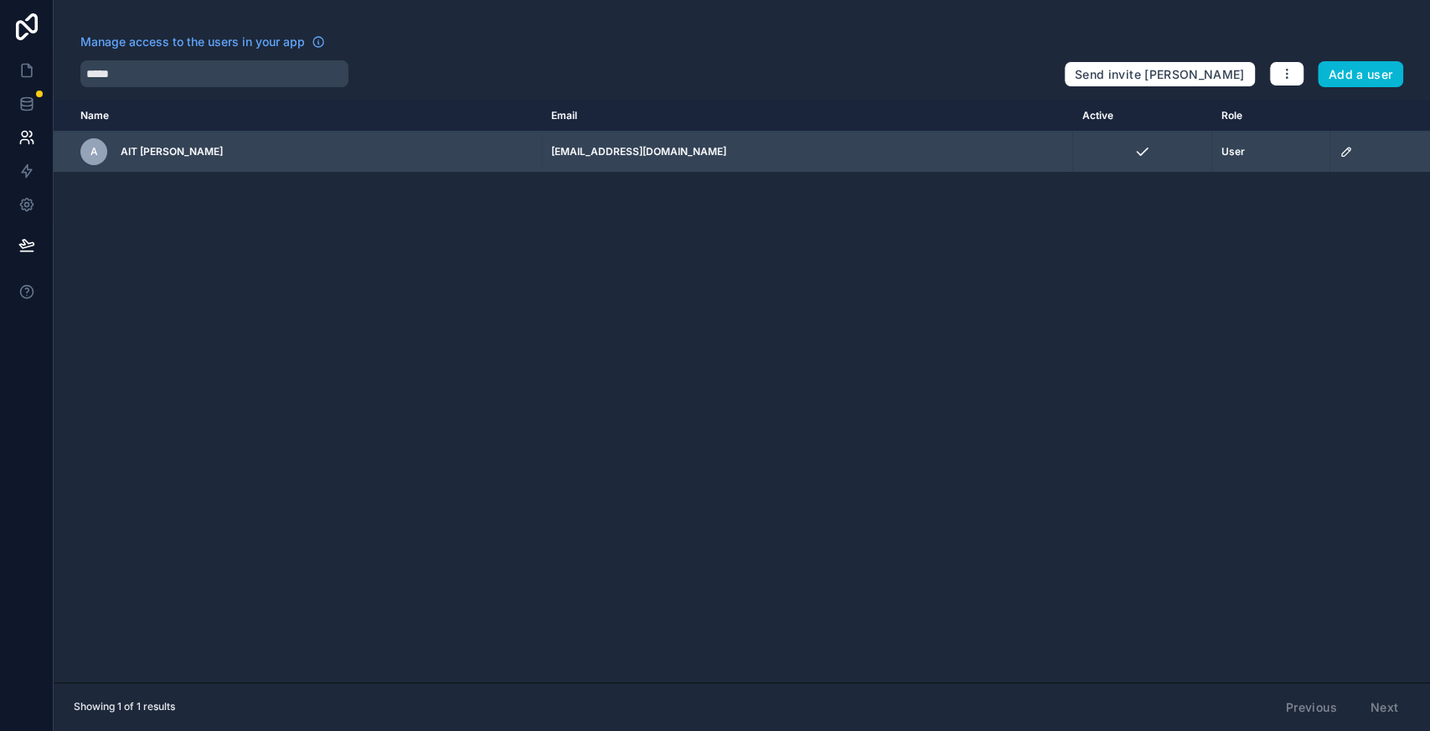
click at [1340, 158] on icon "scrollable content" at bounding box center [1346, 151] width 13 height 13
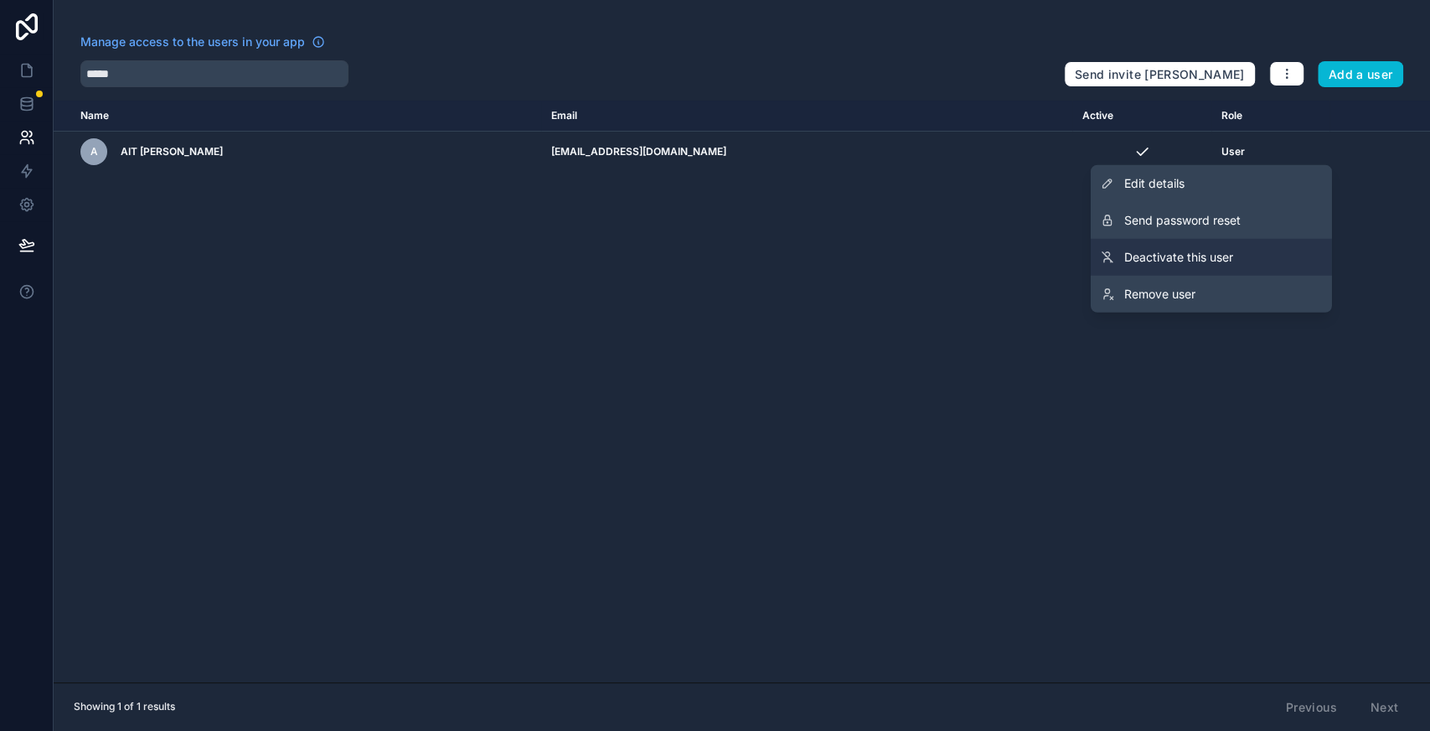
click at [1233, 251] on span "Deactivate this user" at bounding box center [1179, 257] width 109 height 17
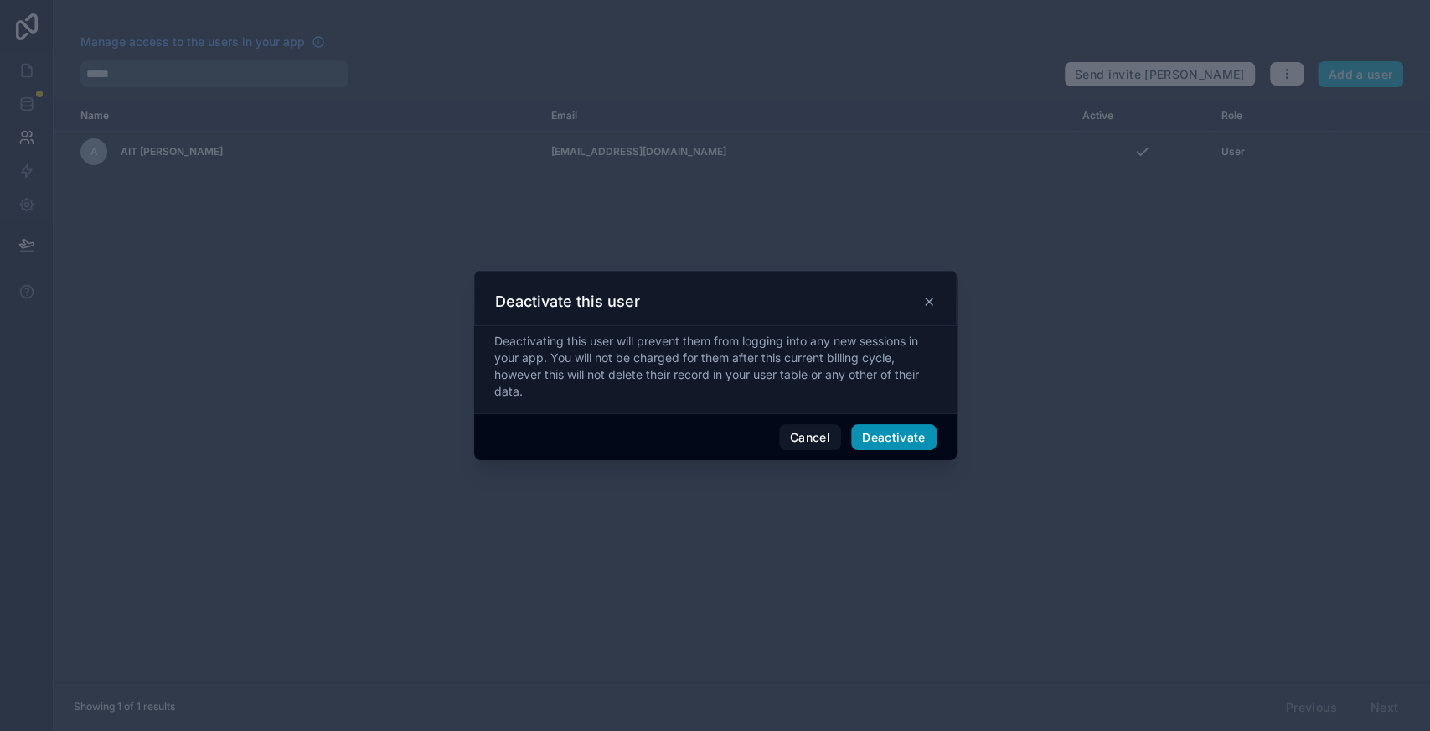
click at [876, 439] on button "Deactivate" at bounding box center [893, 437] width 85 height 27
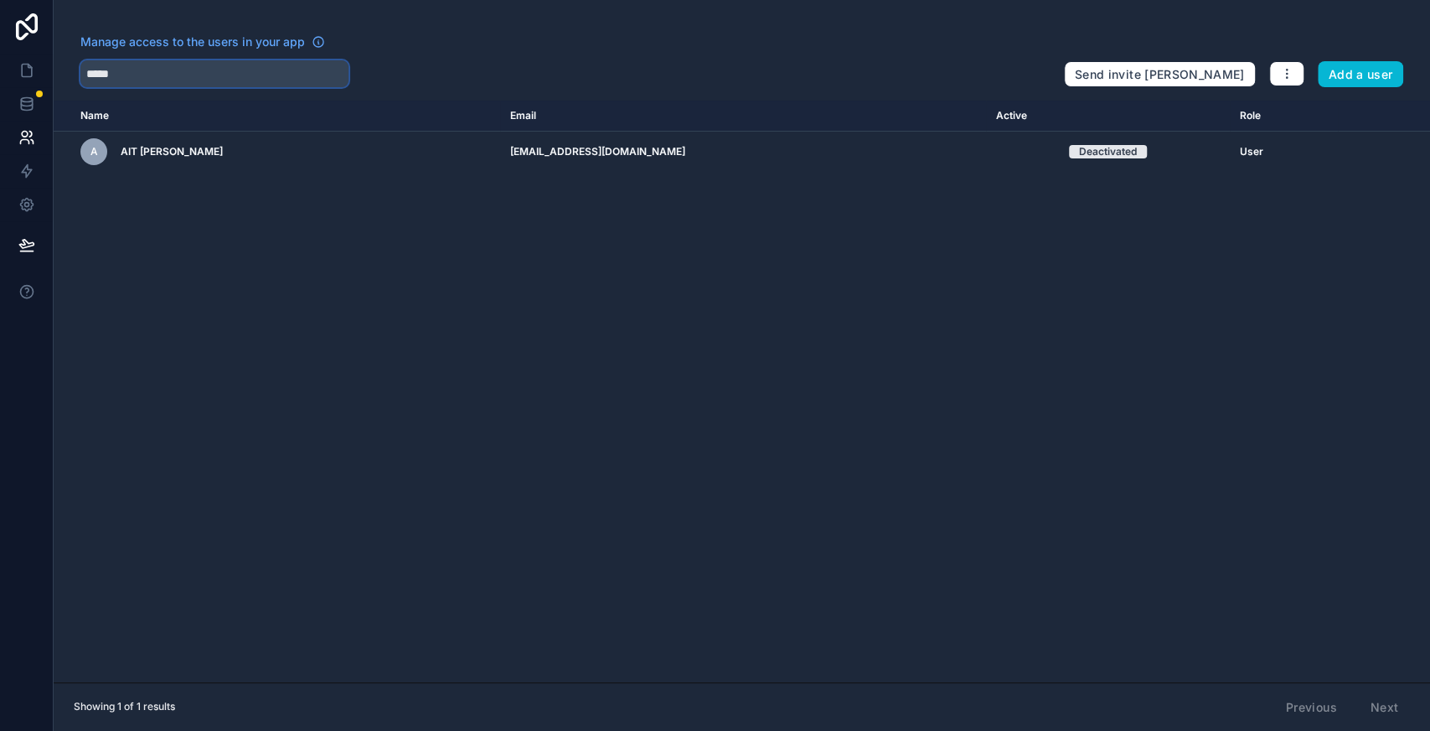
click at [168, 75] on input "*****" at bounding box center [214, 73] width 268 height 27
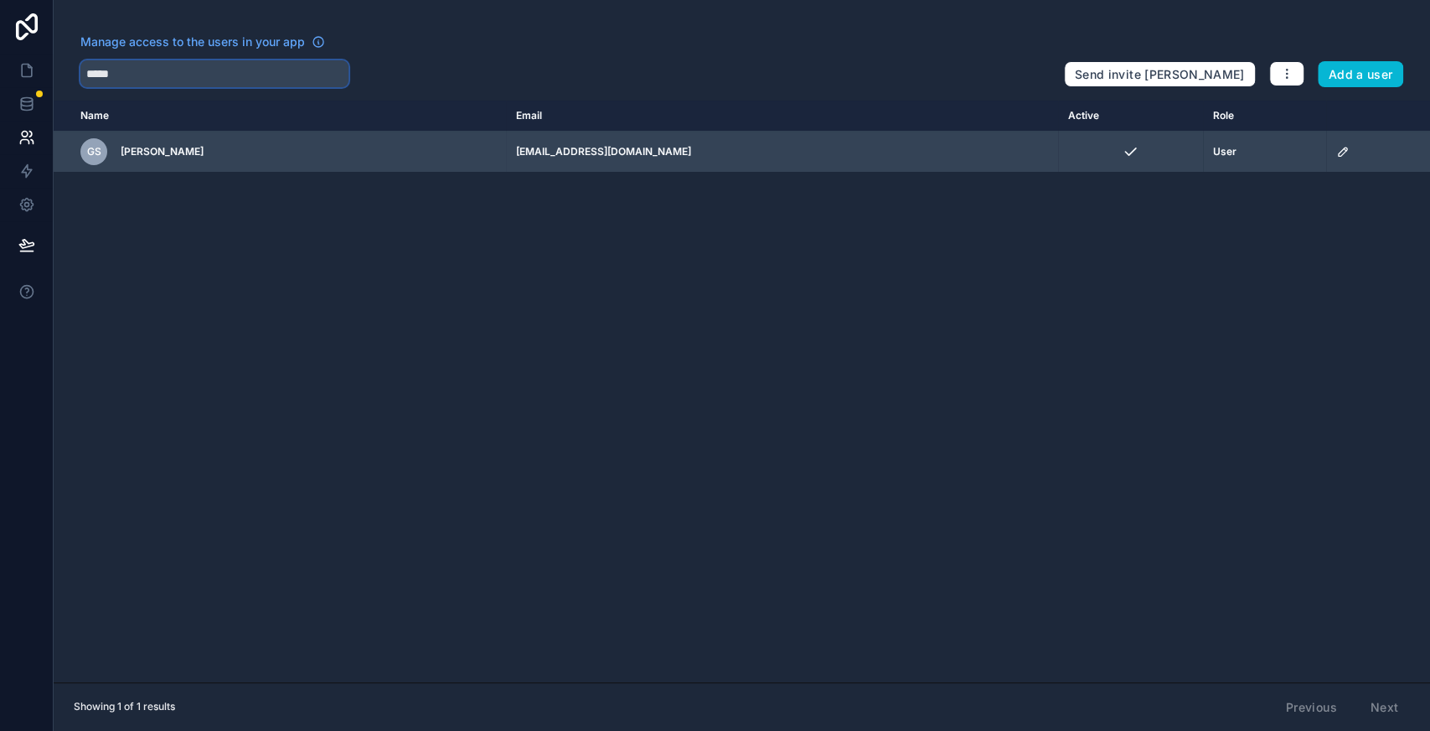
type input "*****"
click at [1337, 153] on icon "scrollable content" at bounding box center [1343, 151] width 13 height 13
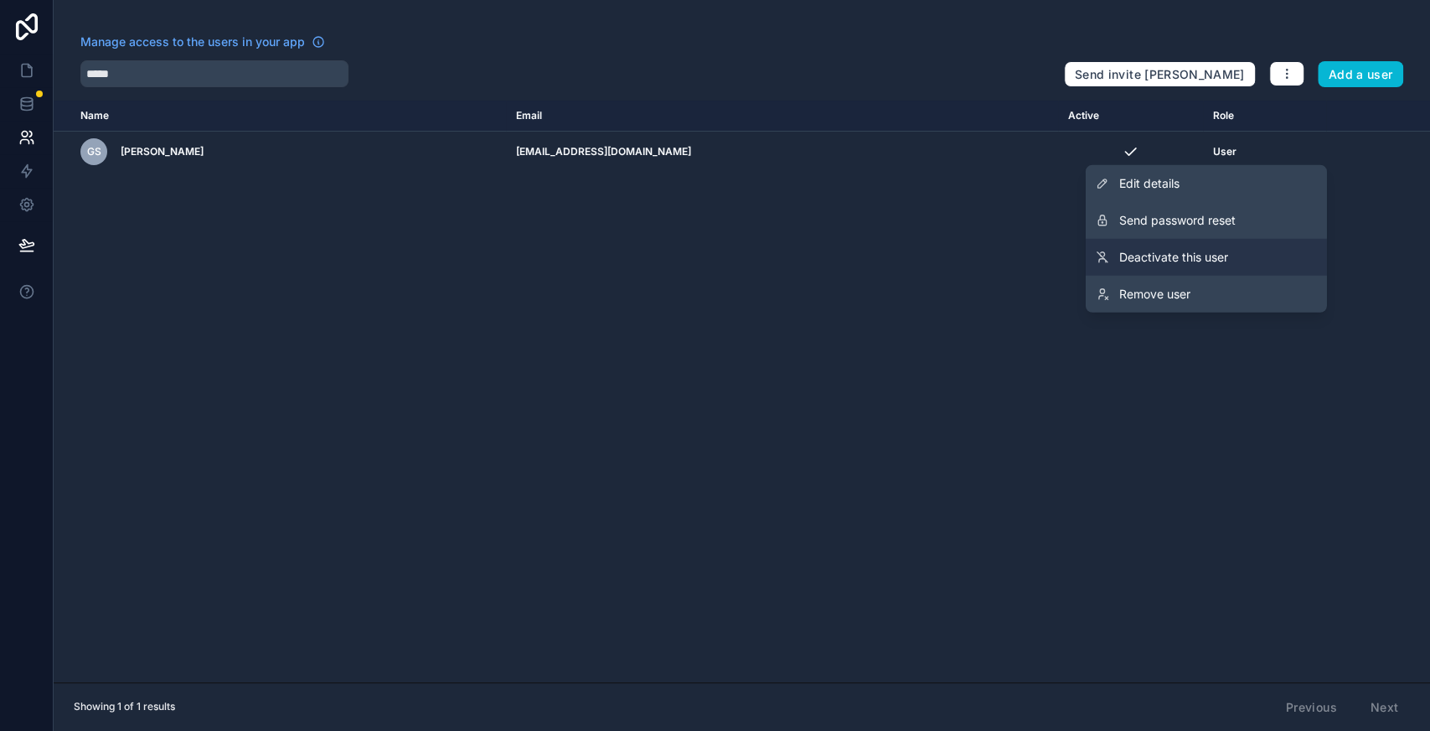
click at [1185, 261] on span "Deactivate this user" at bounding box center [1174, 257] width 109 height 17
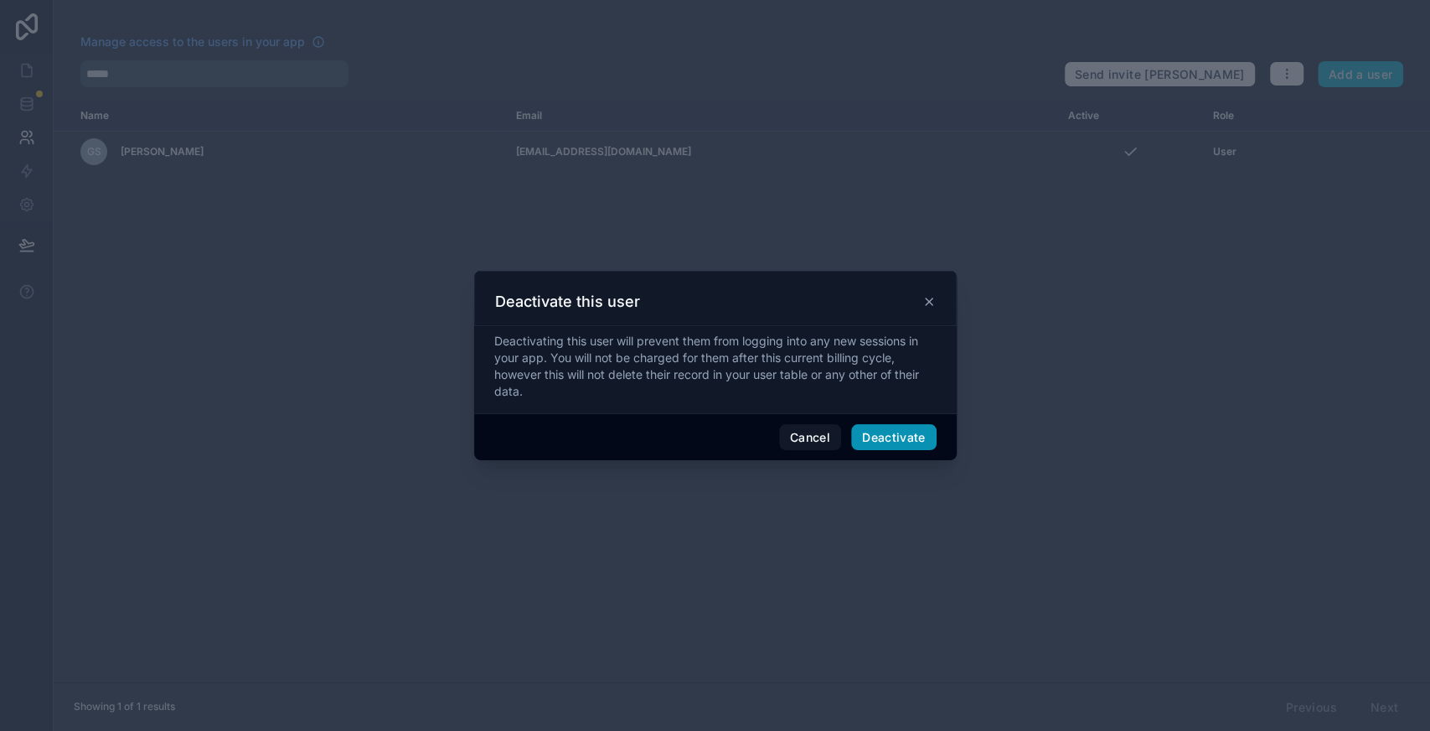
click at [880, 437] on button "Deactivate" at bounding box center [893, 437] width 85 height 27
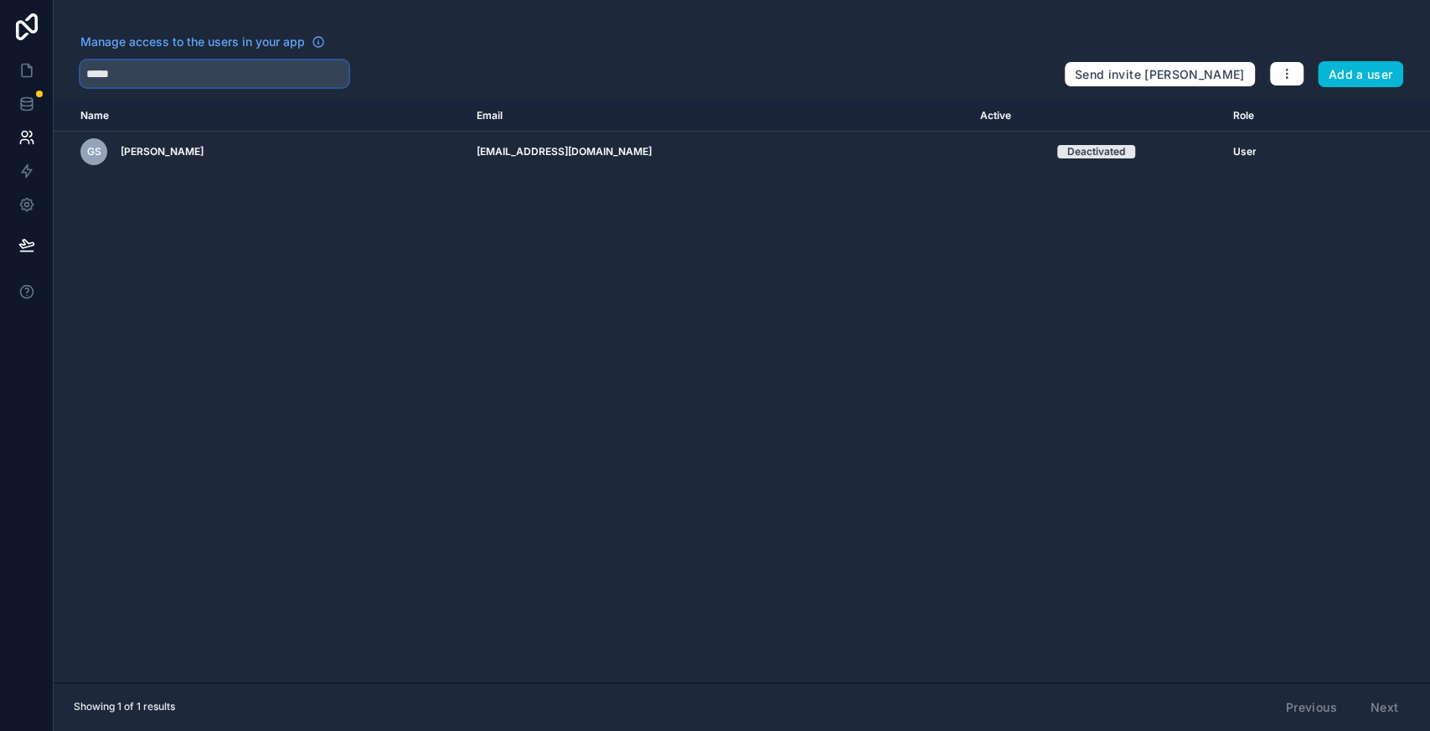
click at [126, 70] on input "*****" at bounding box center [214, 73] width 268 height 27
click at [126, 70] on input "text" at bounding box center [214, 73] width 268 height 27
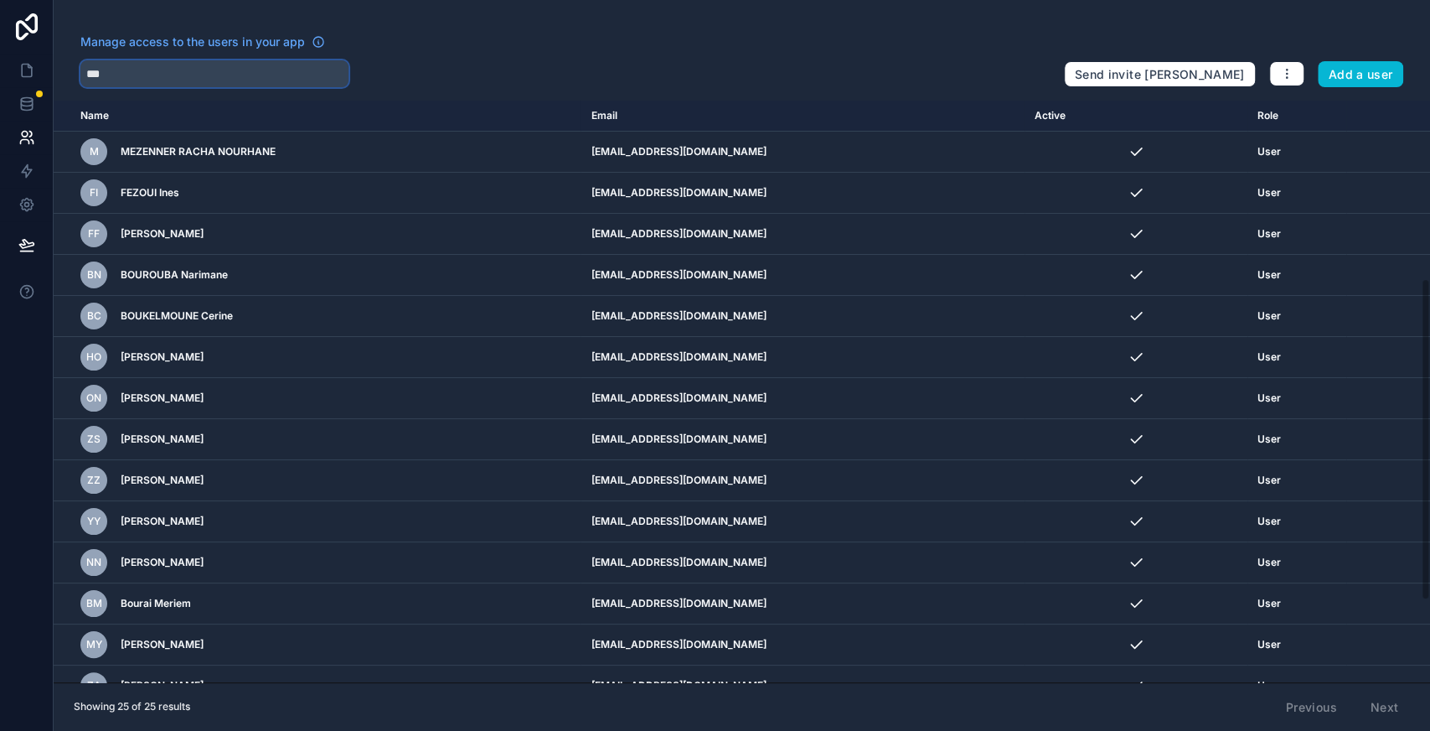
scroll to position [468, 0]
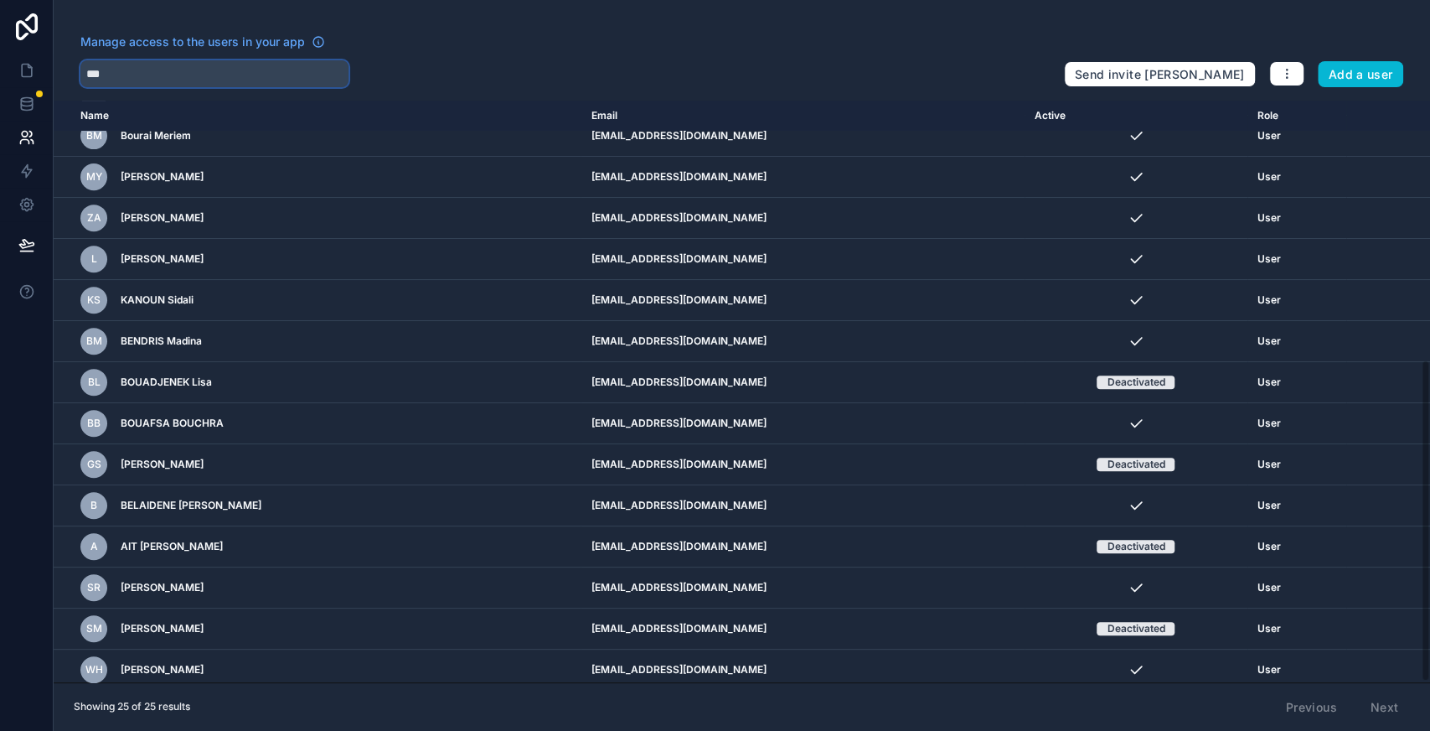
type input "***"
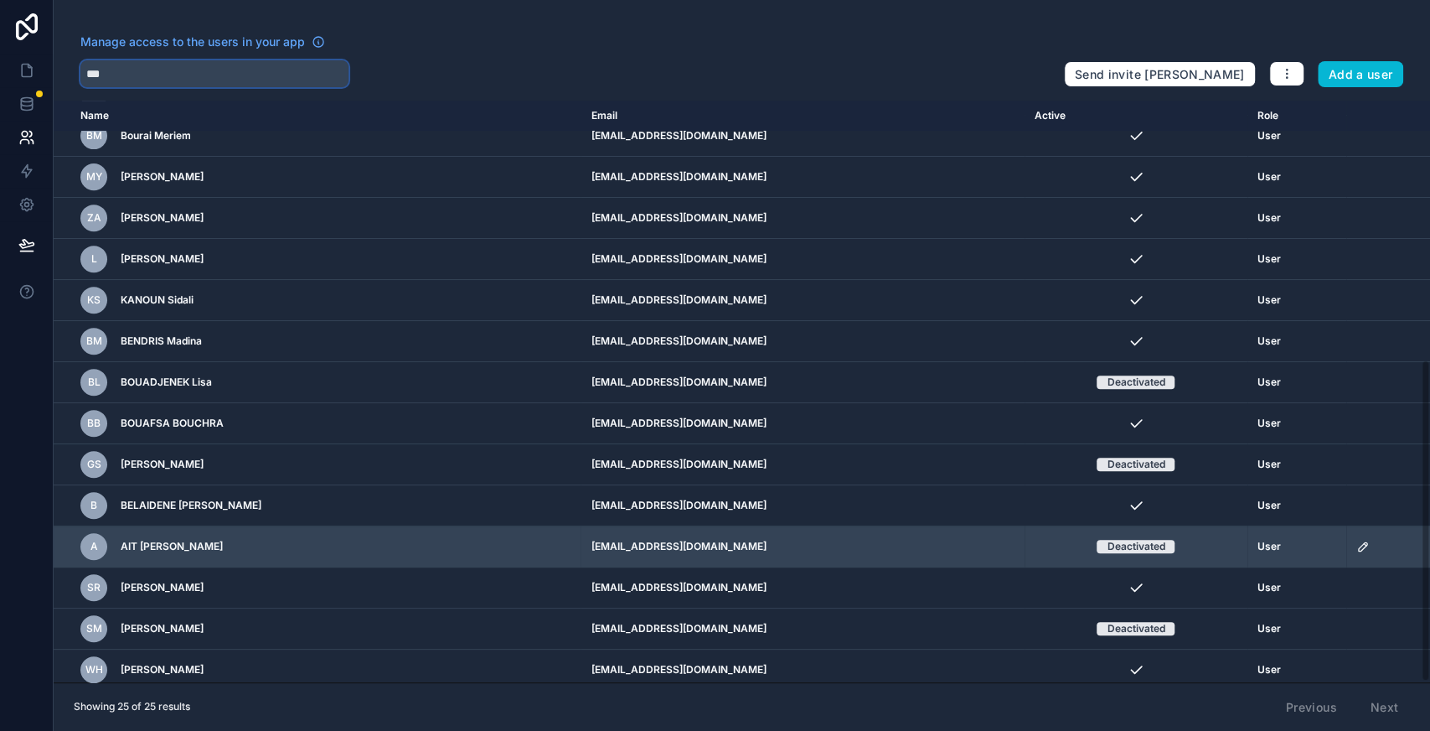
scroll to position [0, 0]
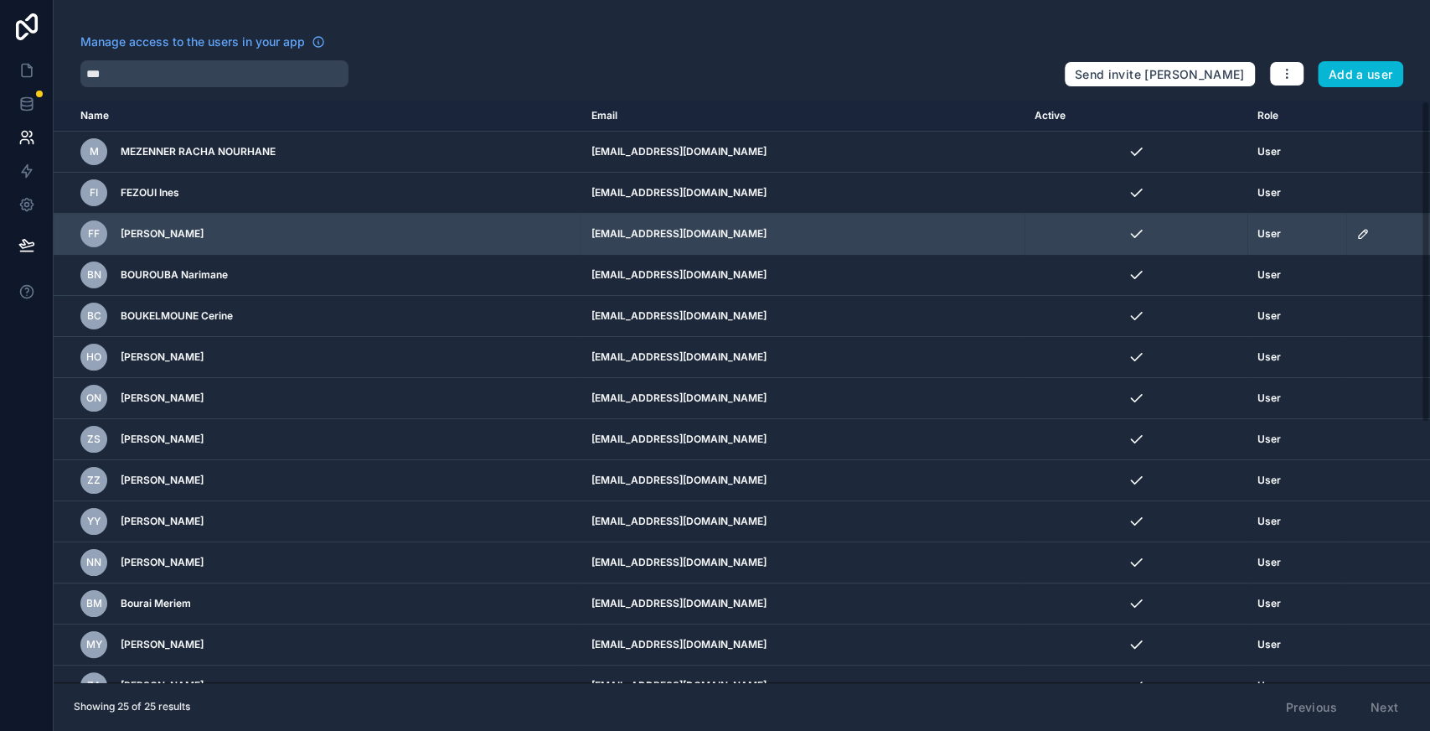
click at [1357, 231] on icon "scrollable content" at bounding box center [1363, 233] width 13 height 13
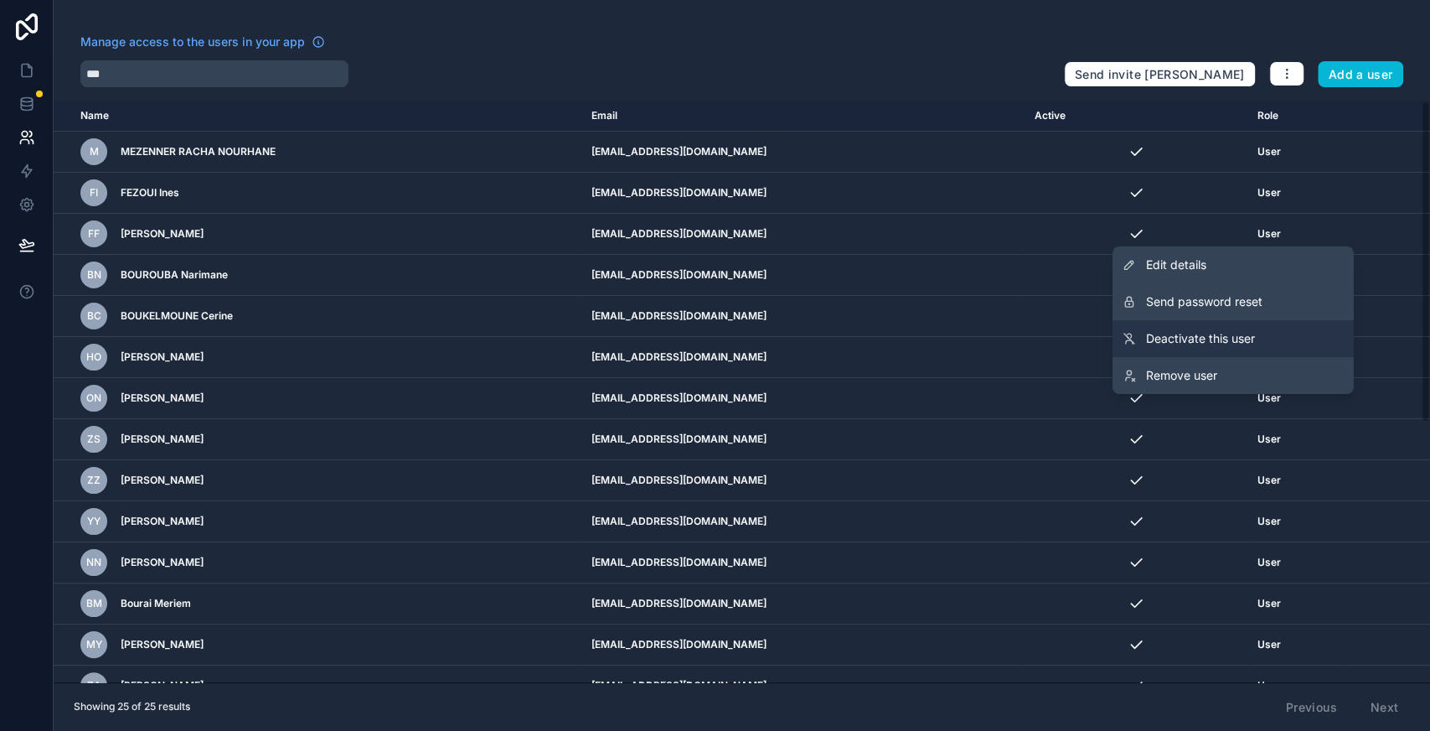
click at [1197, 343] on span "Deactivate this user" at bounding box center [1200, 338] width 109 height 17
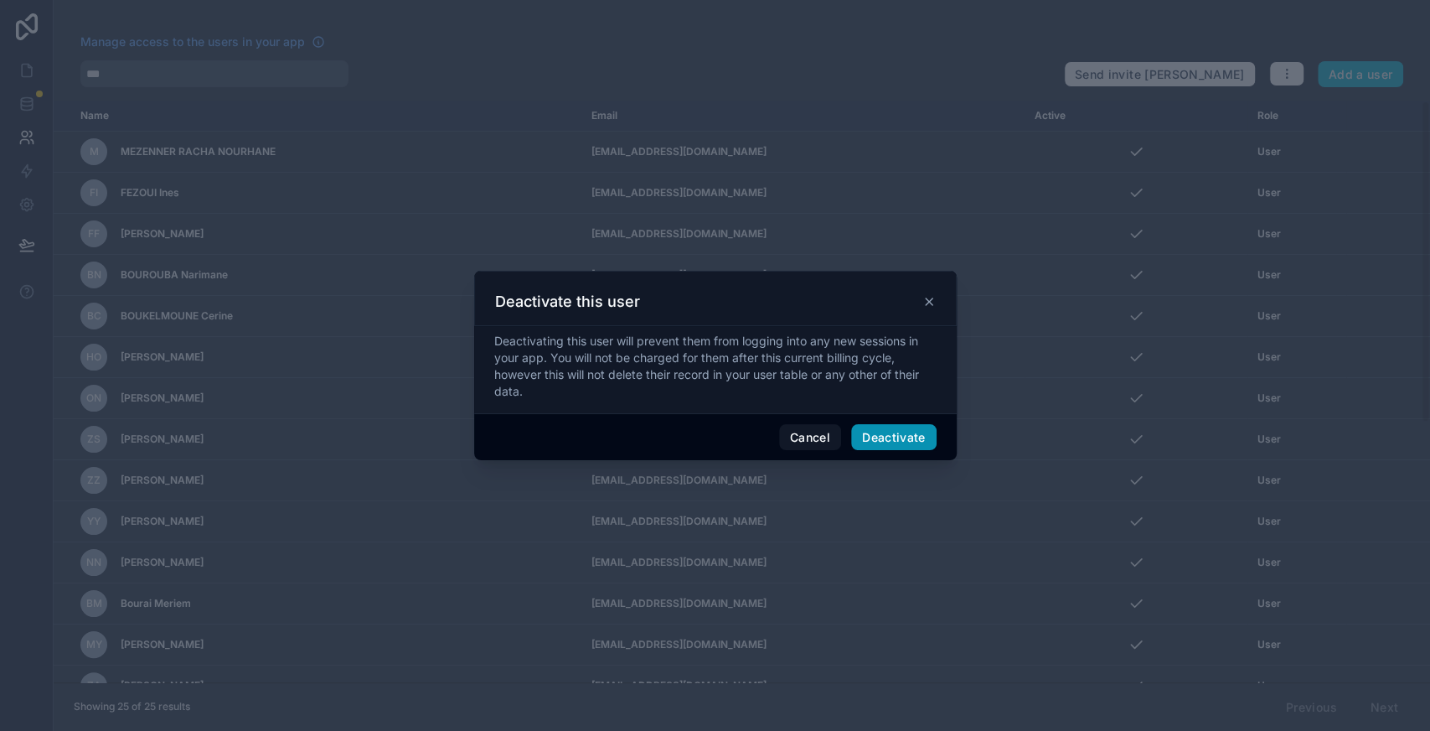
click at [890, 442] on button "Deactivate" at bounding box center [893, 437] width 85 height 27
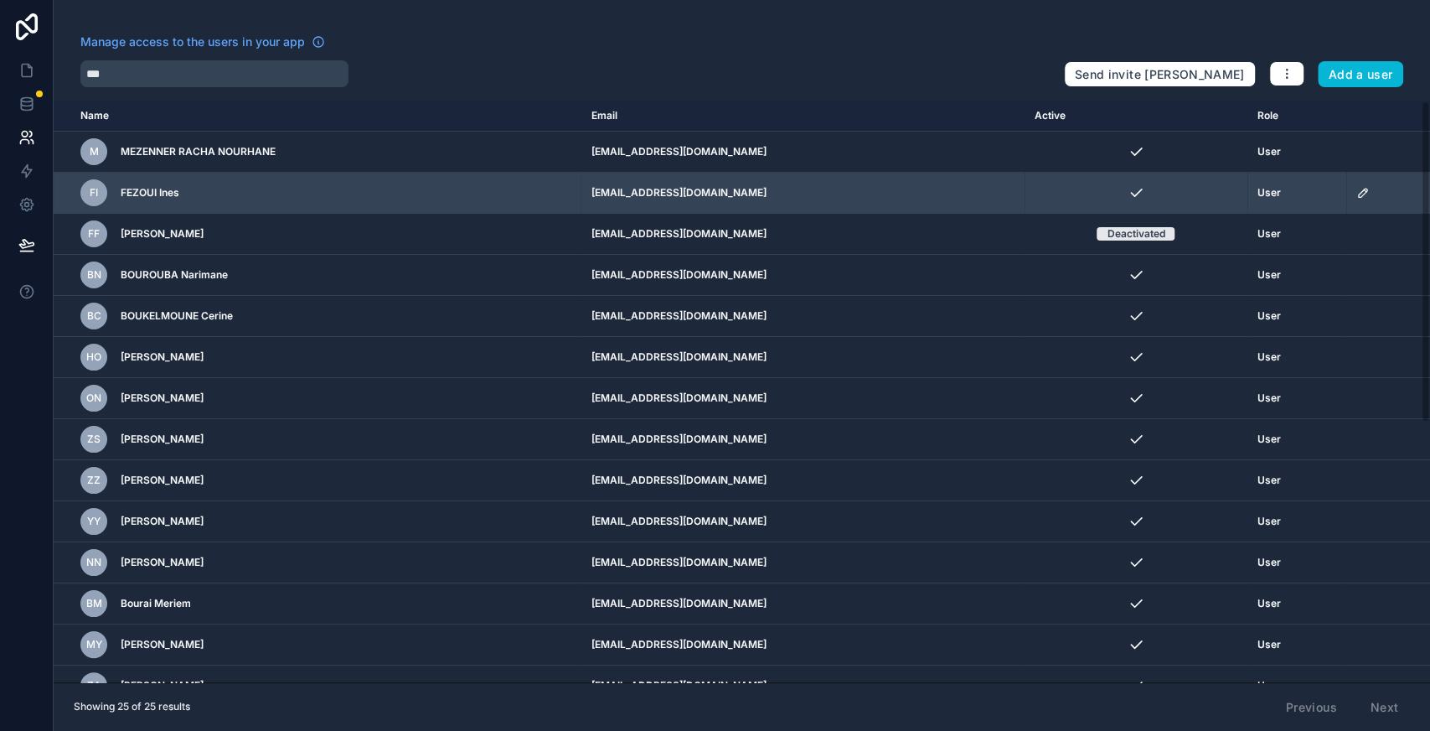
click at [1359, 191] on icon "scrollable content" at bounding box center [1363, 193] width 8 height 8
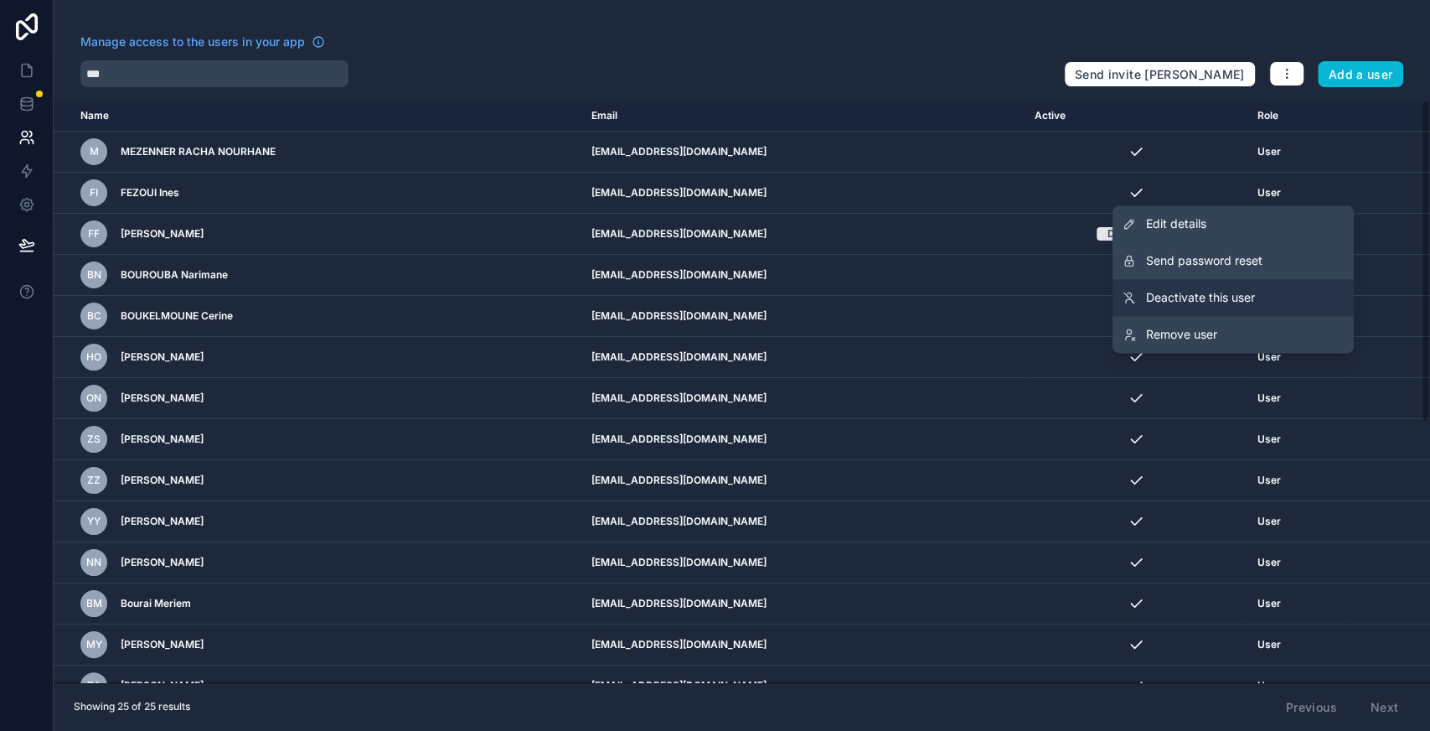
click at [1227, 296] on span "Deactivate this user" at bounding box center [1200, 297] width 109 height 17
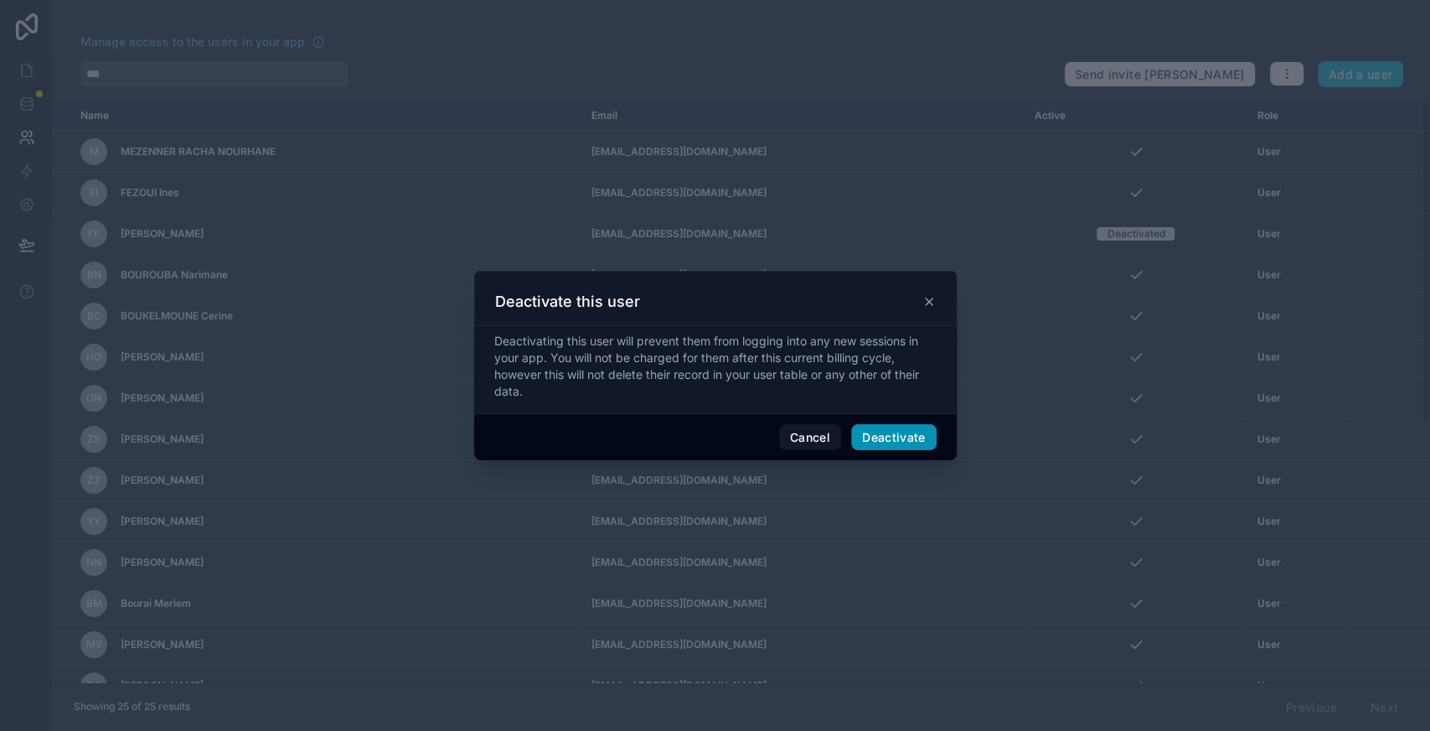
click at [913, 429] on button "Deactivate" at bounding box center [893, 437] width 85 height 27
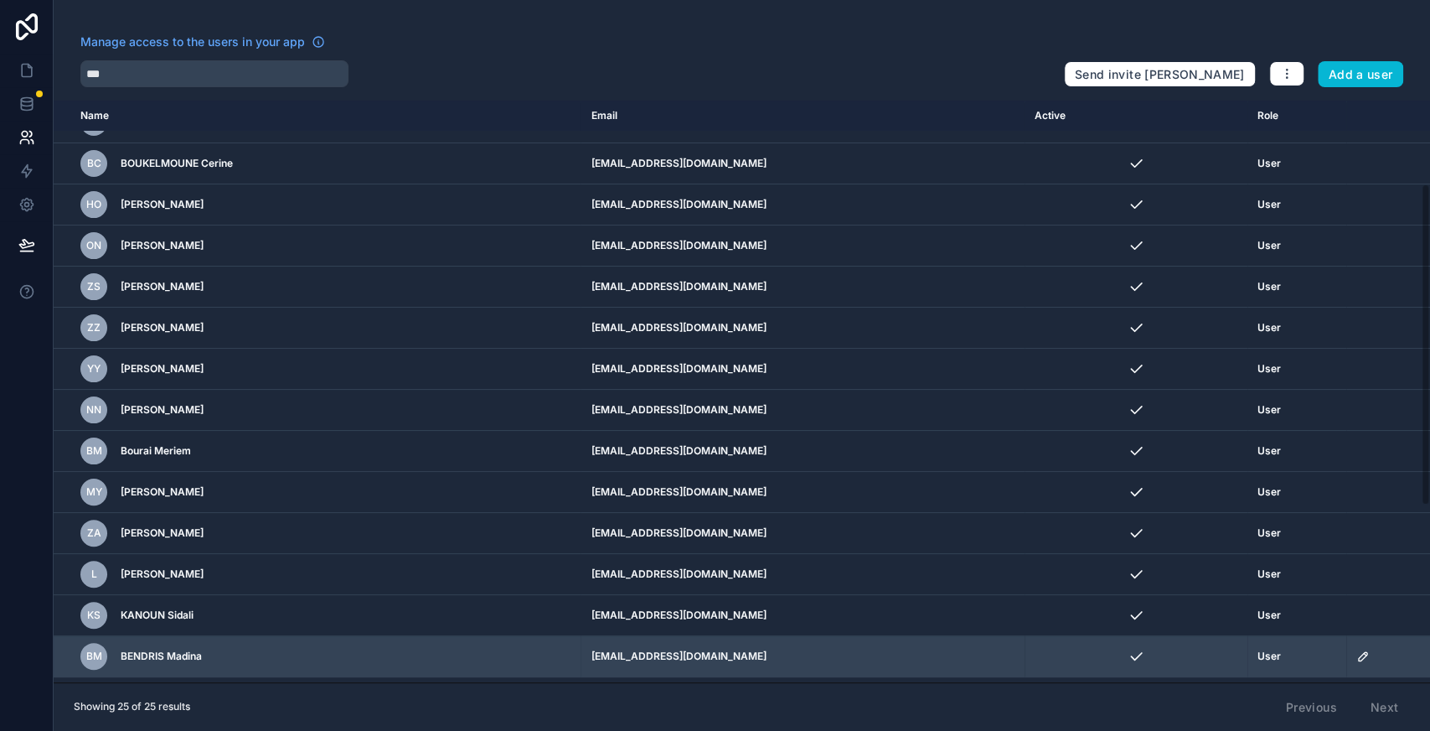
scroll to position [151, 0]
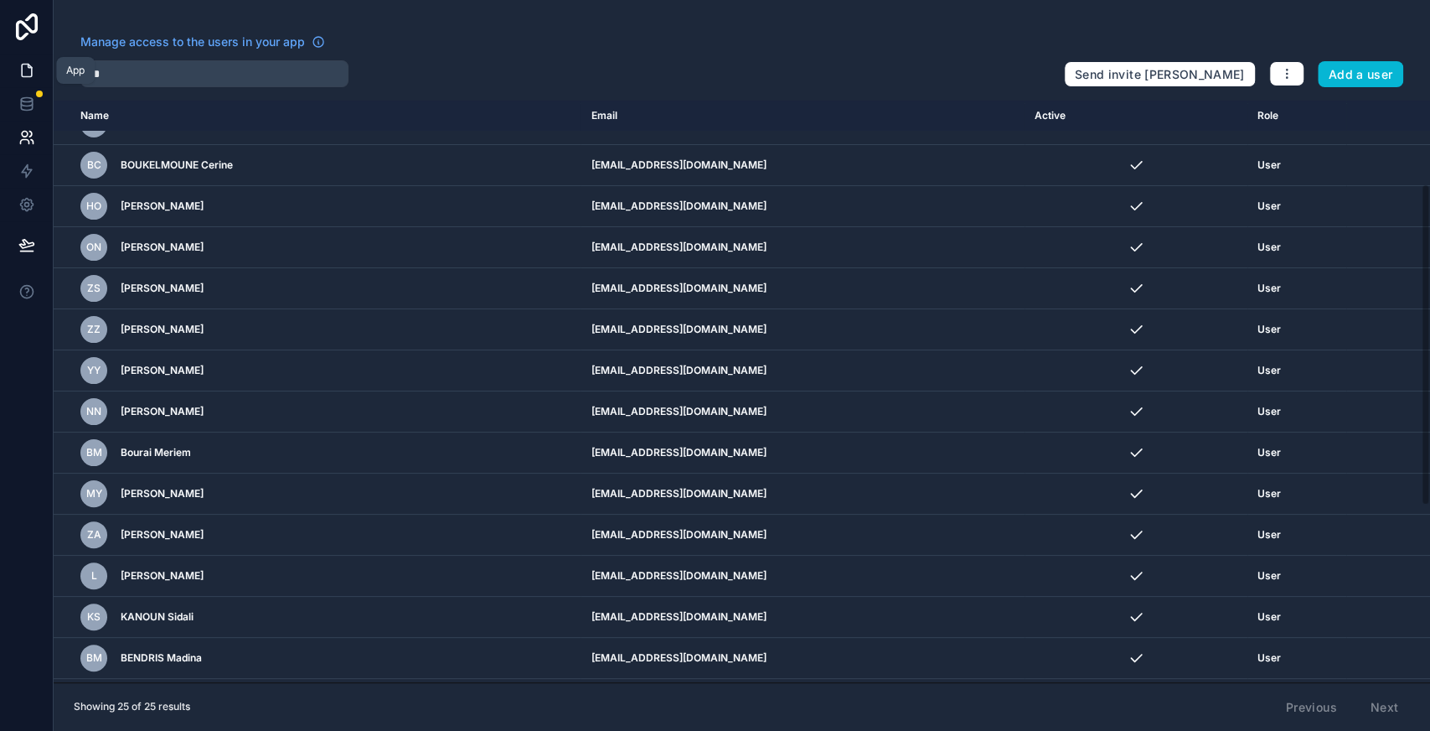
click at [32, 77] on icon at bounding box center [26, 70] width 17 height 17
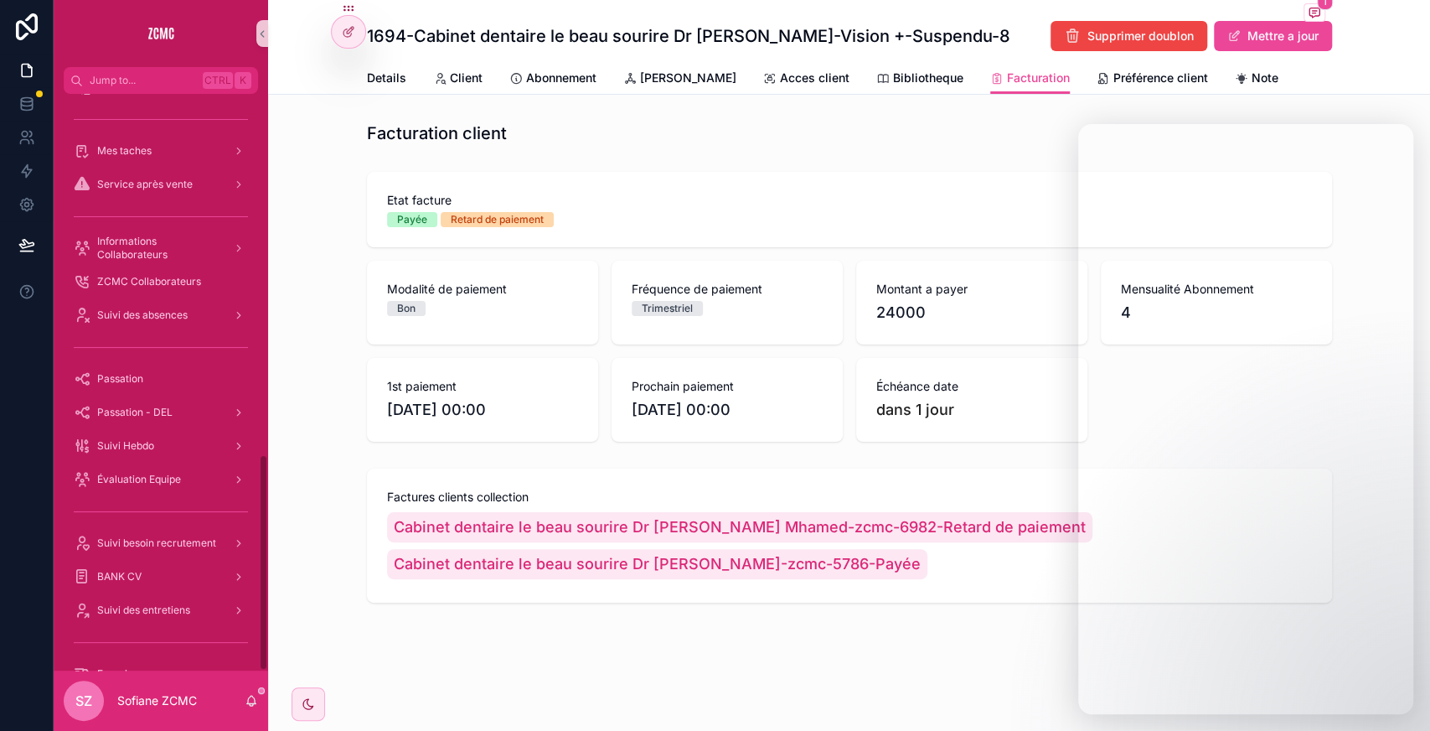
scroll to position [959, 0]
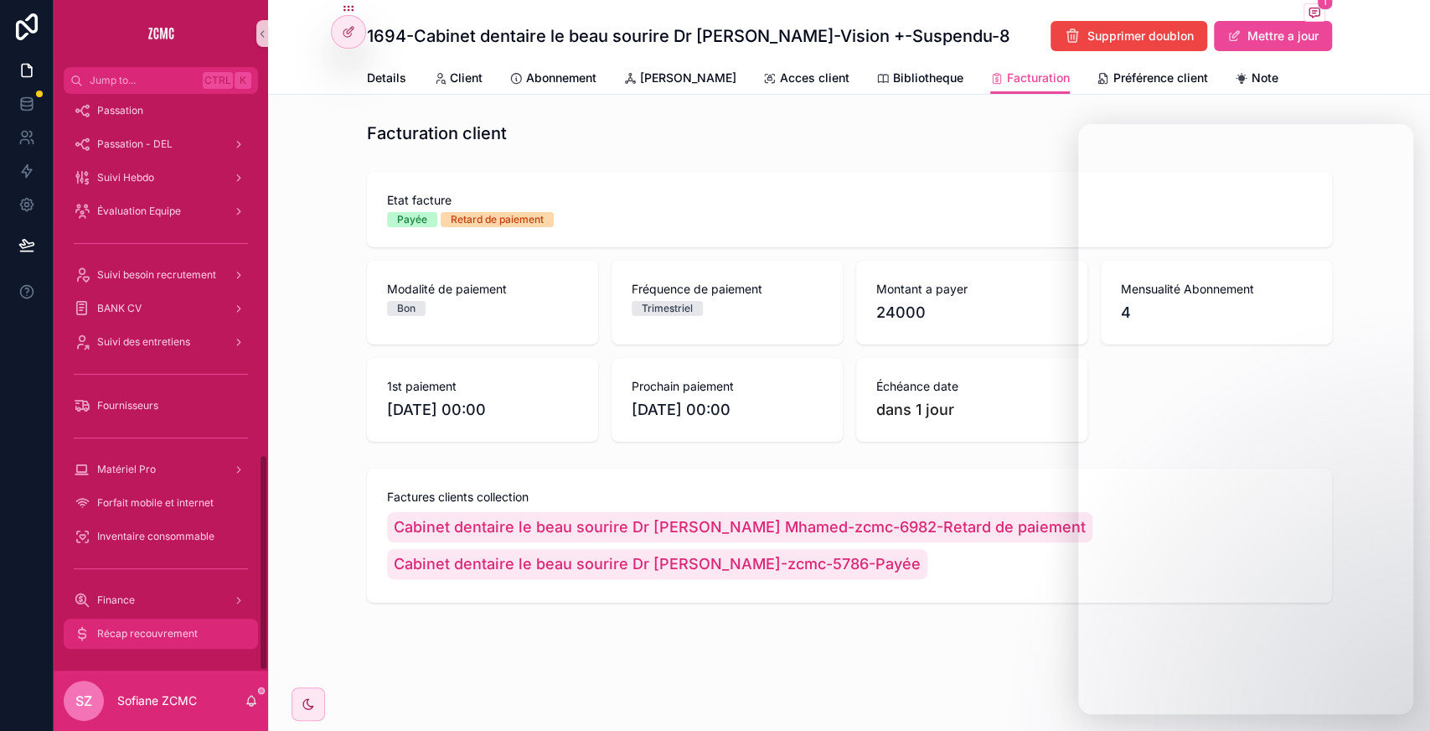
click at [146, 629] on span "Récap recouvrement" at bounding box center [147, 633] width 101 height 13
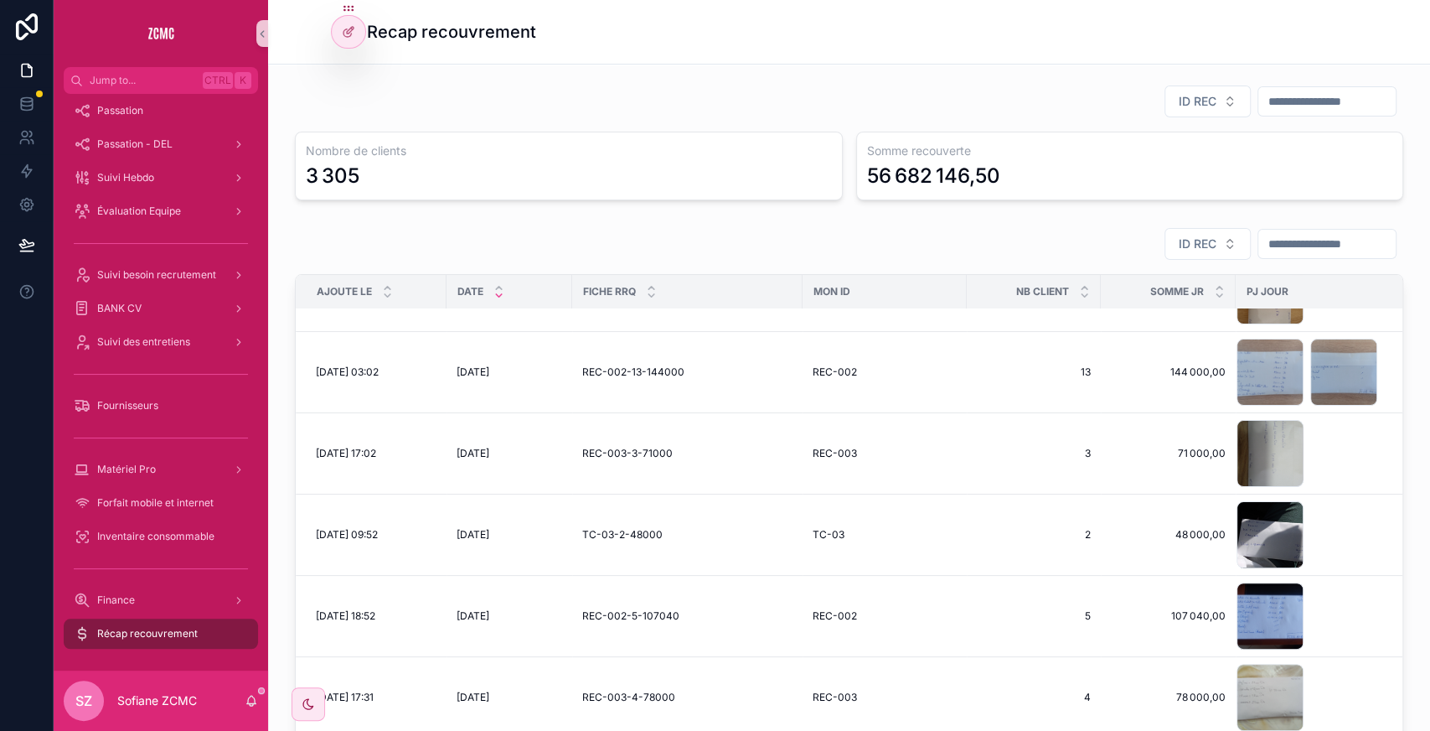
scroll to position [303, 0]
click at [1255, 602] on div "20250806_181639 .jpg" at bounding box center [1270, 615] width 67 height 67
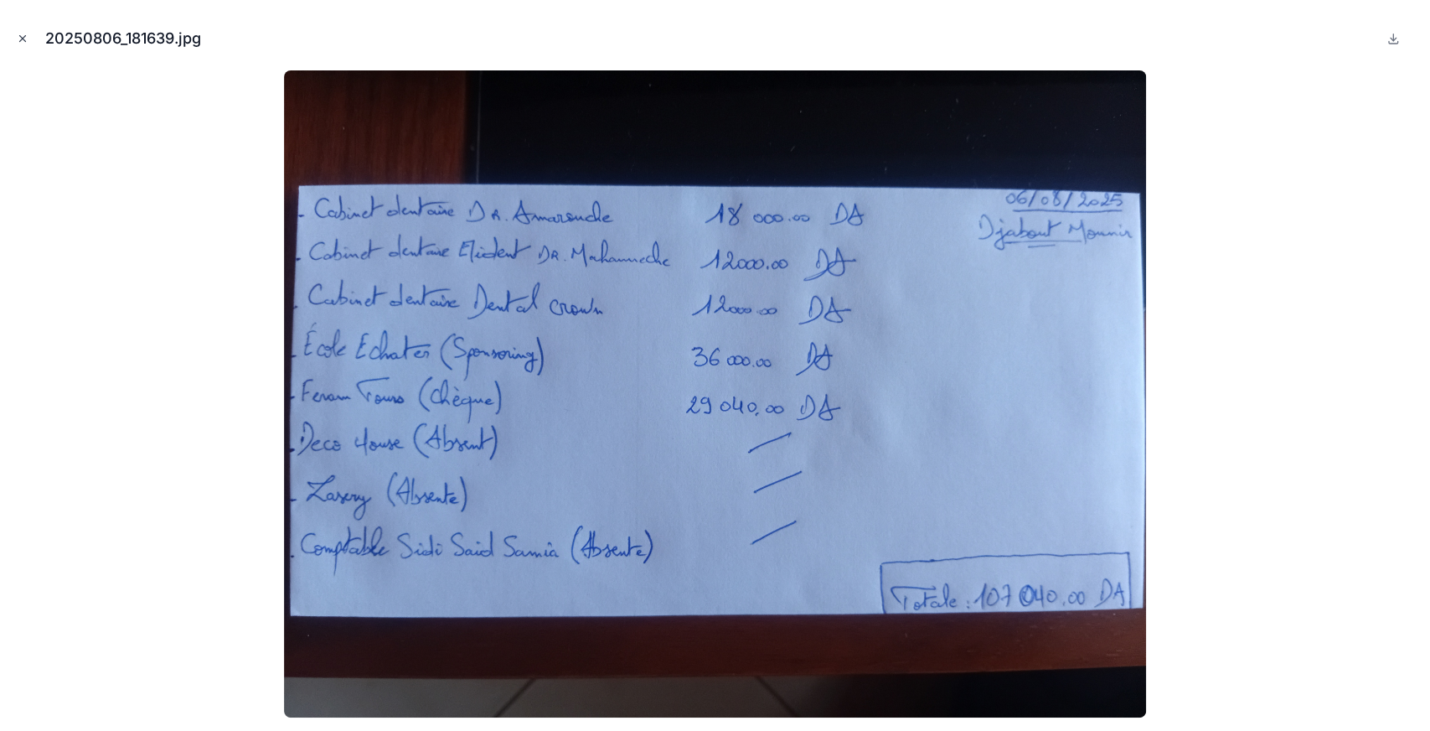
click at [23, 37] on icon "Close modal" at bounding box center [23, 39] width 6 height 6
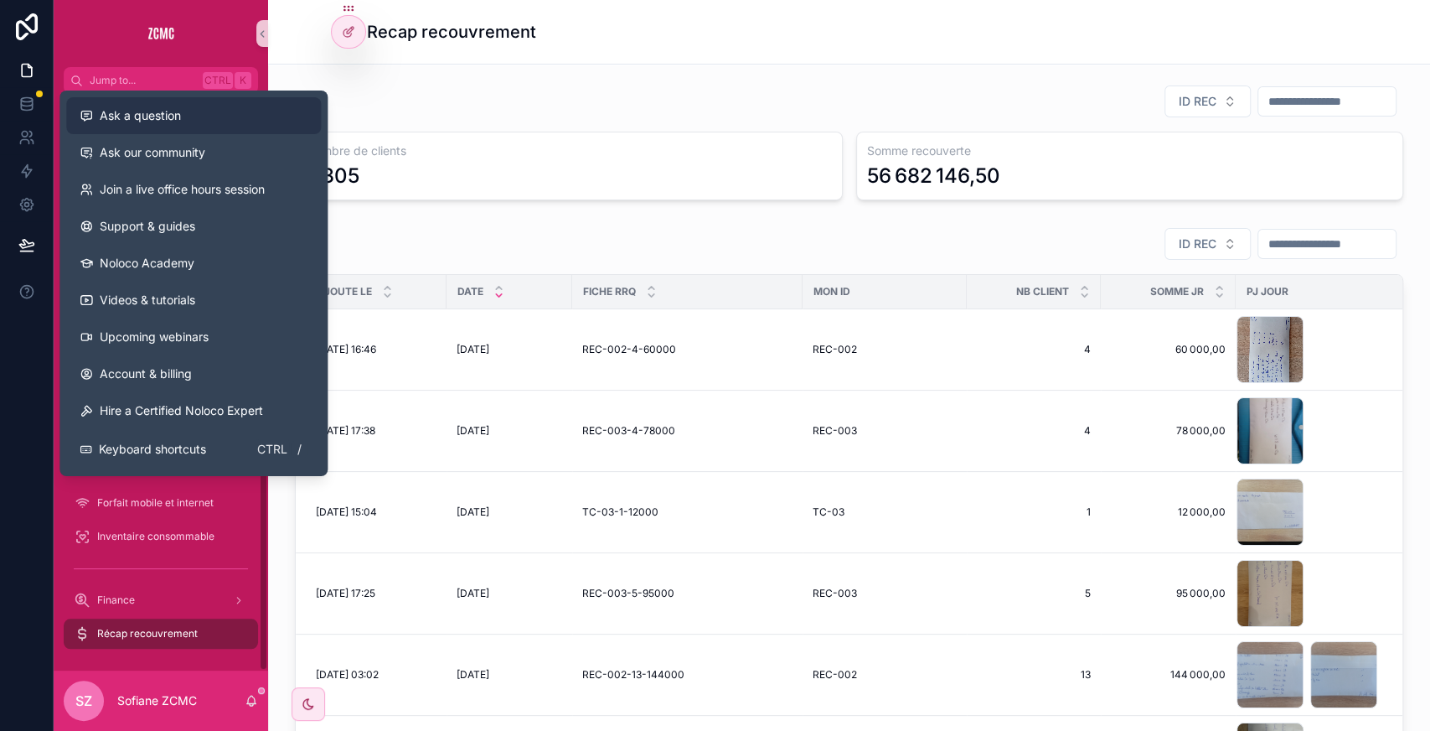
click at [155, 117] on span "Ask a question" at bounding box center [140, 115] width 81 height 17
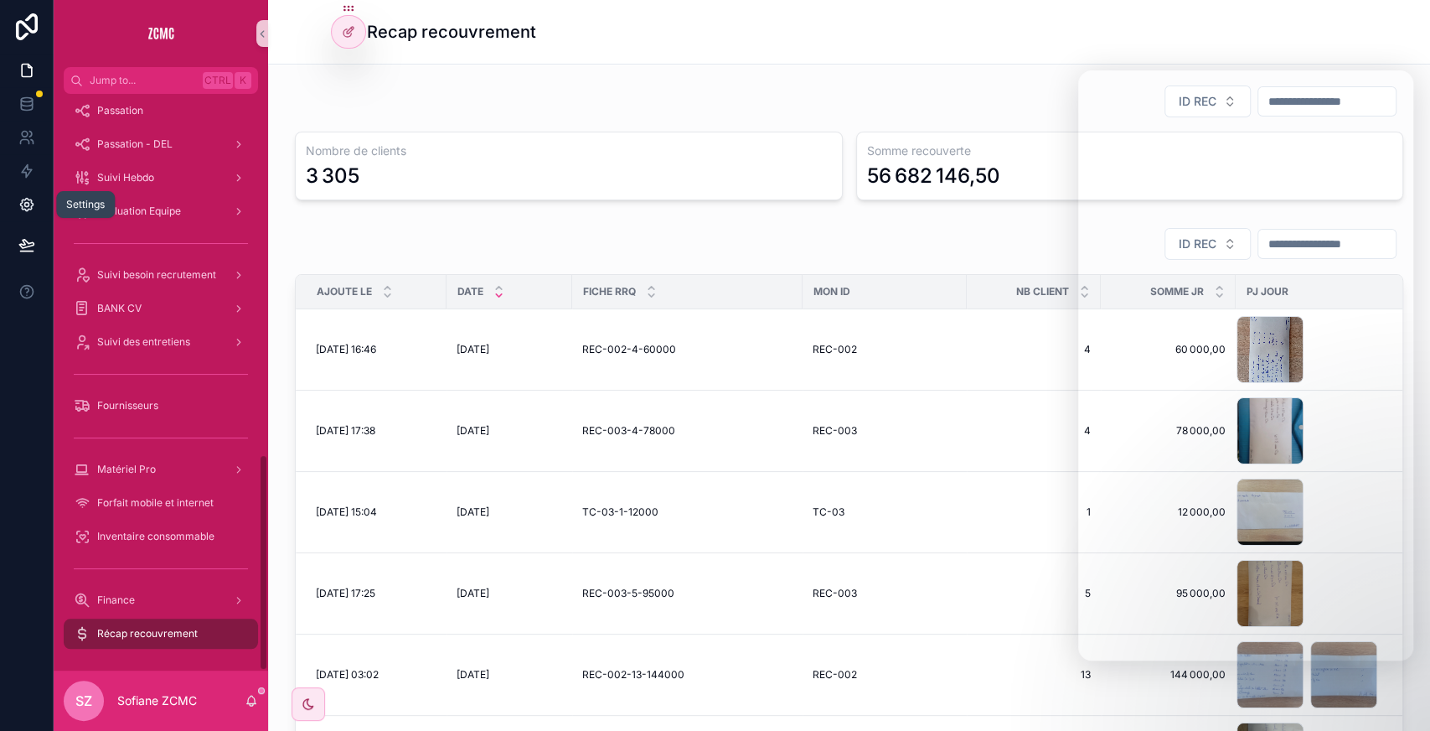
click at [26, 203] on icon at bounding box center [26, 204] width 17 height 17
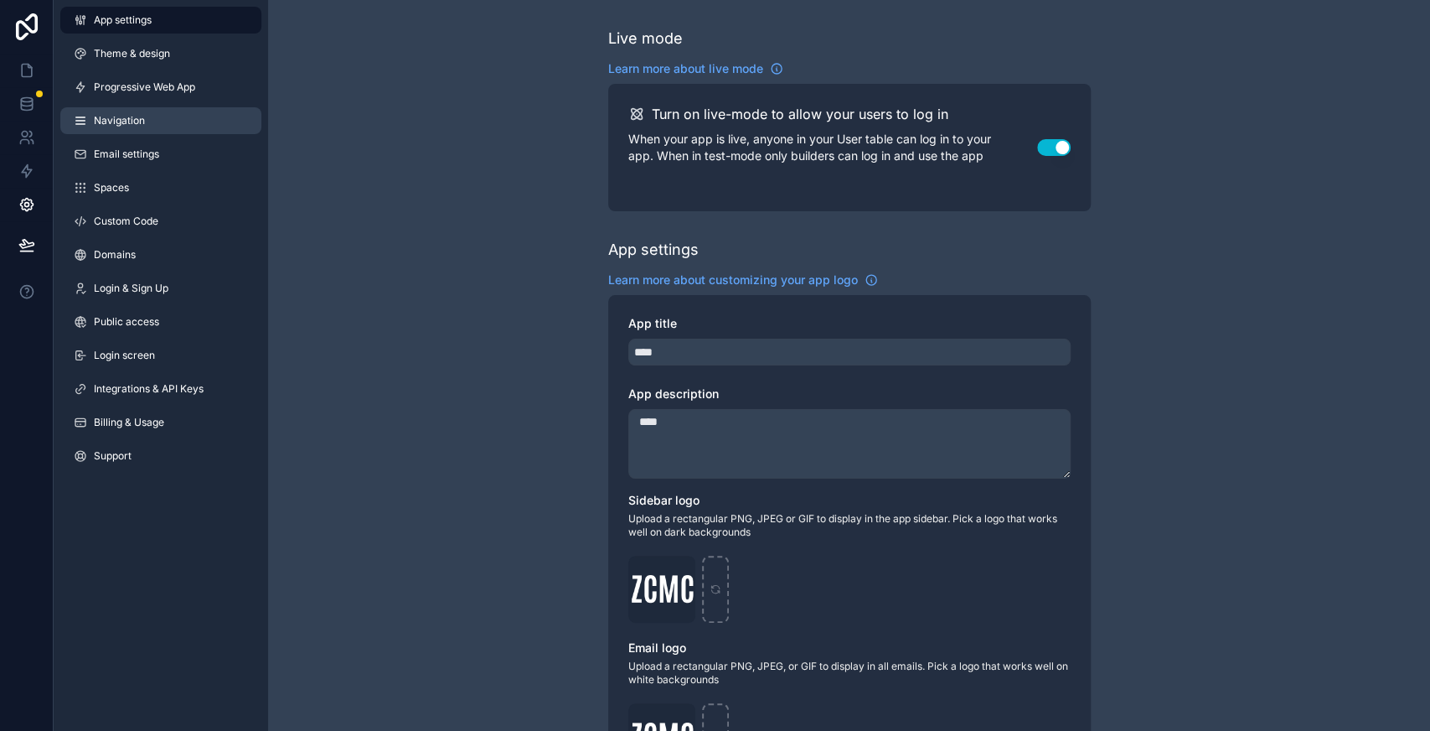
click at [166, 119] on link "Navigation" at bounding box center [160, 120] width 201 height 27
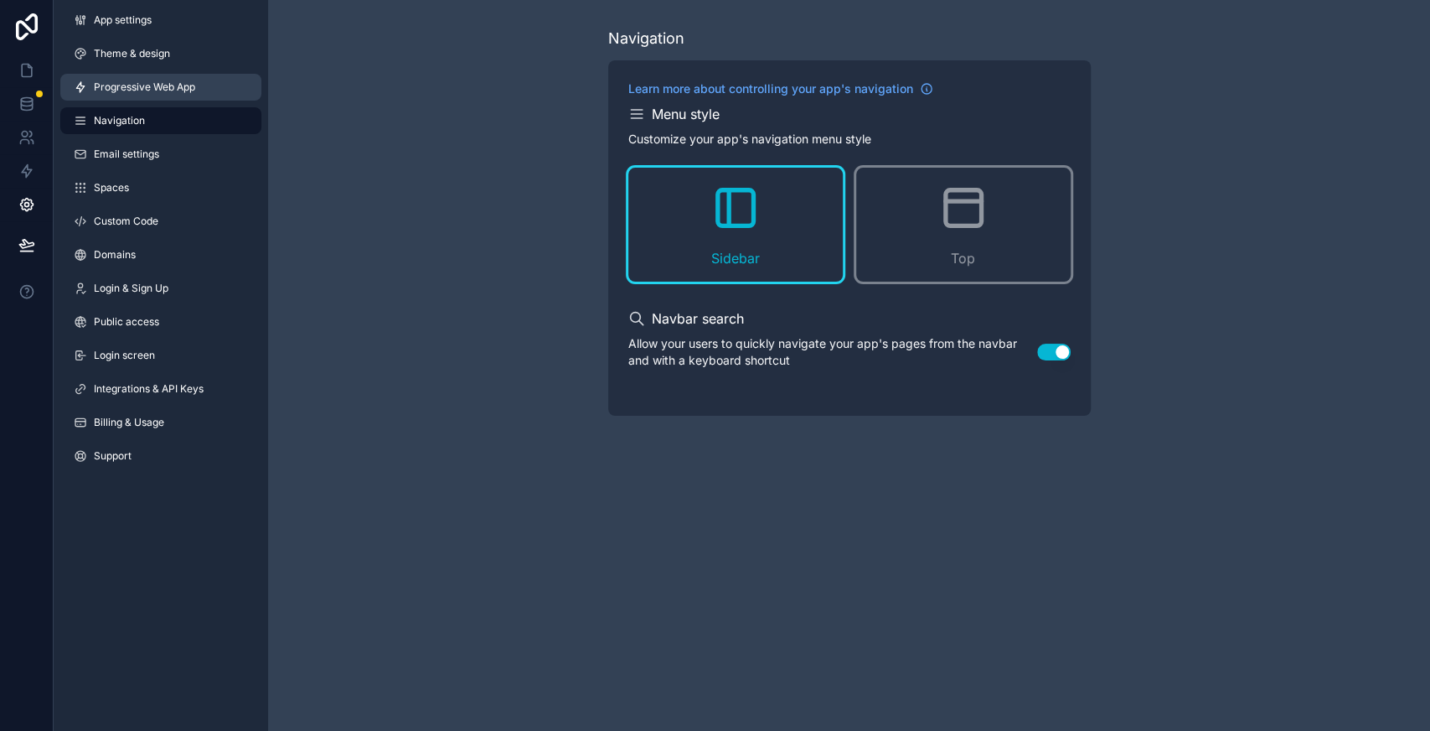
click at [152, 94] on link "Progressive Web App" at bounding box center [160, 87] width 201 height 27
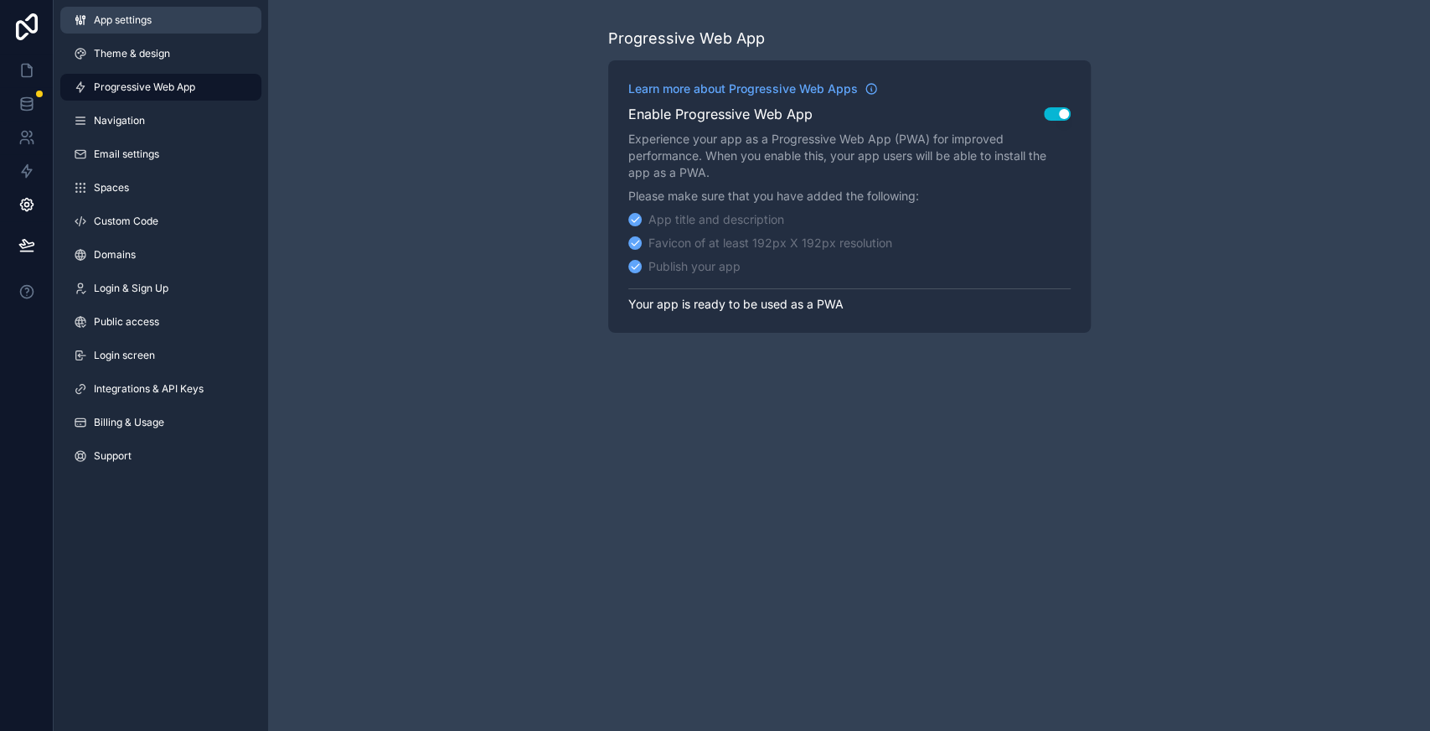
click at [147, 28] on link "App settings" at bounding box center [160, 20] width 201 height 27
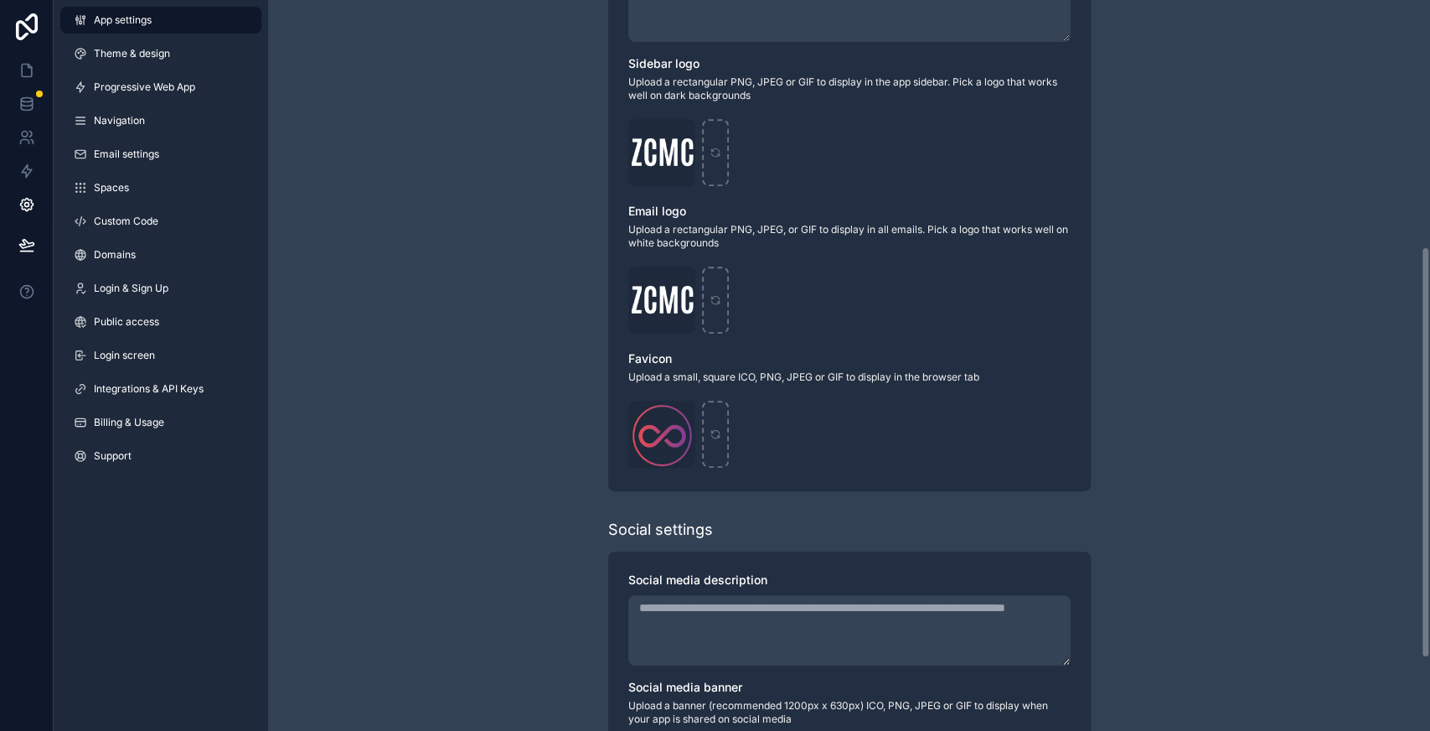
scroll to position [565, 0]
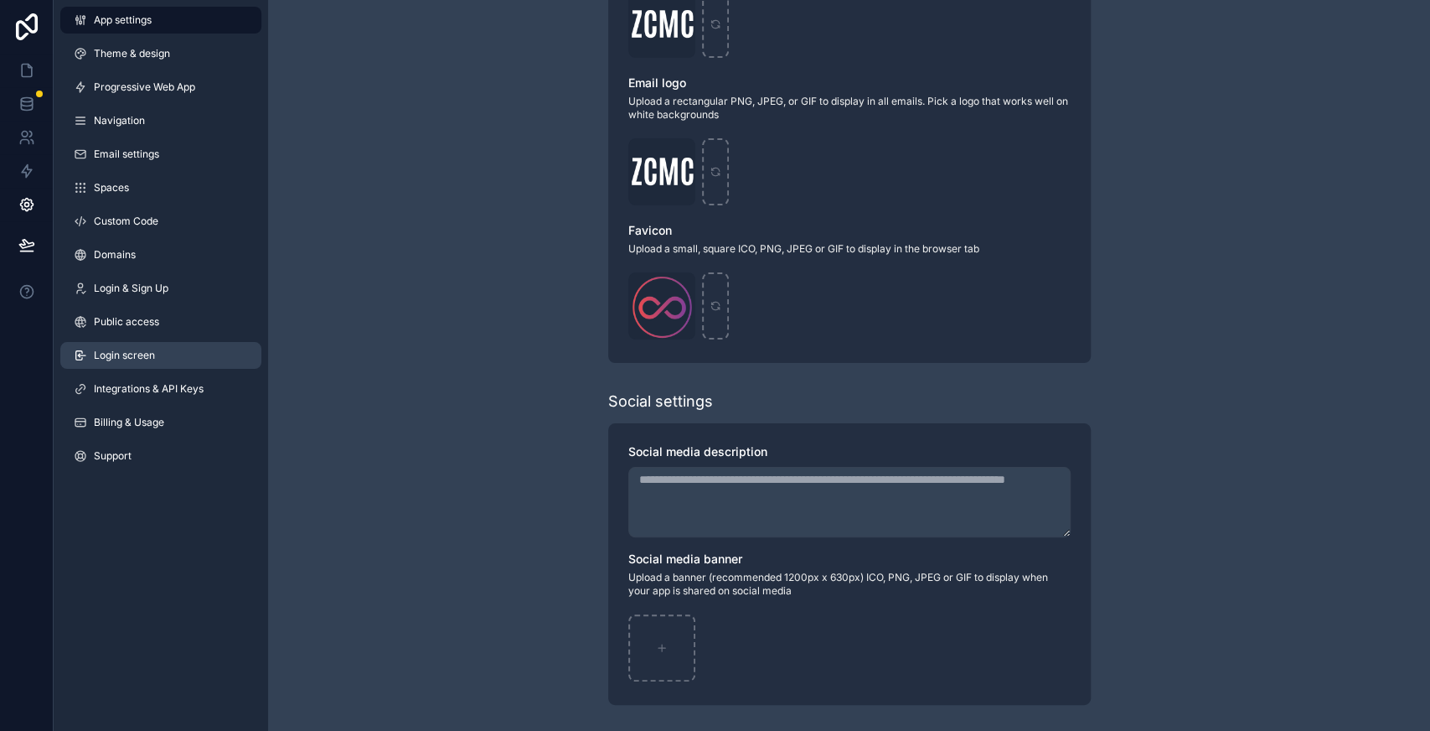
click at [163, 360] on link "Login screen" at bounding box center [160, 355] width 201 height 27
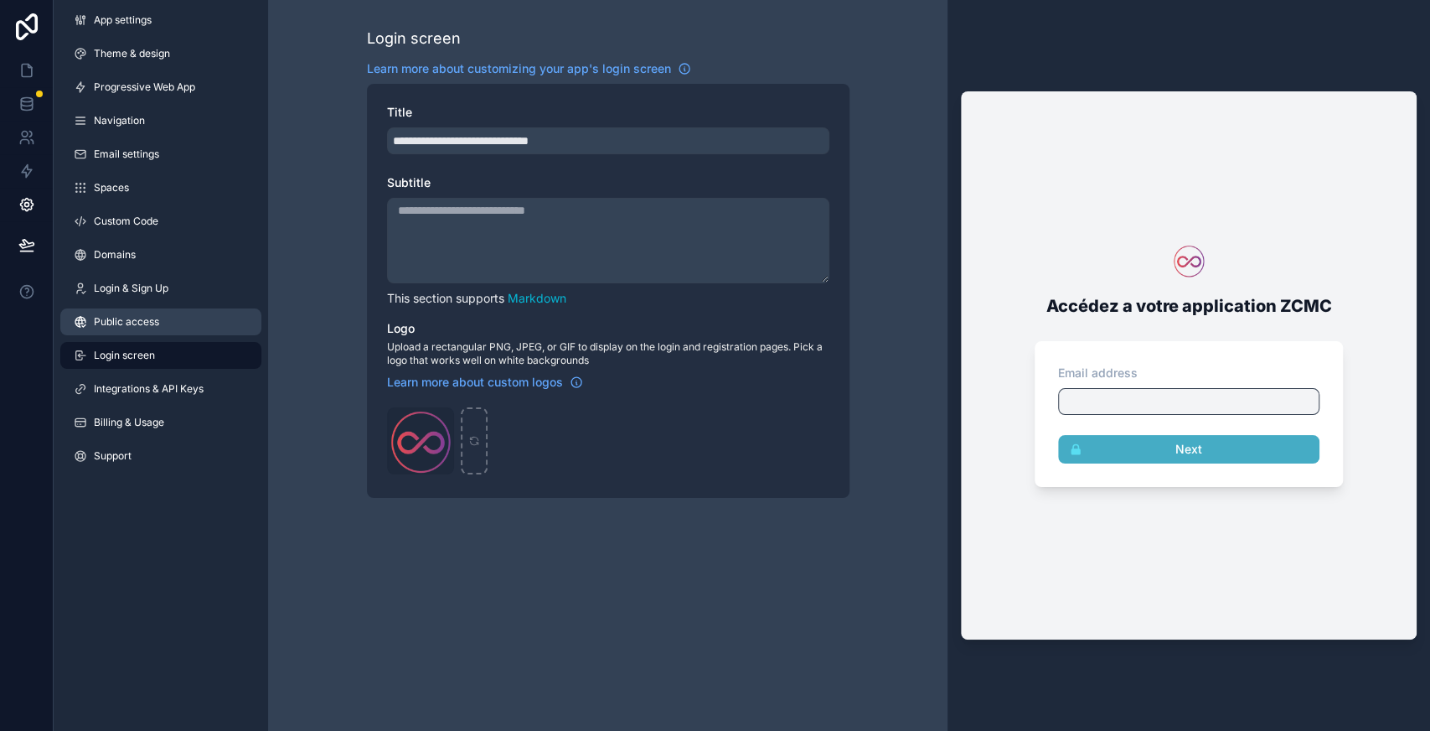
click at [157, 324] on span "Public access" at bounding box center [126, 321] width 65 height 13
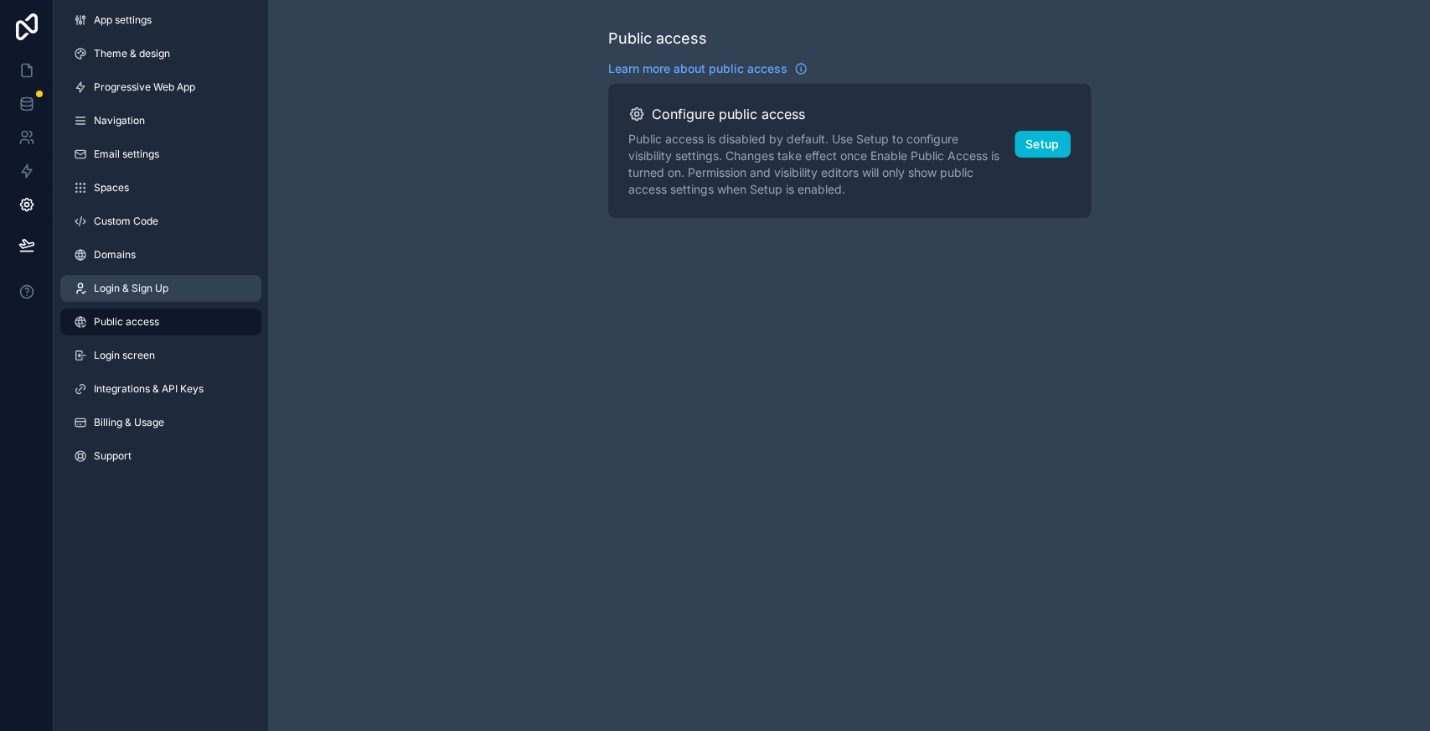
click at [168, 296] on link "Login & Sign Up" at bounding box center [160, 288] width 201 height 27
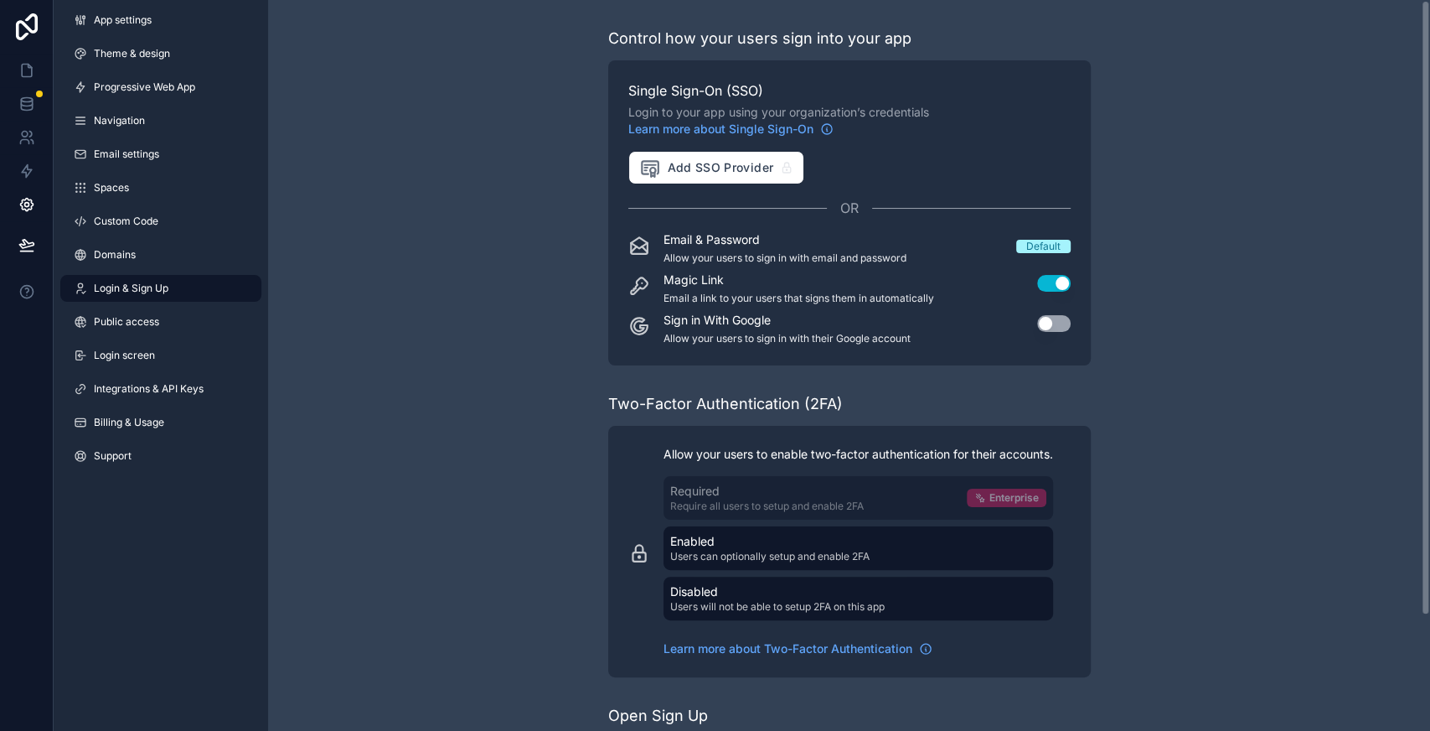
scroll to position [137, 0]
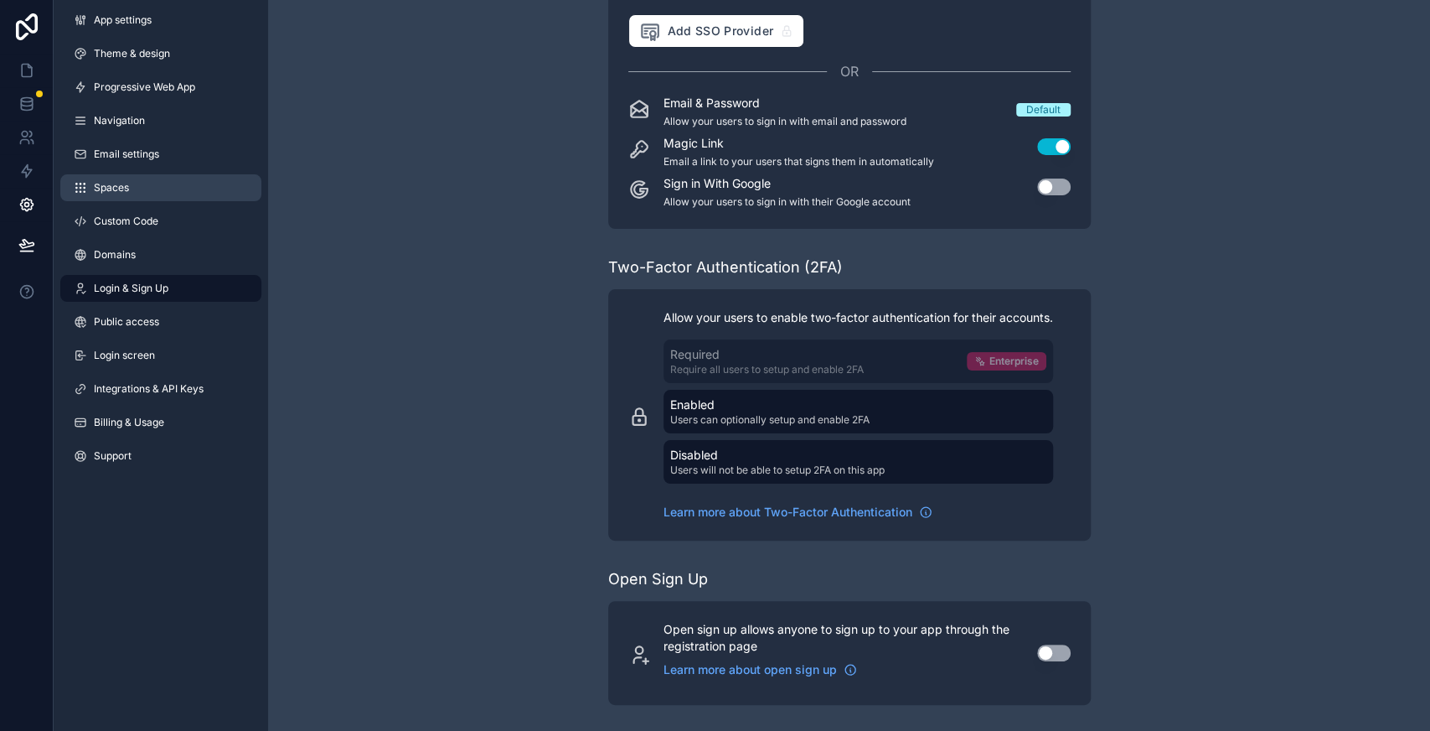
click at [165, 196] on link "Spaces" at bounding box center [160, 187] width 201 height 27
